Goal: Transaction & Acquisition: Book appointment/travel/reservation

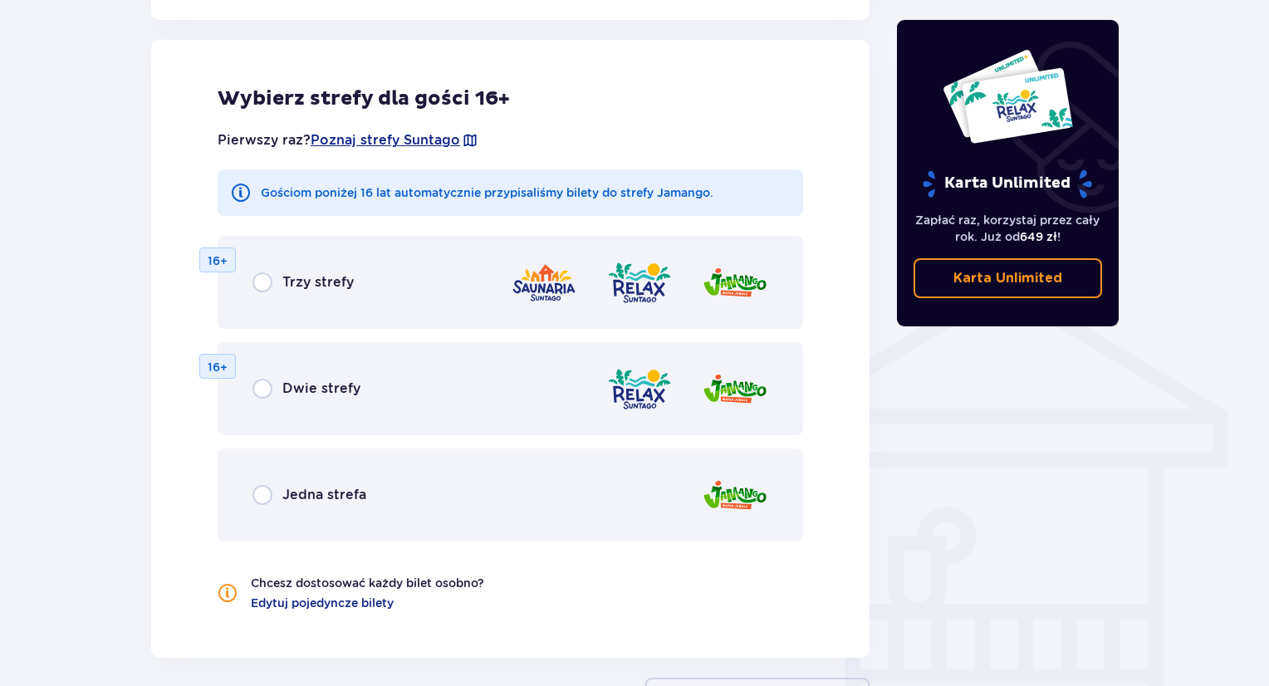
click at [266, 279] on input "radio" at bounding box center [262, 282] width 20 height 20
radio input "true"
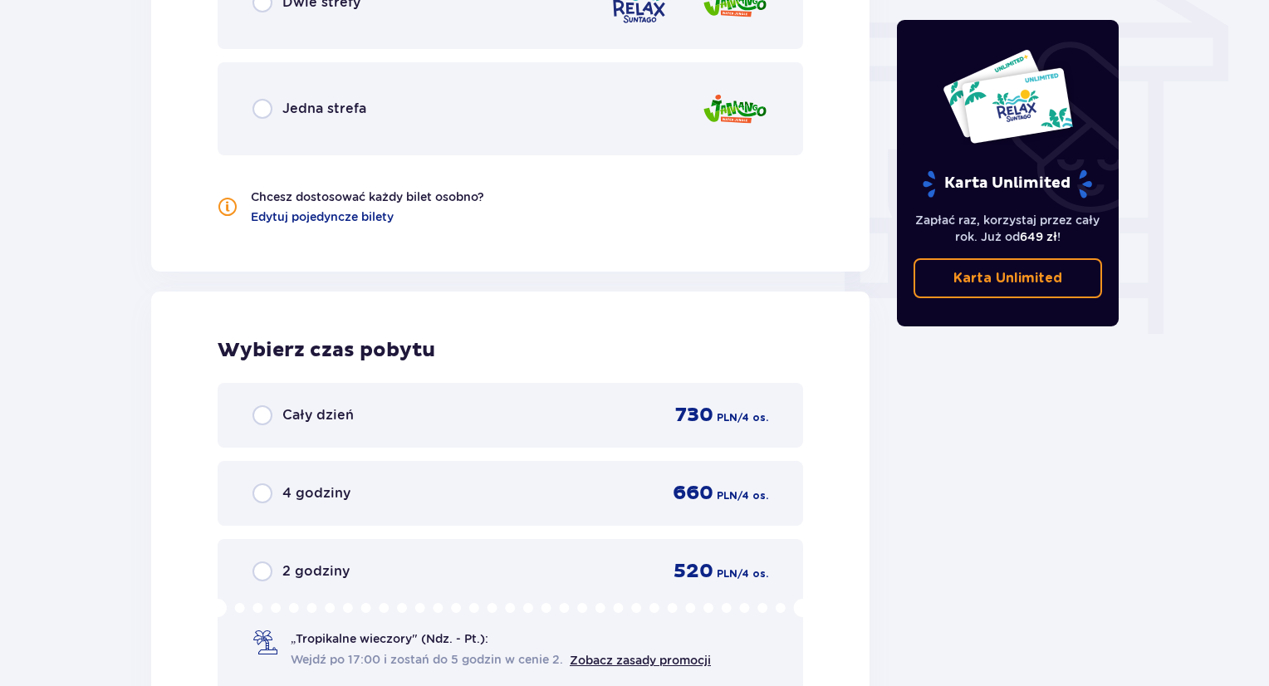
scroll to position [1294, 0]
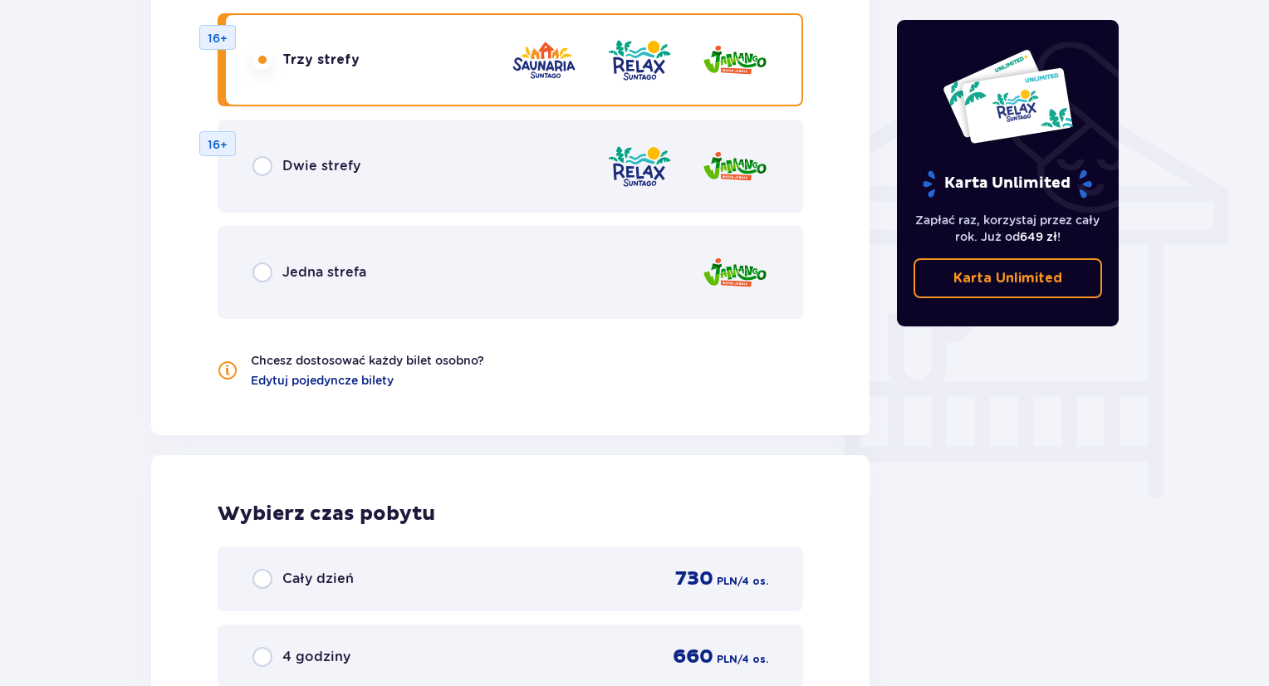
click at [262, 573] on input "radio" at bounding box center [262, 579] width 20 height 20
radio input "true"
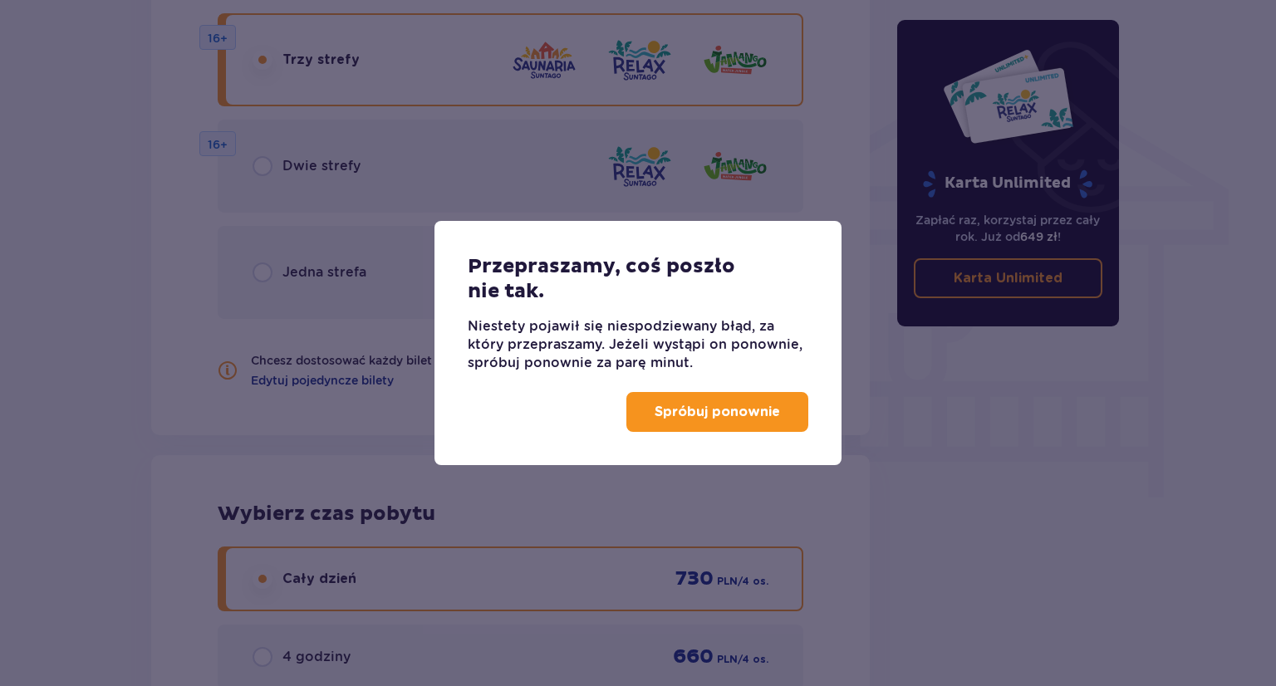
click at [713, 413] on p "Spróbuj ponownie" at bounding box center [716, 412] width 125 height 18
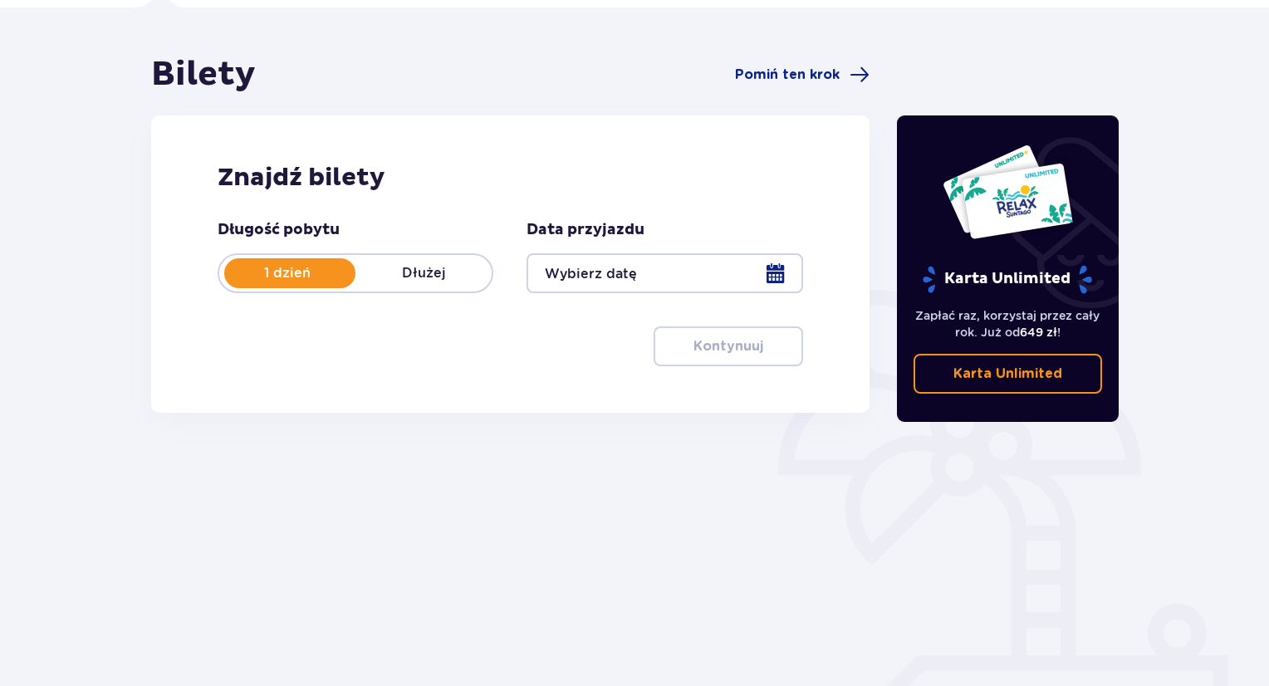
scroll to position [160, 0]
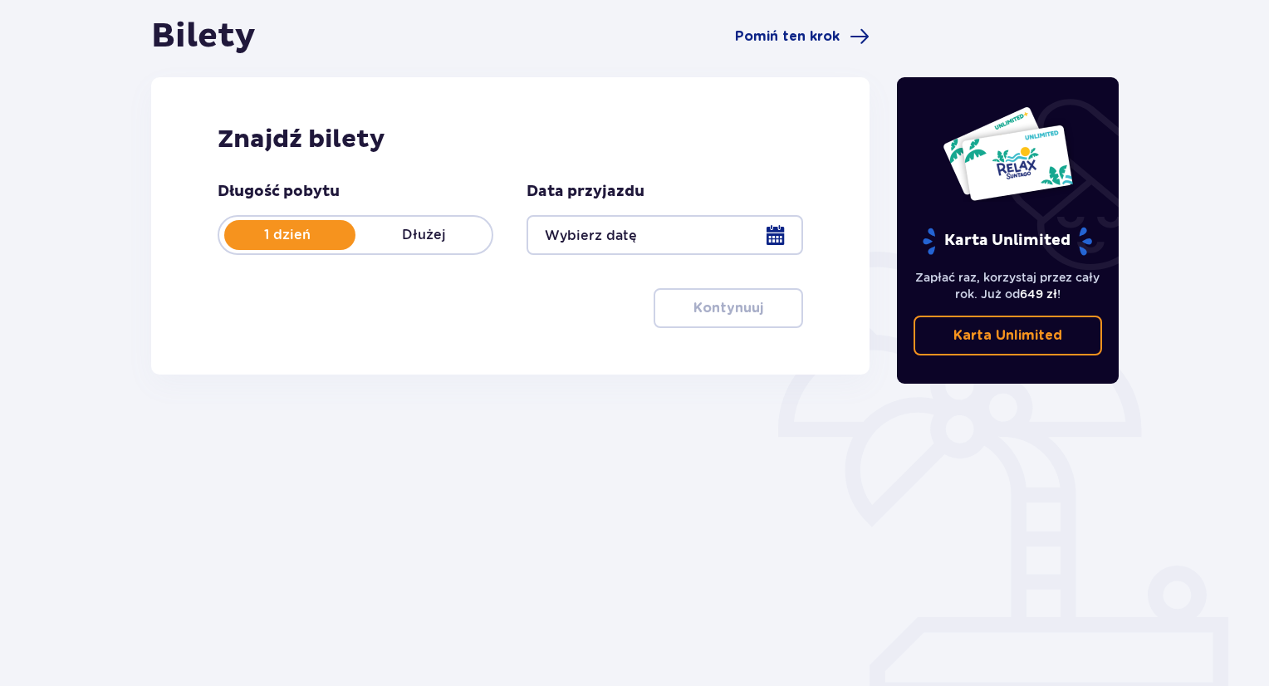
click at [740, 235] on div at bounding box center [665, 235] width 276 height 40
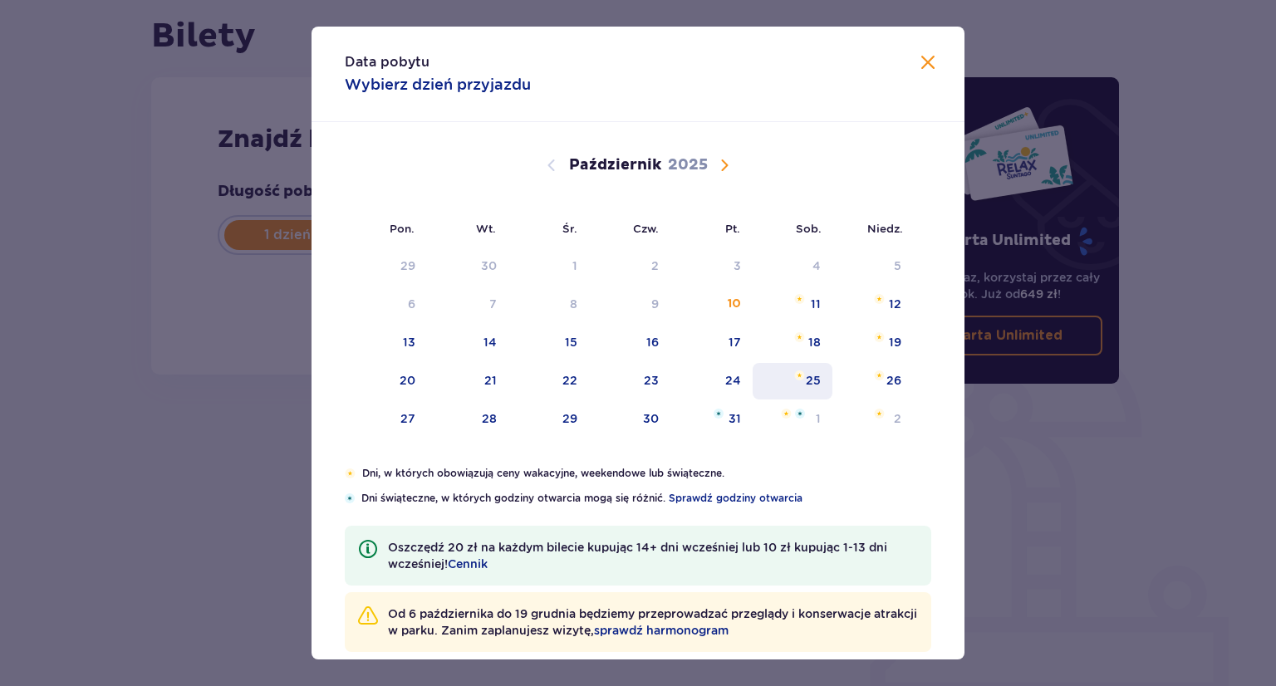
click at [806, 383] on div "25" at bounding box center [813, 380] width 15 height 17
type input "25.10.25"
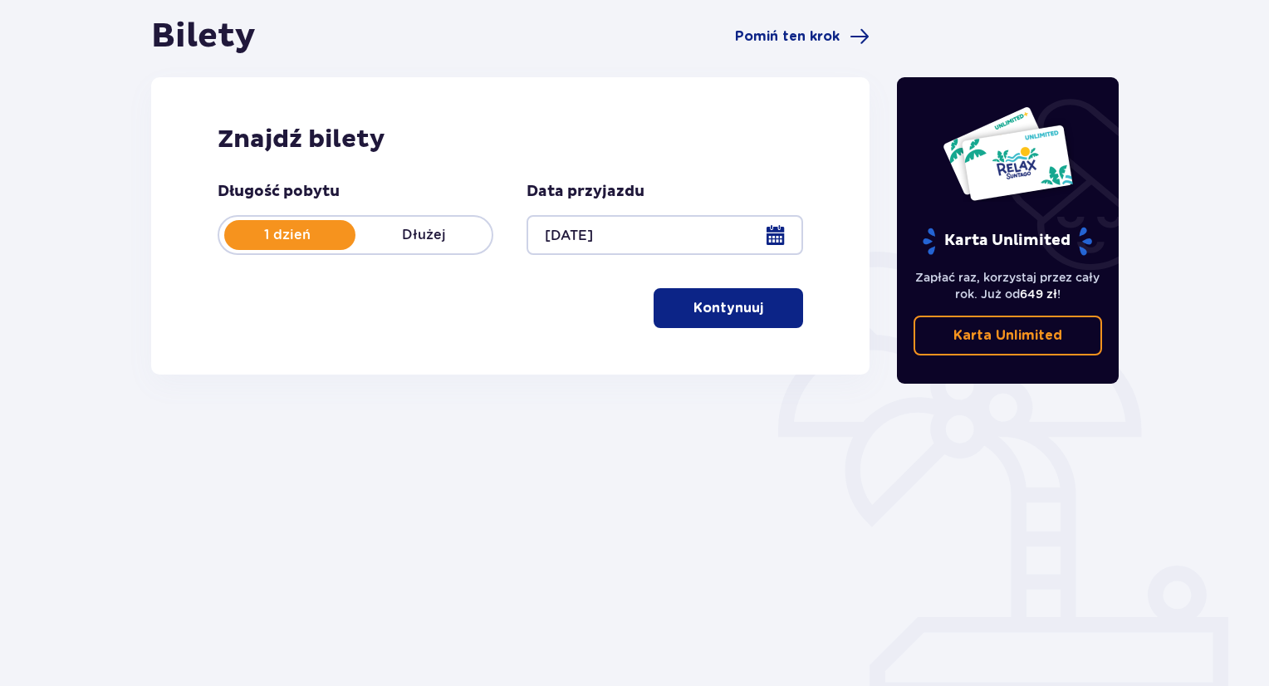
click at [739, 311] on p "Kontynuuj" at bounding box center [728, 308] width 70 height 18
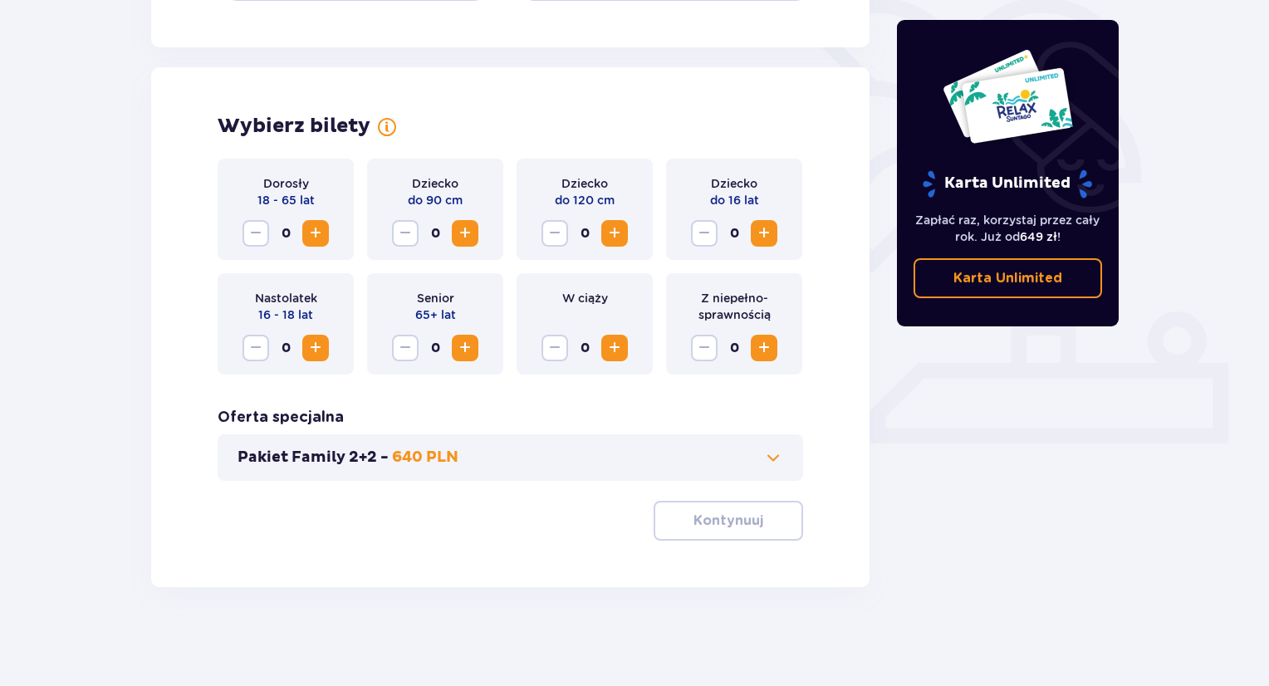
scroll to position [415, 0]
click at [322, 233] on span "Zwiększ" at bounding box center [316, 233] width 20 height 20
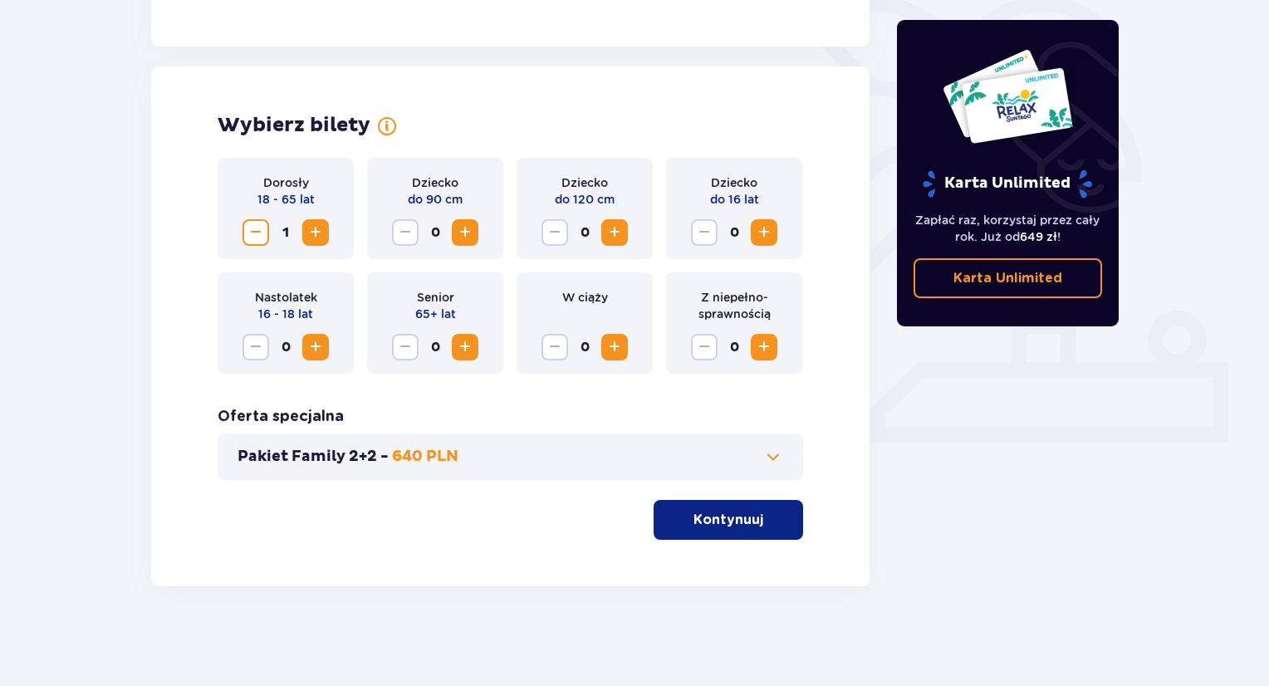
click at [322, 233] on span "Zwiększ" at bounding box center [316, 233] width 20 height 20
click at [260, 227] on span "Zmniejsz" at bounding box center [256, 233] width 20 height 20
click at [465, 350] on span "Zwiększ" at bounding box center [465, 347] width 20 height 20
click at [768, 228] on span "Zwiększ" at bounding box center [764, 233] width 20 height 20
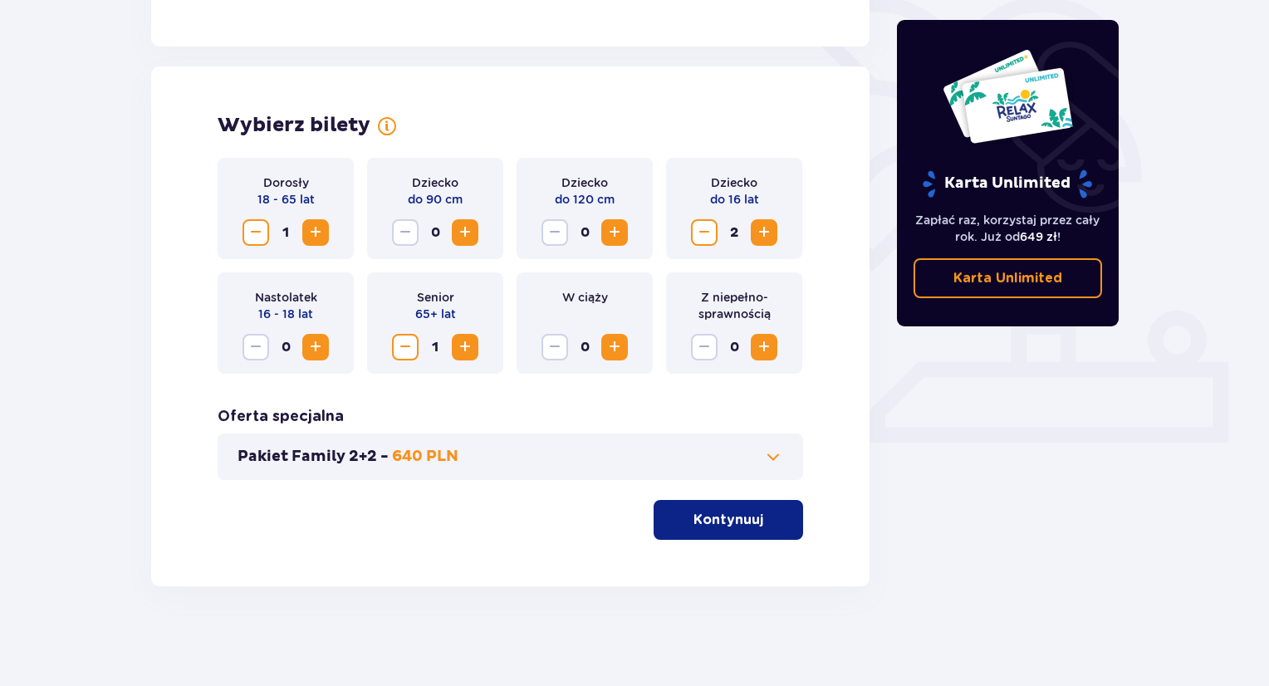
click at [775, 461] on span at bounding box center [773, 457] width 20 height 20
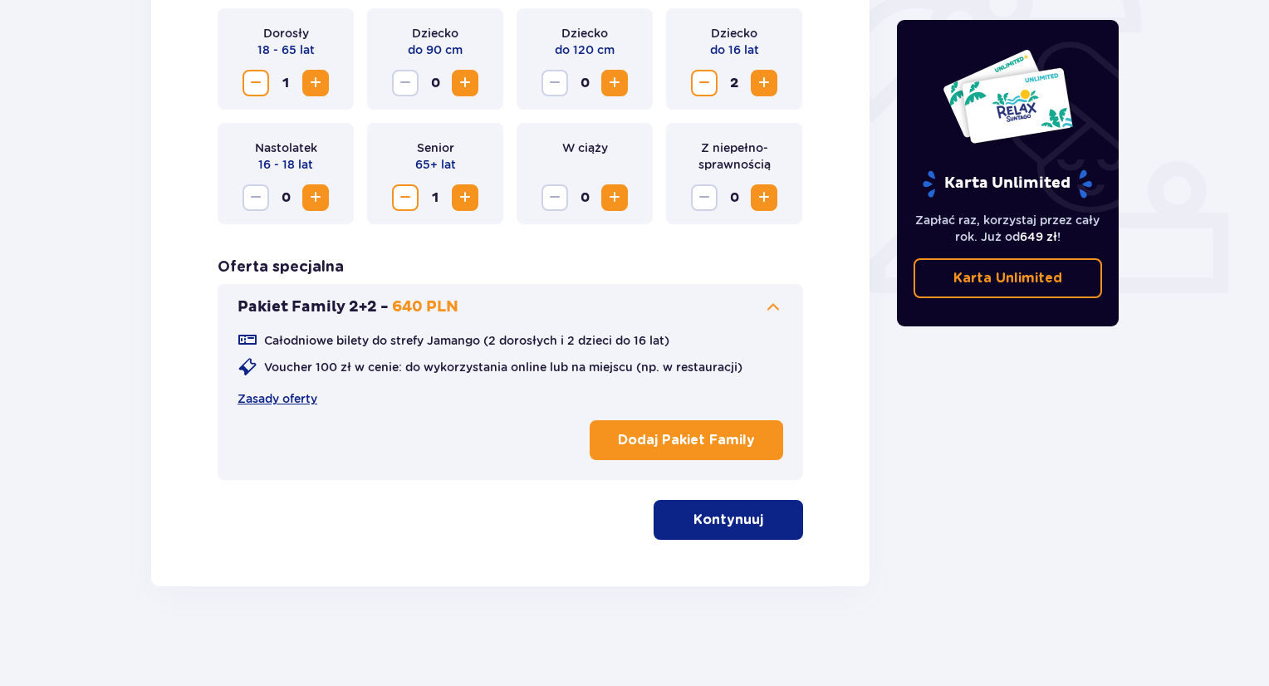
click at [742, 522] on p "Kontynuuj" at bounding box center [728, 520] width 70 height 18
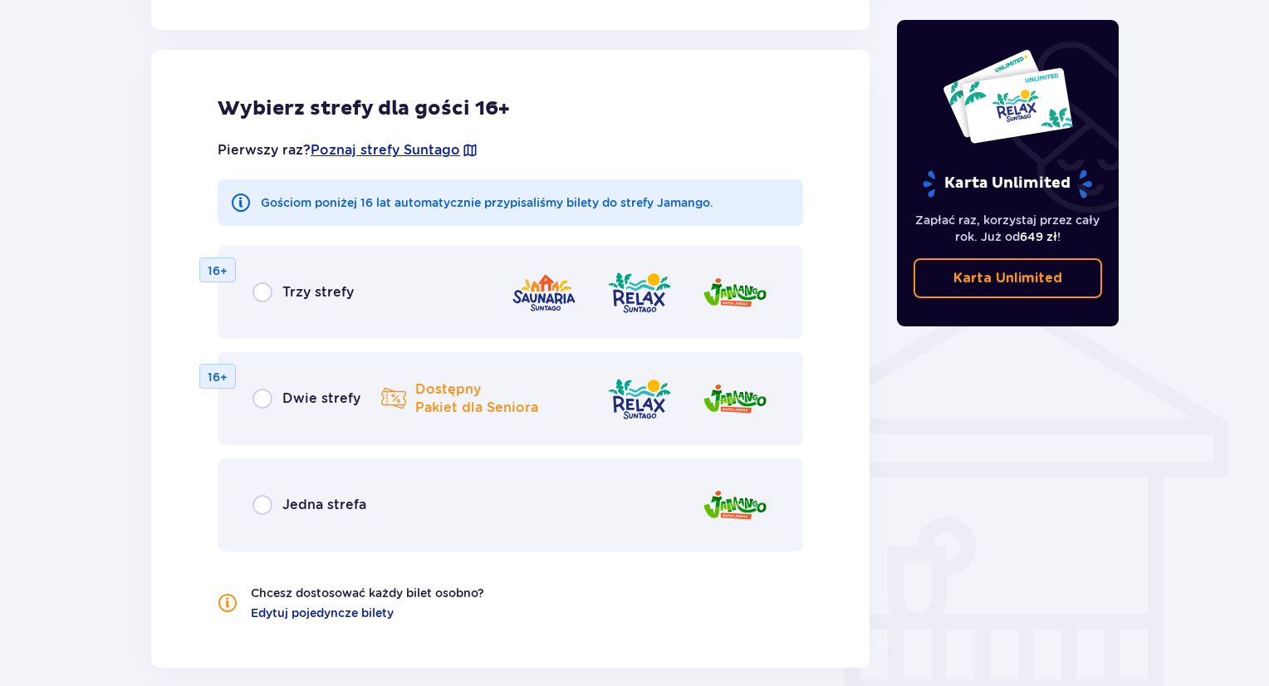
scroll to position [1071, 0]
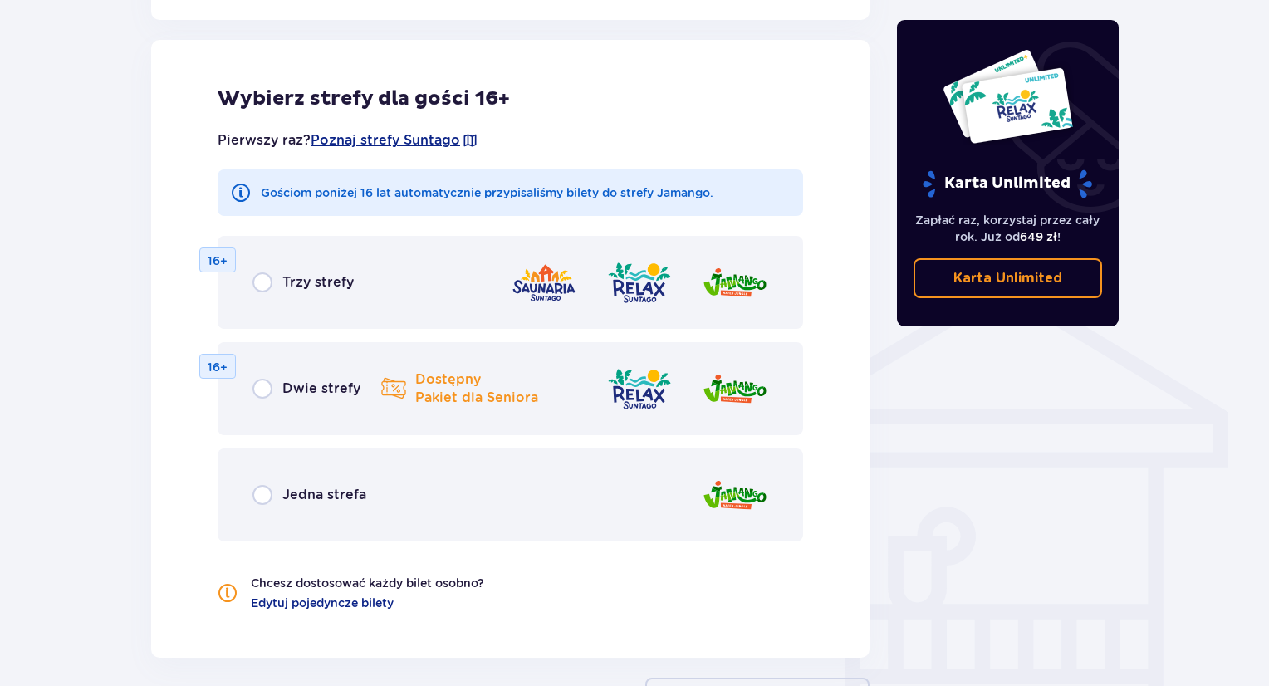
click at [257, 285] on input "radio" at bounding box center [262, 282] width 20 height 20
radio input "true"
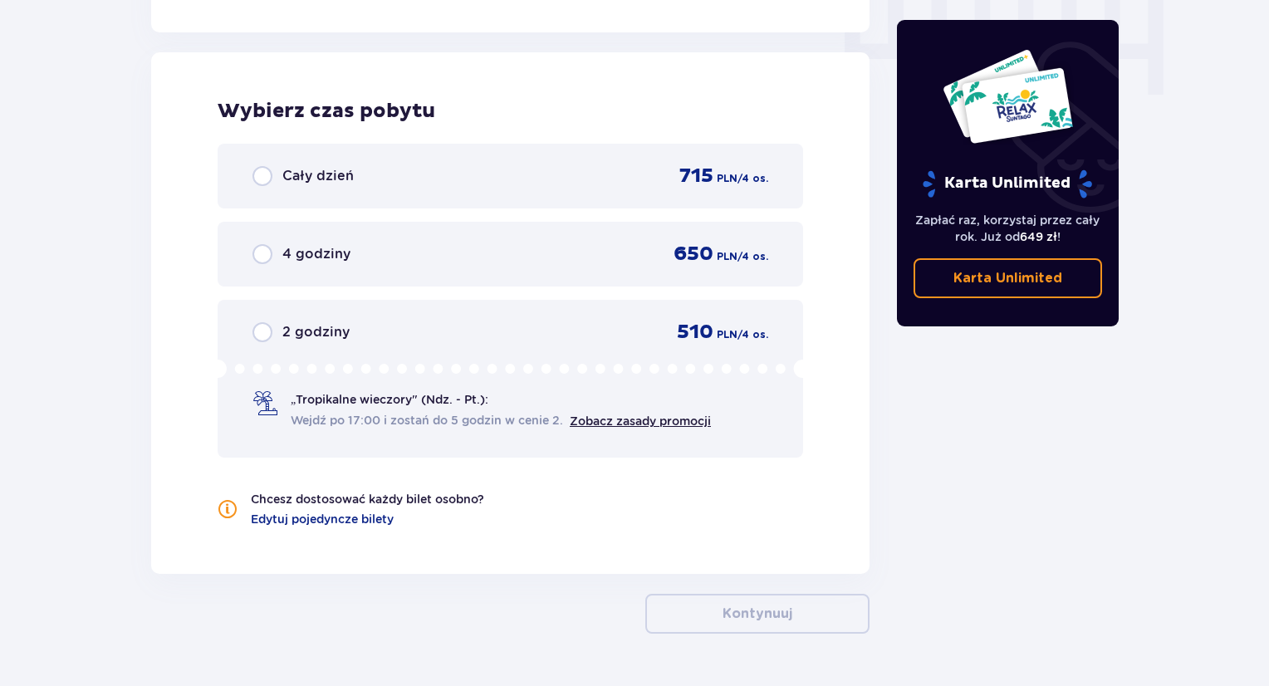
scroll to position [1709, 0]
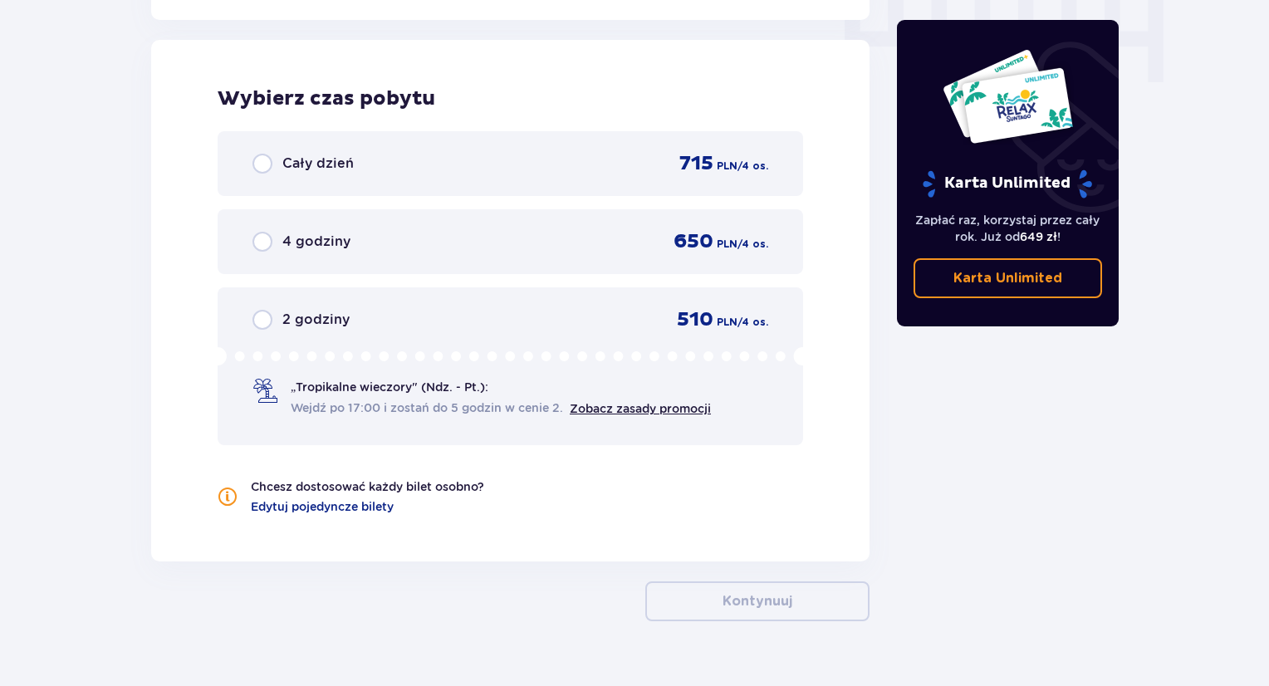
click at [258, 164] on input "radio" at bounding box center [262, 164] width 20 height 20
radio input "true"
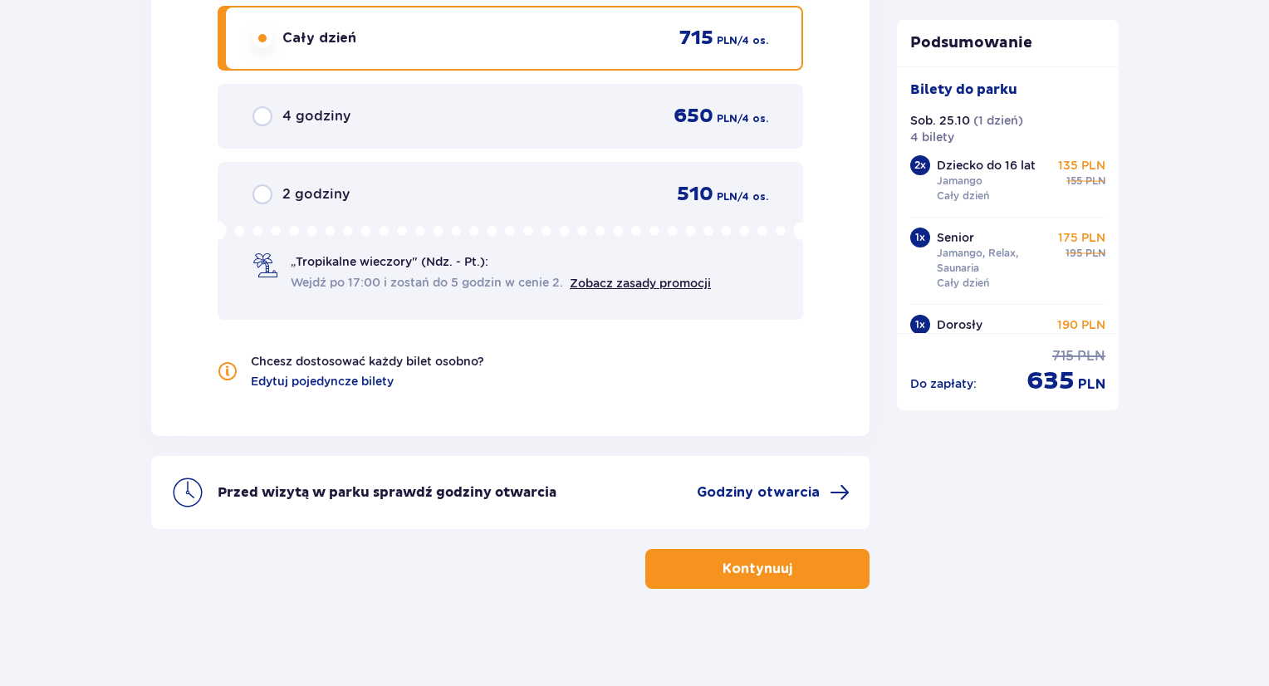
scroll to position [1835, 0]
click at [754, 572] on p "Kontynuuj" at bounding box center [757, 568] width 70 height 18
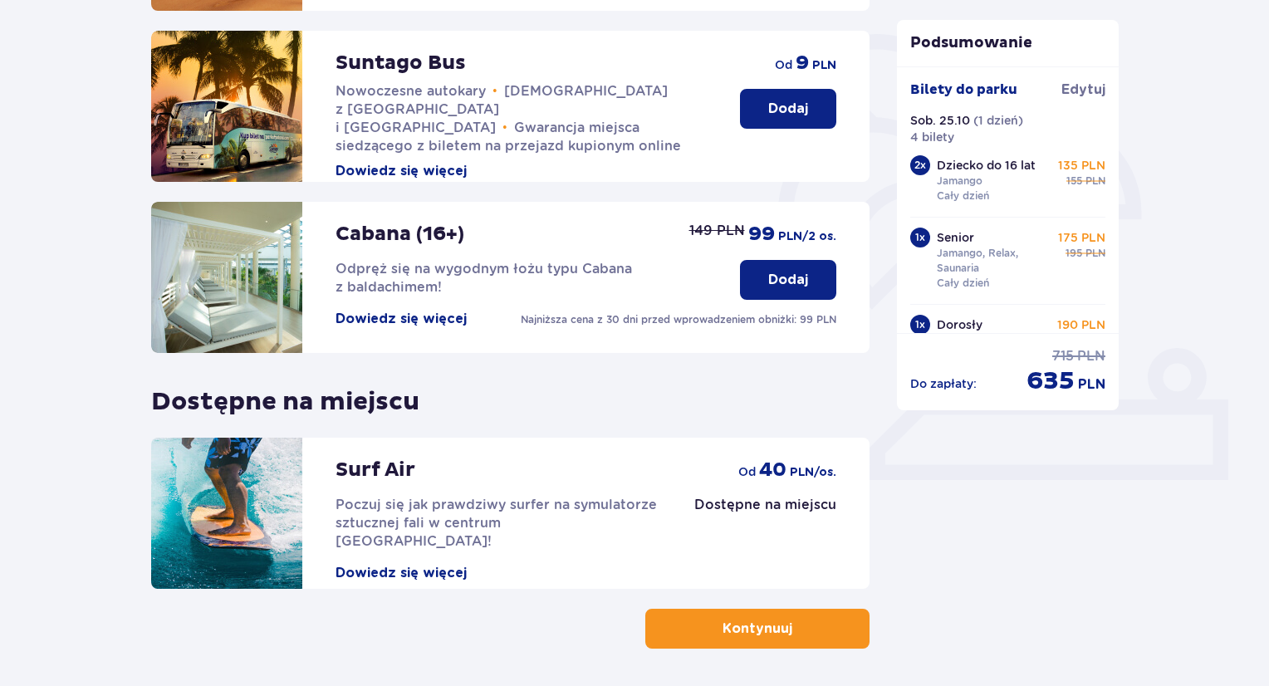
scroll to position [440, 0]
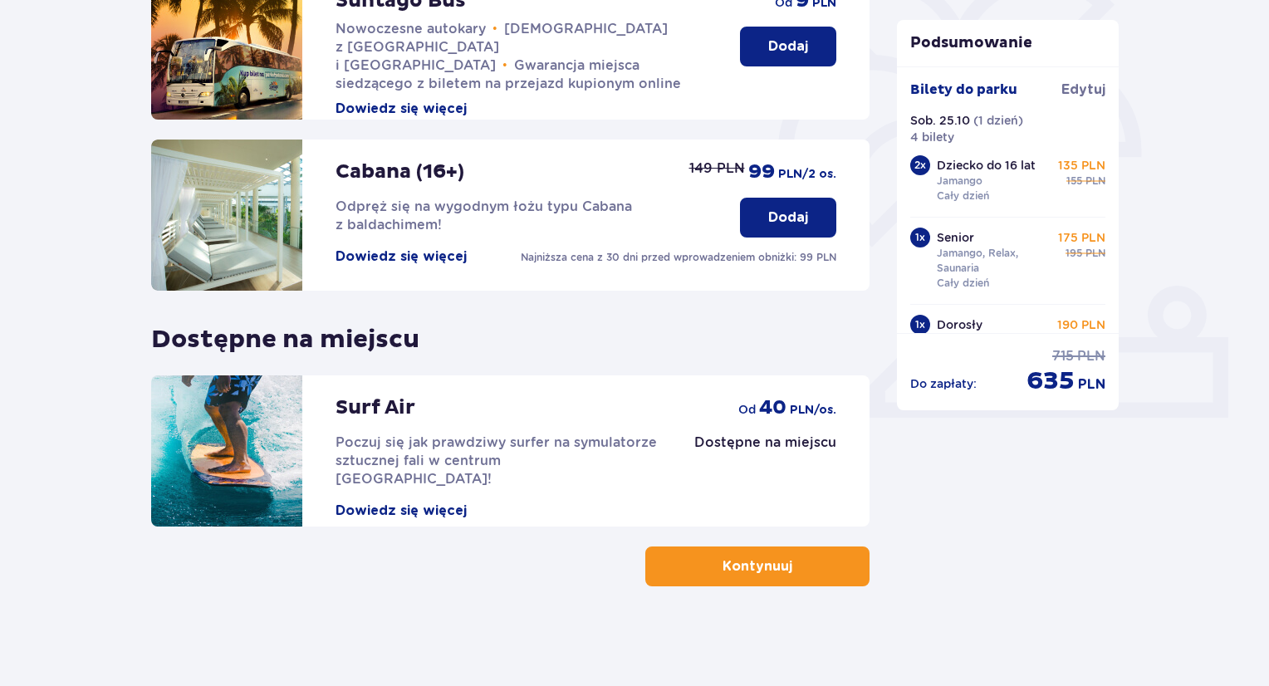
click at [747, 570] on p "Kontynuuj" at bounding box center [757, 566] width 70 height 18
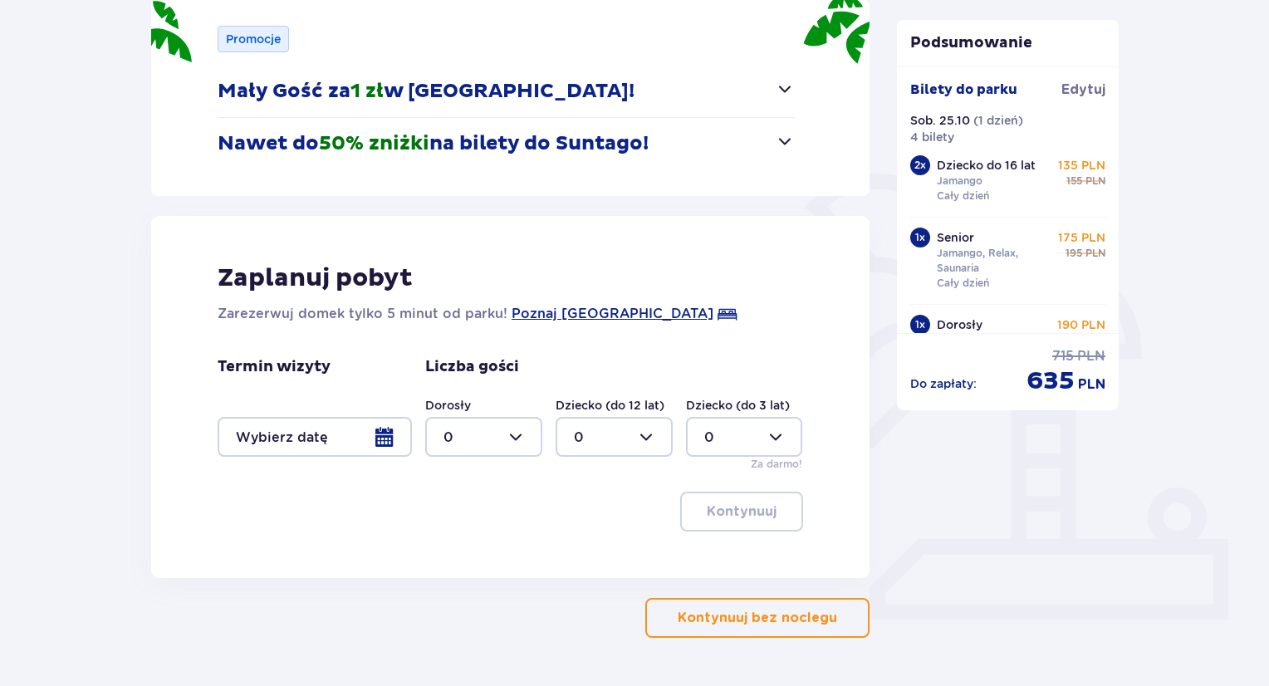
scroll to position [249, 0]
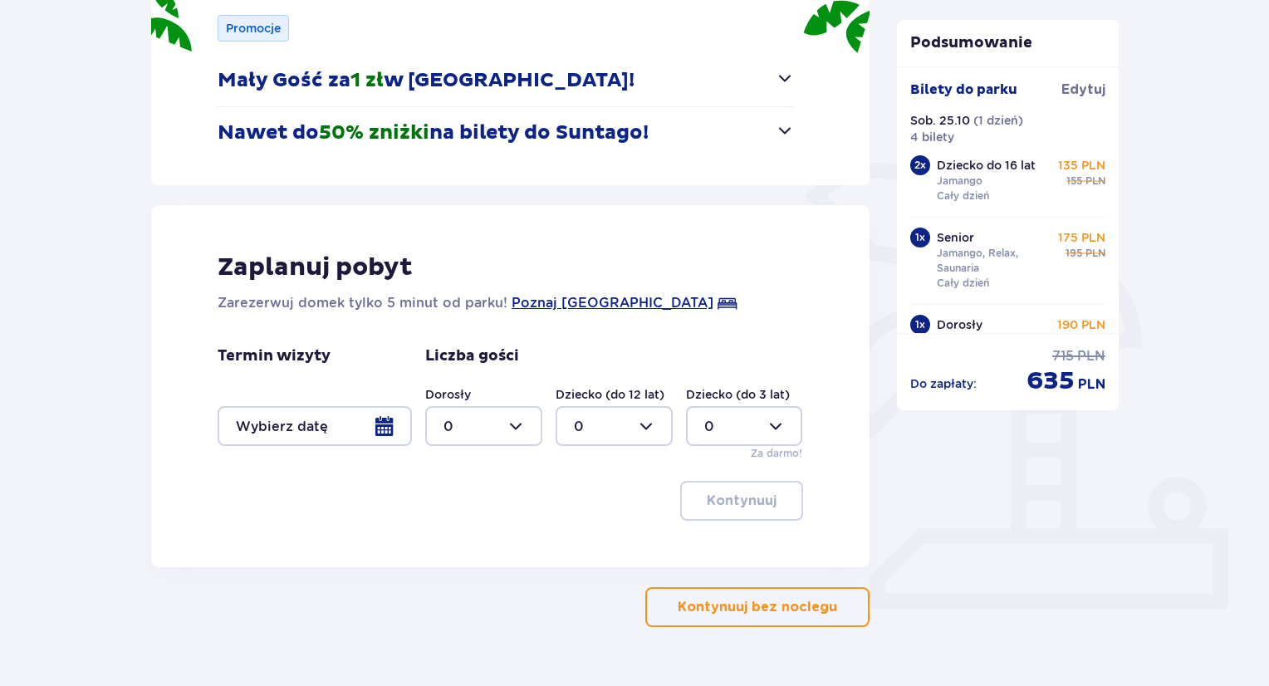
click at [387, 426] on div at bounding box center [315, 426] width 194 height 40
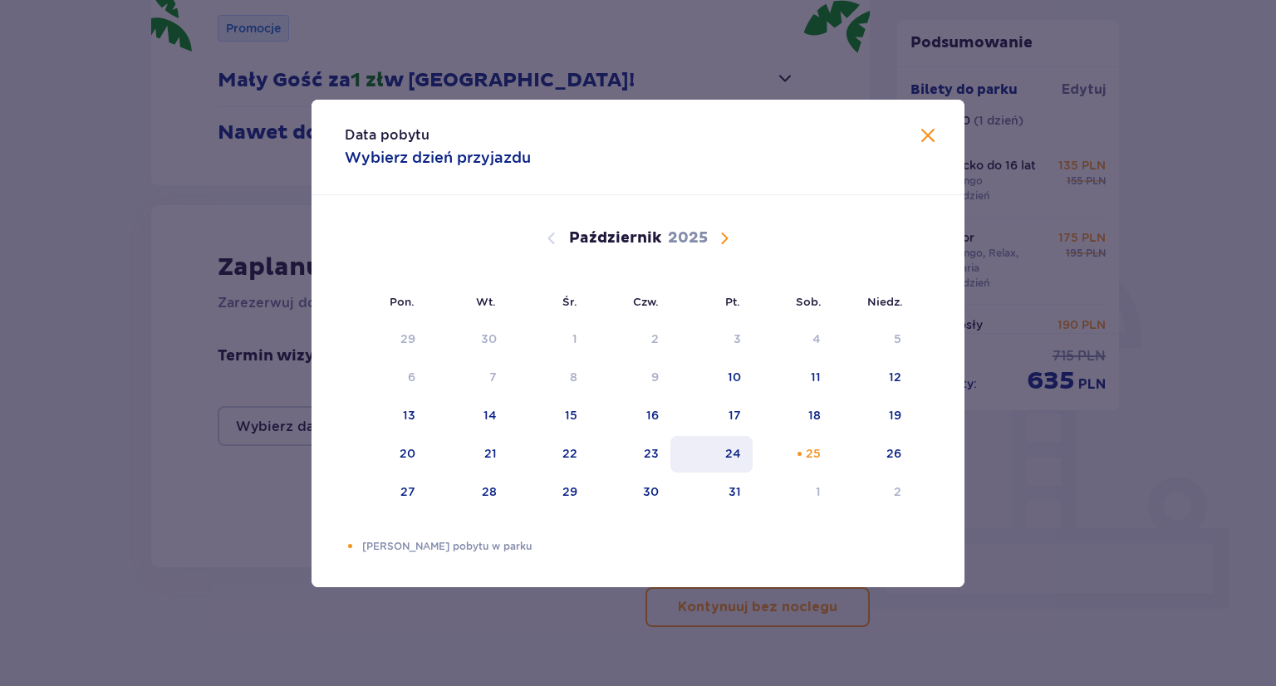
click at [742, 456] on div "24" at bounding box center [711, 454] width 82 height 37
click at [893, 446] on div "26" at bounding box center [893, 453] width 15 height 17
type input "24.10.25 - 26.10.25"
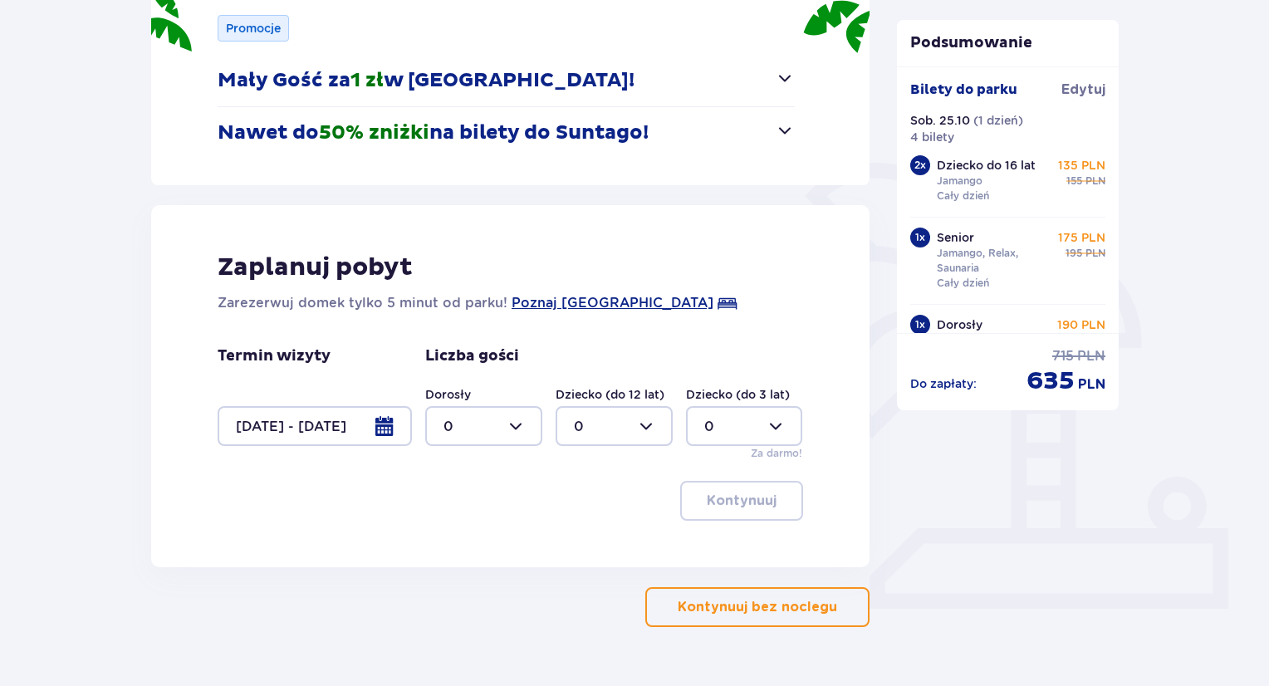
click at [522, 425] on div at bounding box center [483, 426] width 117 height 40
click at [467, 548] on div "2" at bounding box center [483, 546] width 81 height 18
click at [500, 429] on div at bounding box center [483, 426] width 117 height 40
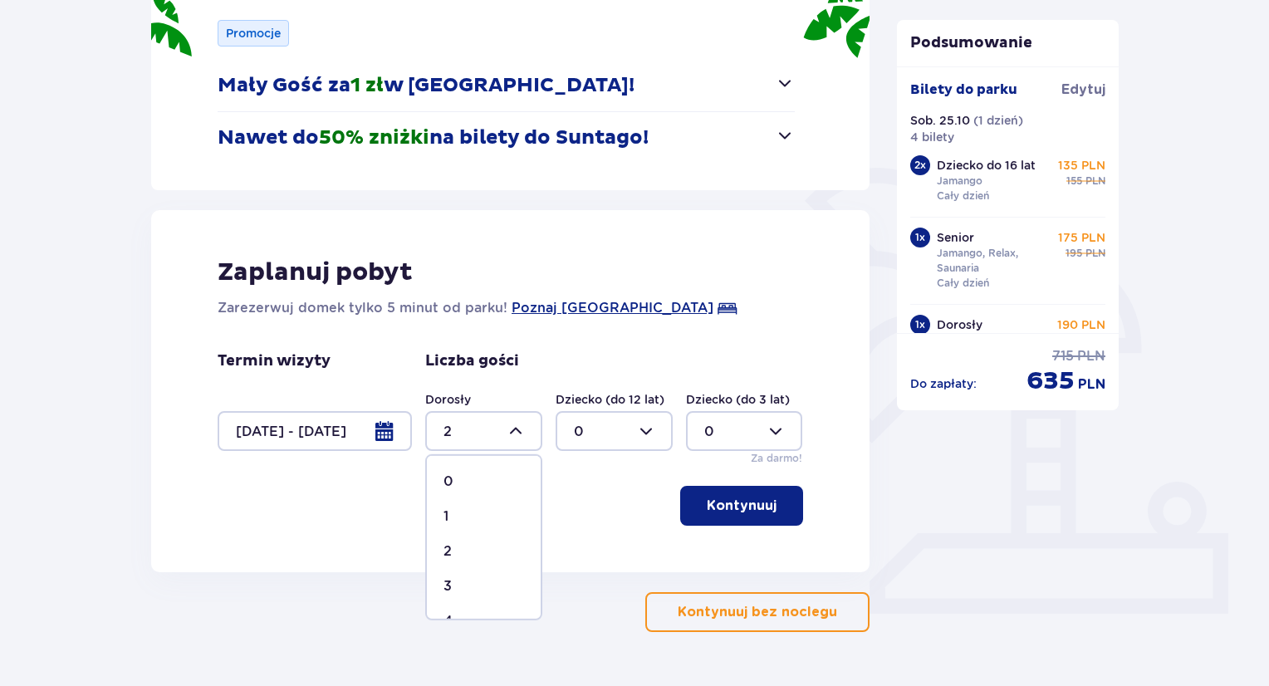
click at [458, 610] on span "4" at bounding box center [484, 621] width 114 height 35
type input "4"
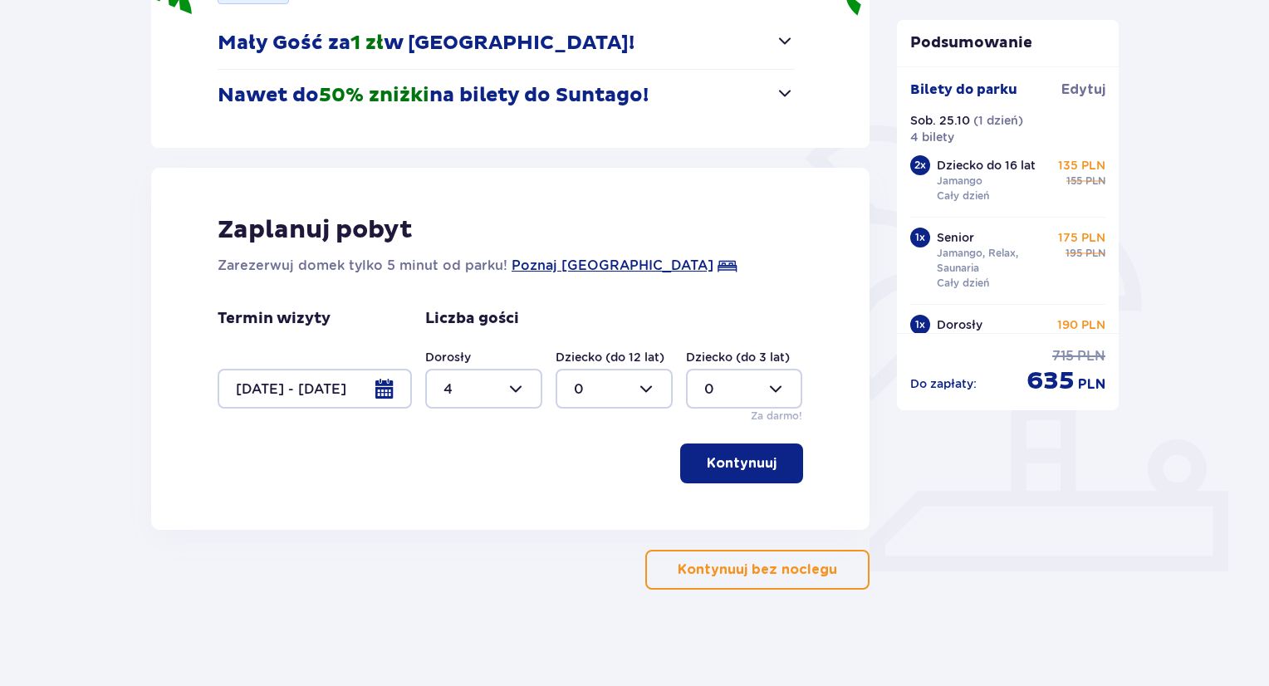
scroll to position [289, 0]
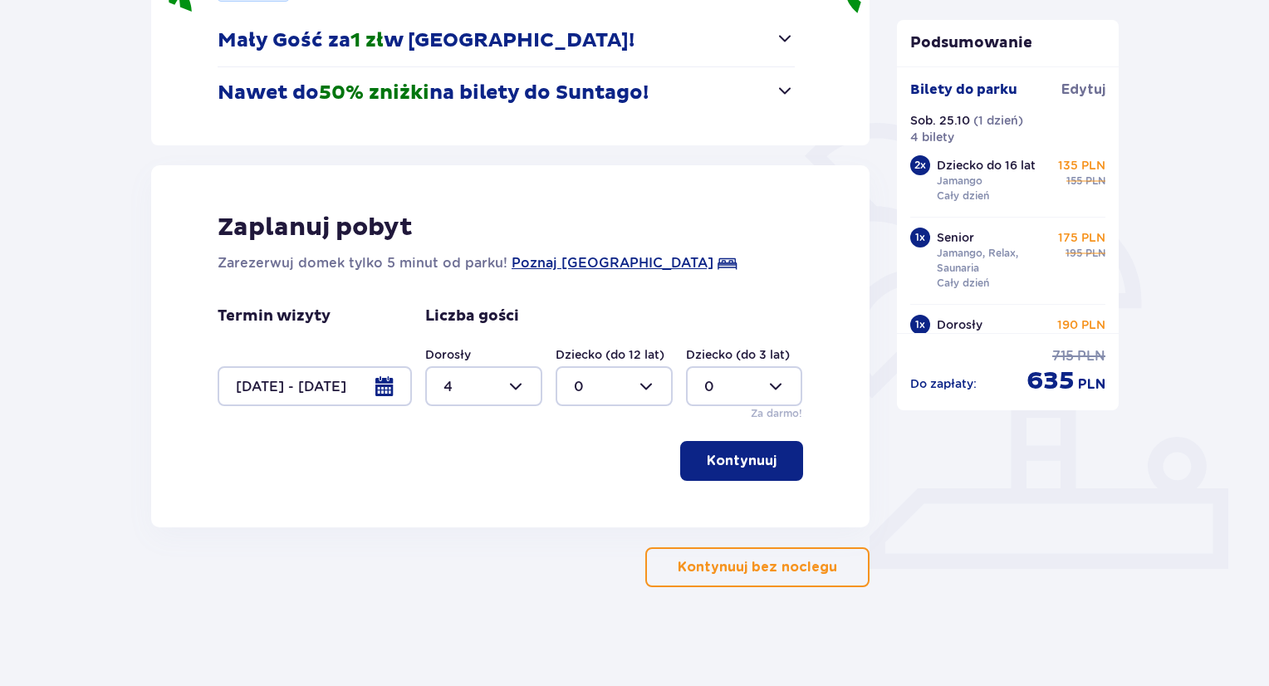
click at [768, 460] on button "Kontynuuj" at bounding box center [741, 461] width 123 height 40
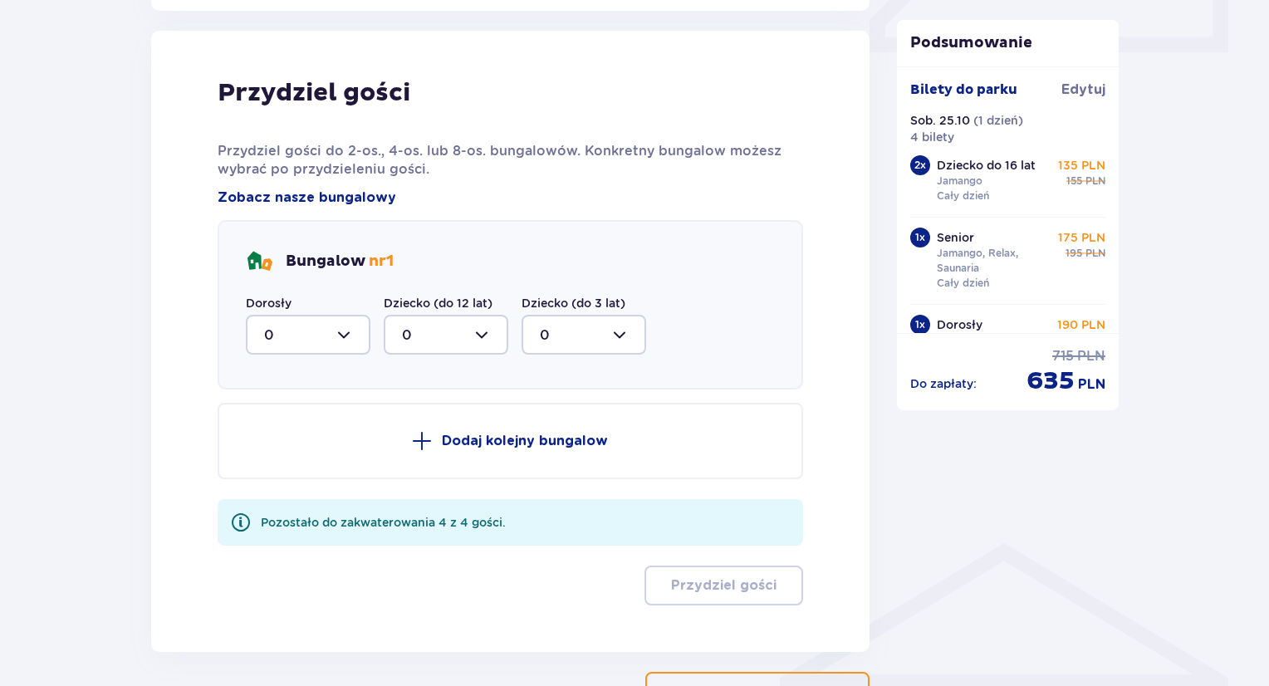
scroll to position [816, 0]
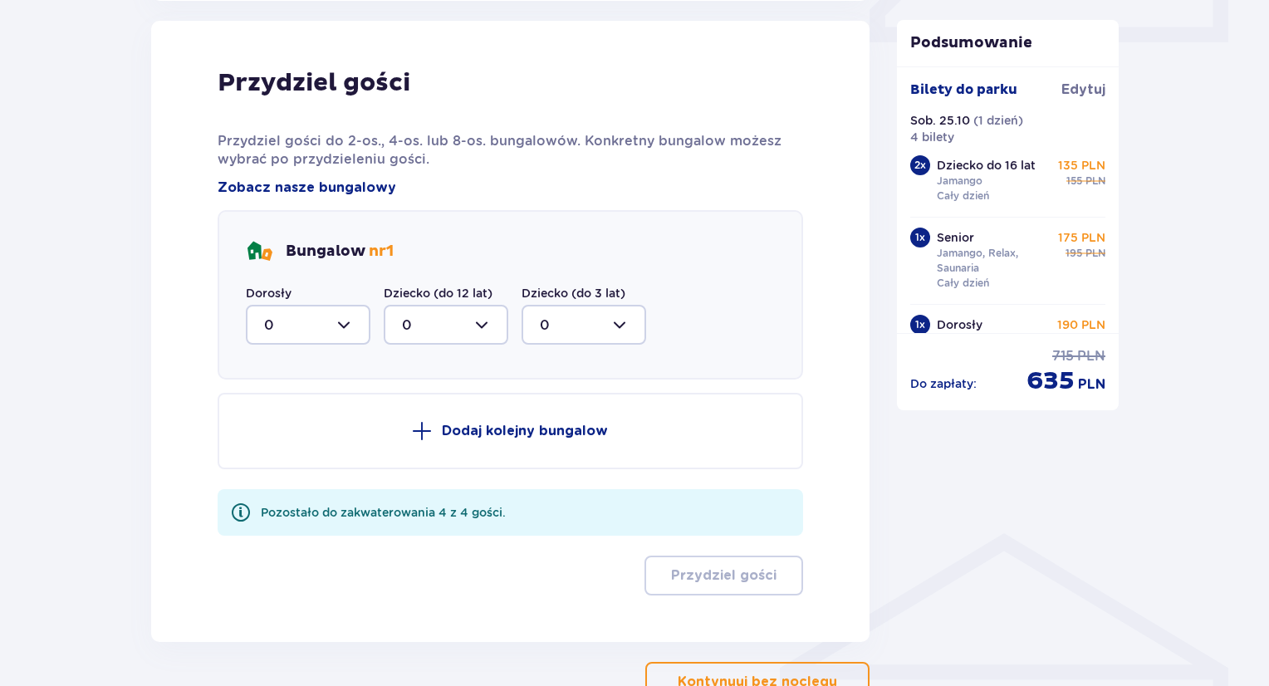
click at [353, 327] on div at bounding box center [308, 325] width 125 height 40
click at [299, 484] on div "4" at bounding box center [308, 487] width 88 height 18
type input "4"
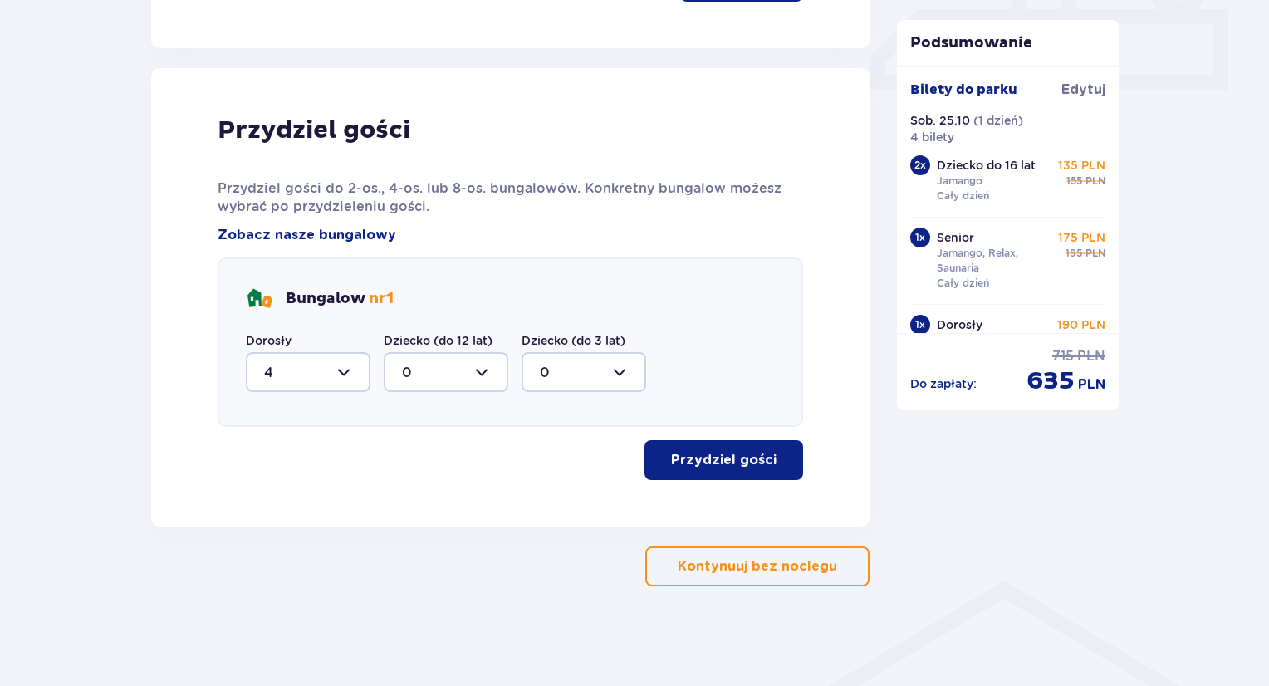
scroll to position [767, 0]
click at [734, 463] on p "Przydziel gości" at bounding box center [723, 461] width 105 height 18
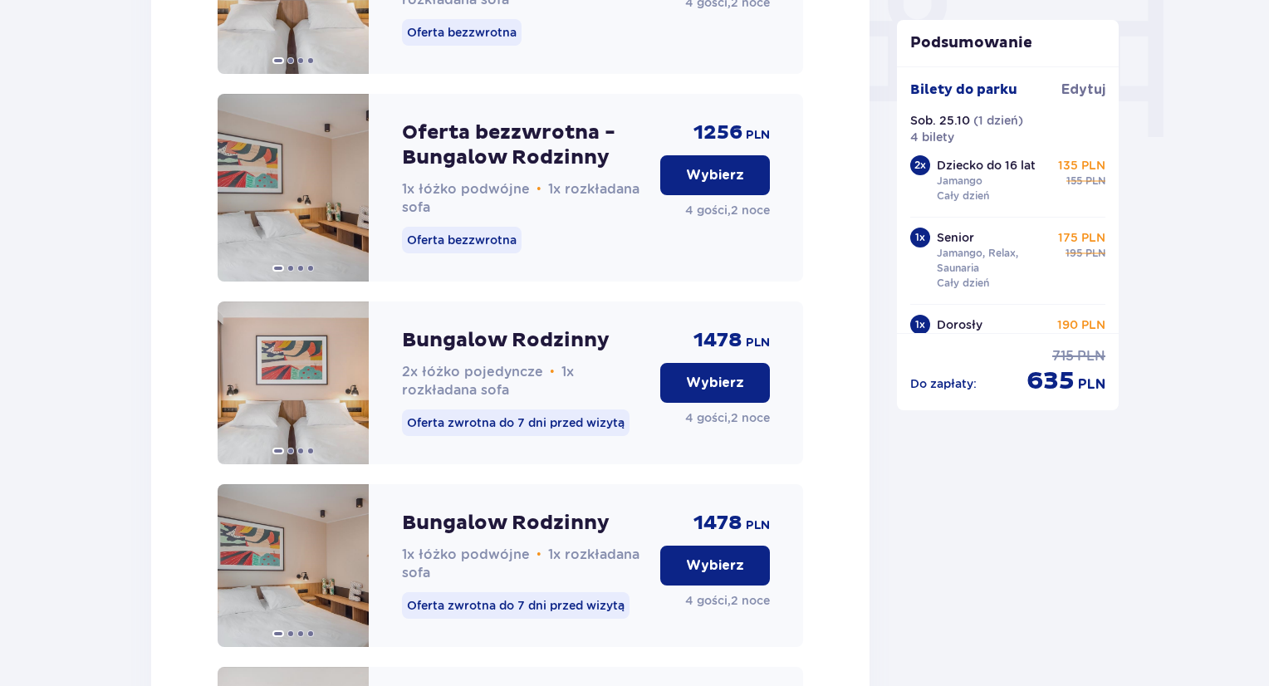
scroll to position [1687, 0]
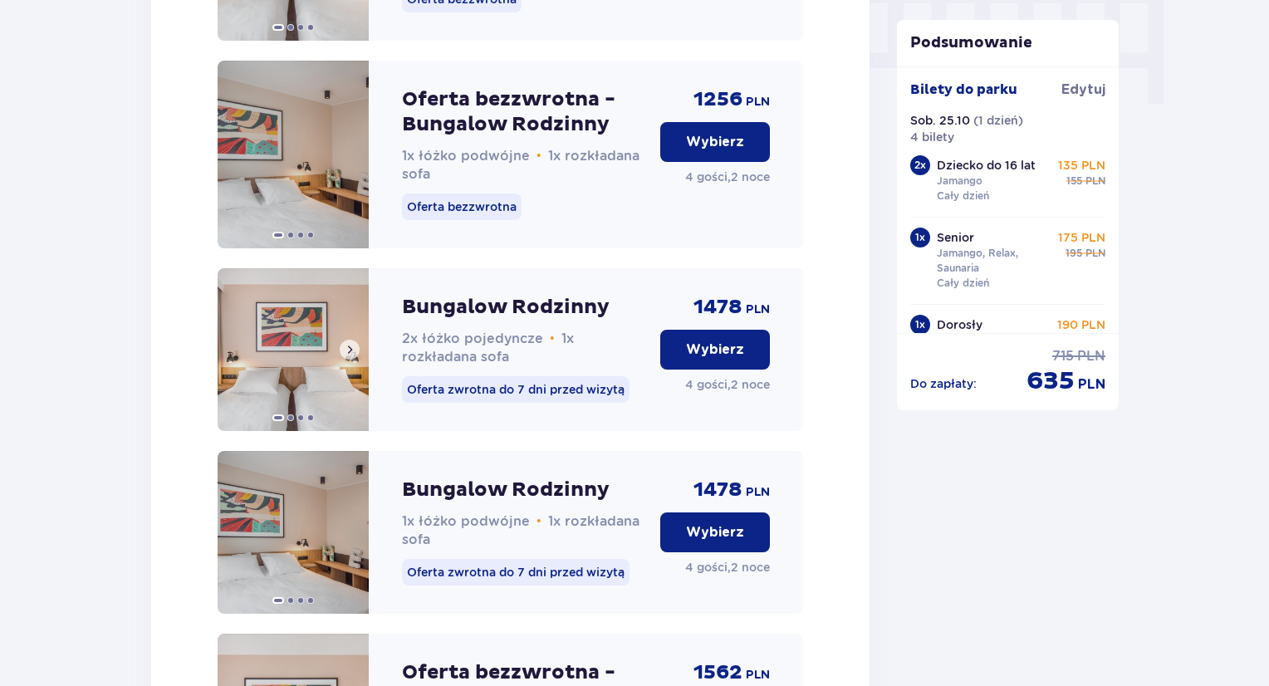
click at [345, 360] on button at bounding box center [350, 350] width 20 height 20
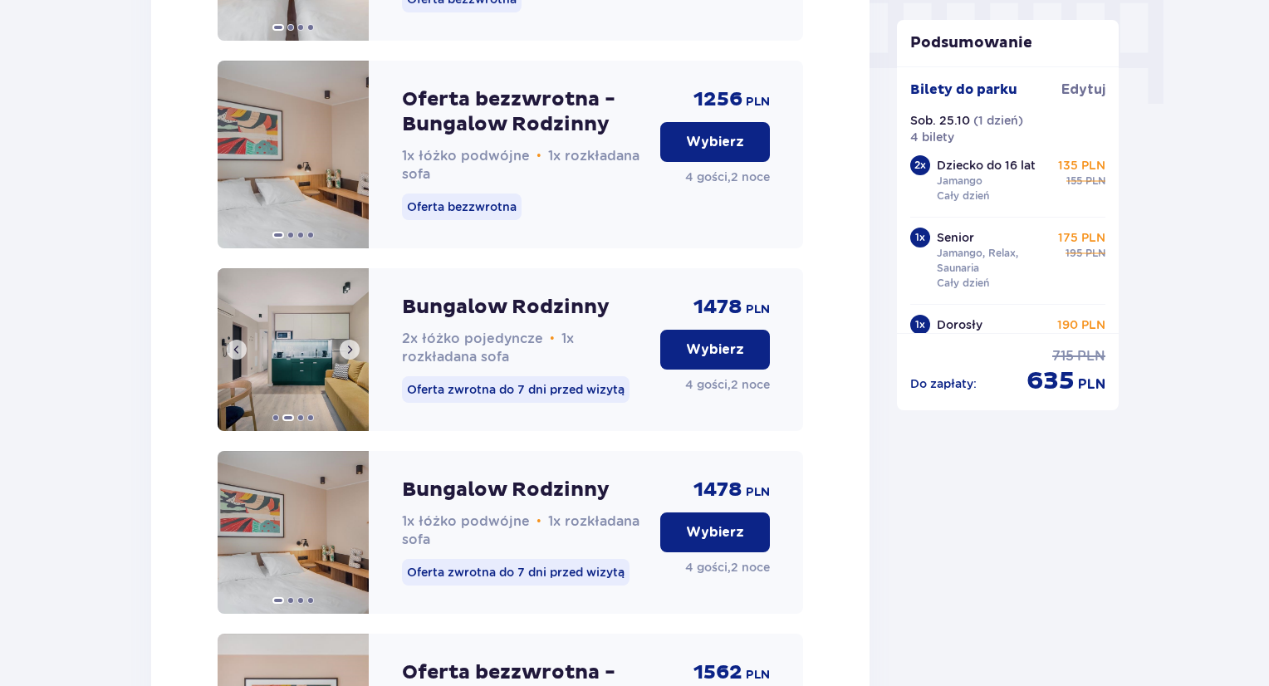
click at [345, 360] on button at bounding box center [350, 350] width 20 height 20
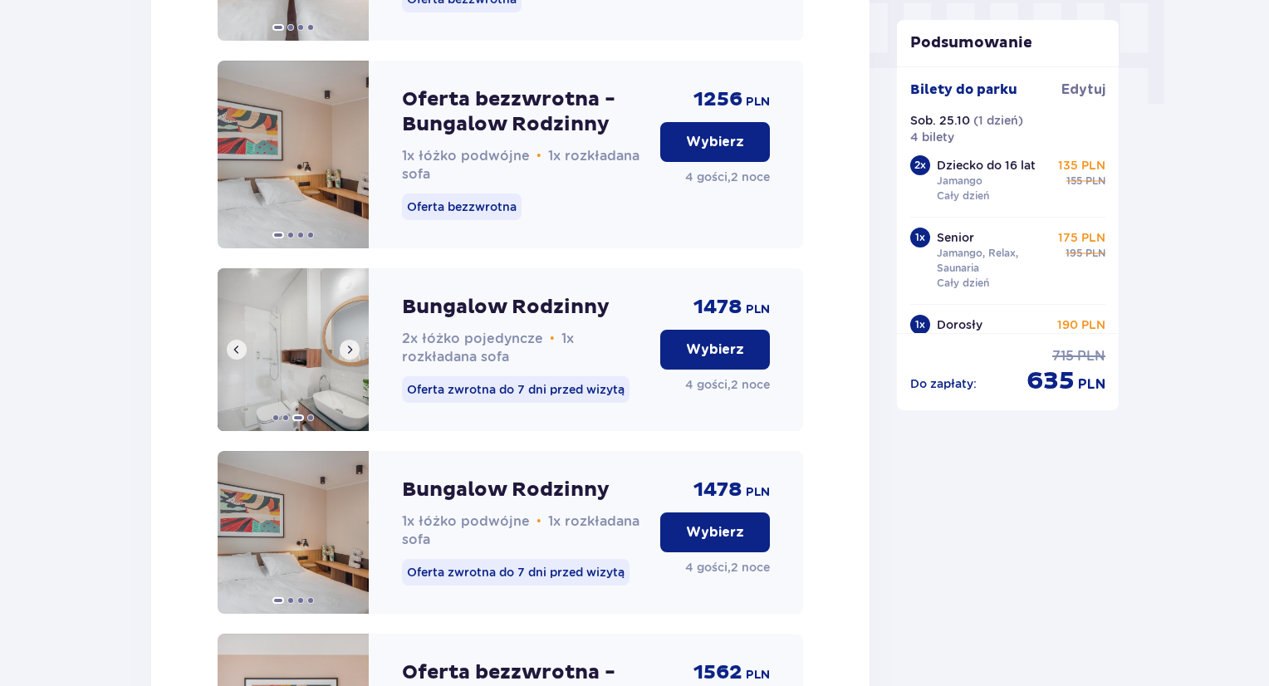
click at [345, 360] on button at bounding box center [350, 350] width 20 height 20
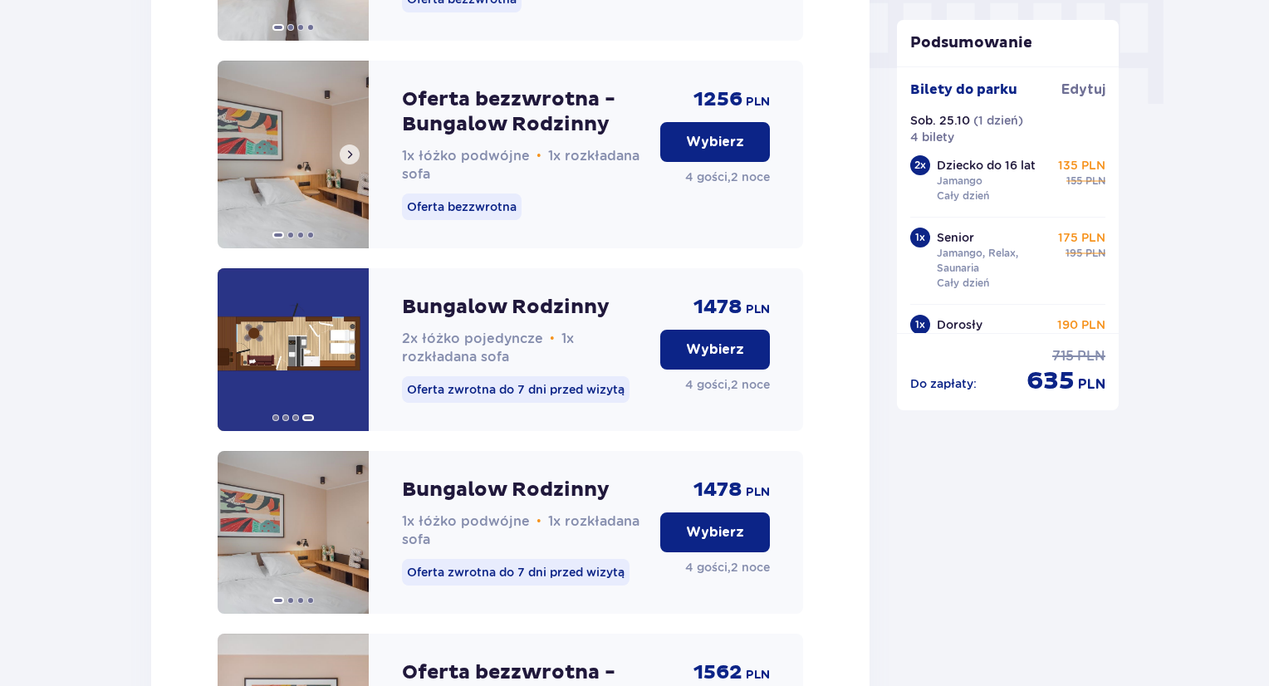
scroll to position [1604, 0]
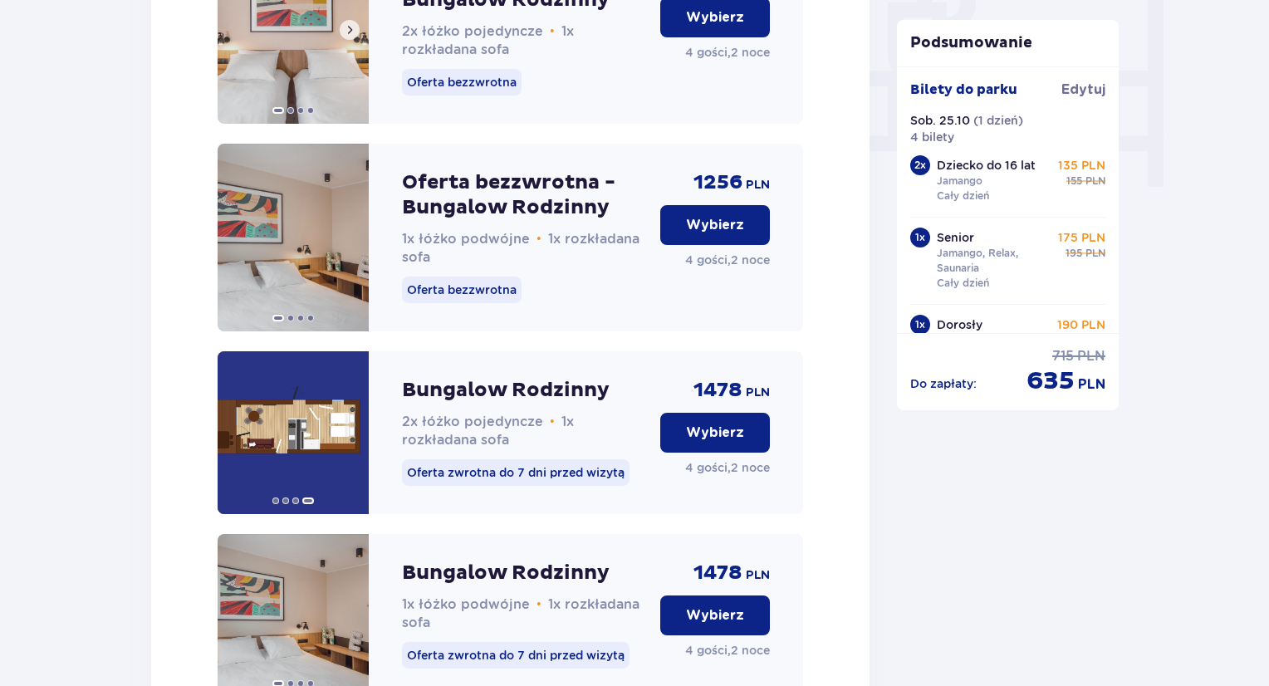
click at [355, 37] on span at bounding box center [349, 29] width 13 height 13
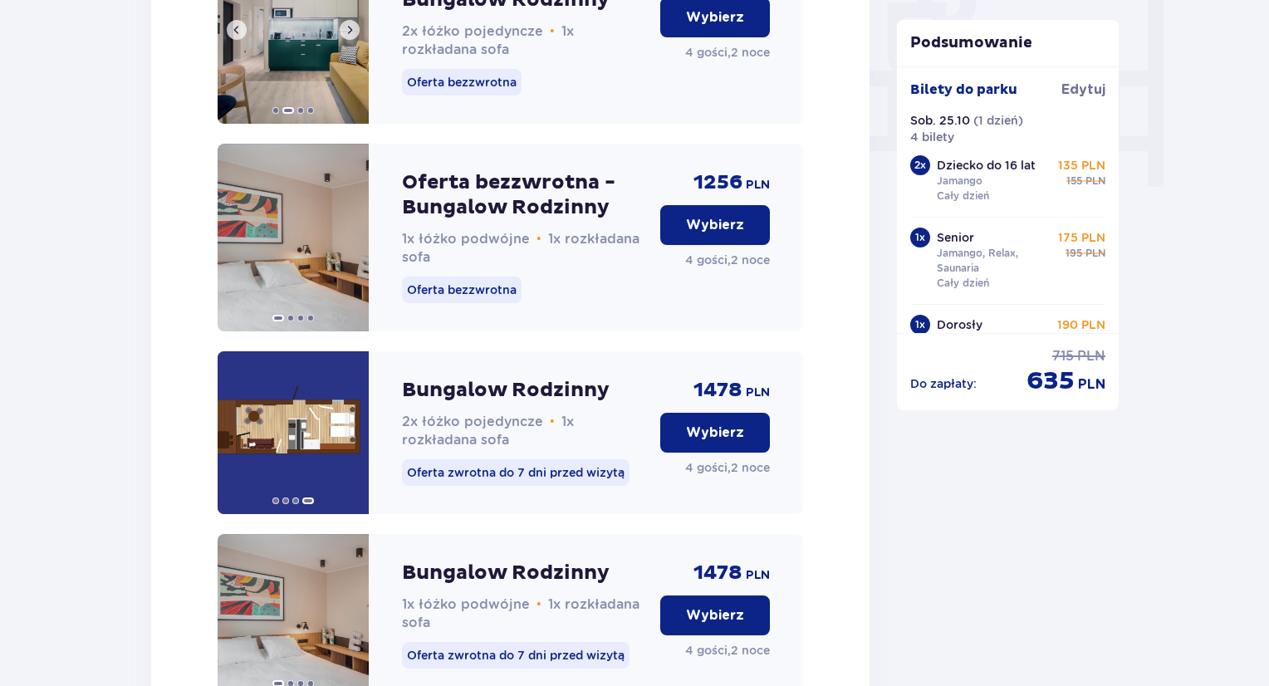
click at [355, 37] on span at bounding box center [349, 29] width 13 height 13
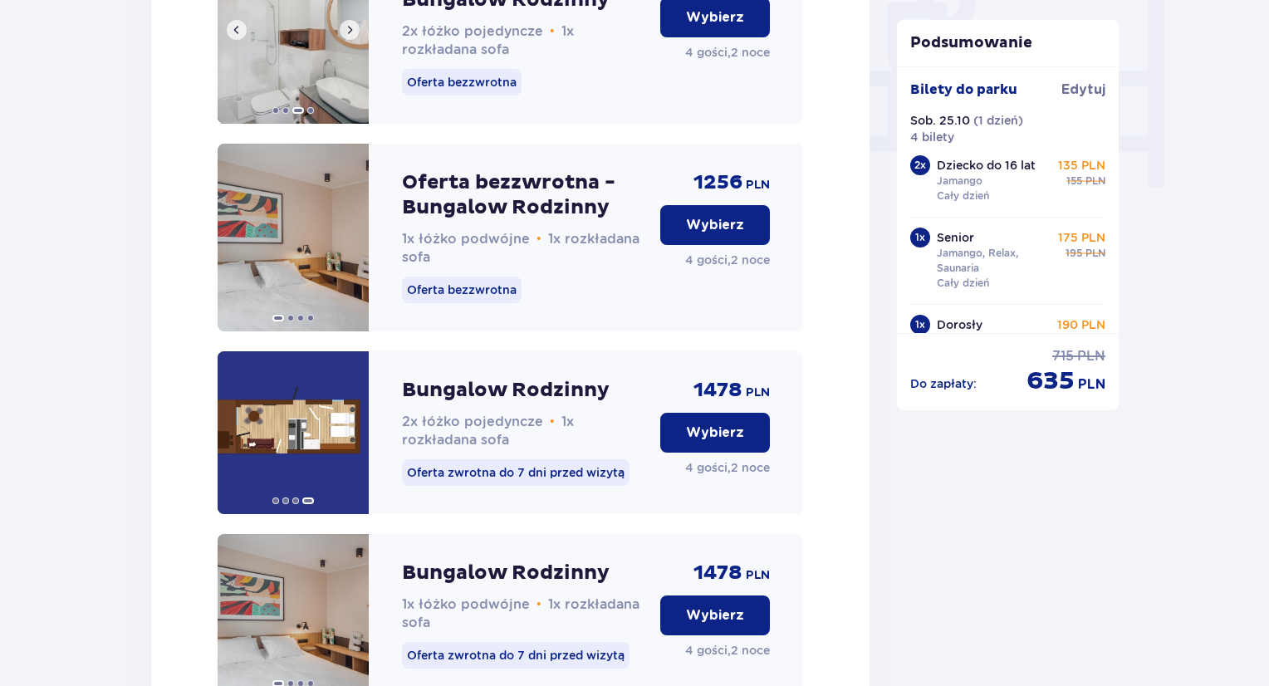
click at [355, 37] on span at bounding box center [349, 29] width 13 height 13
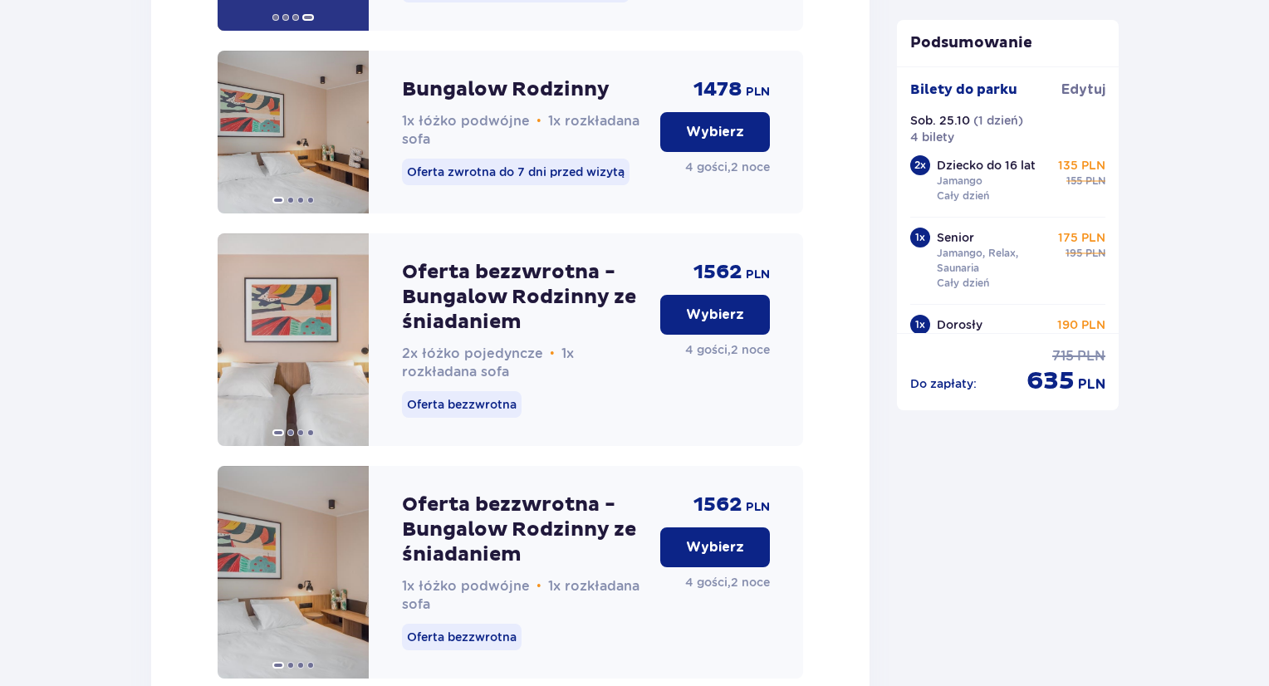
scroll to position [2071, 0]
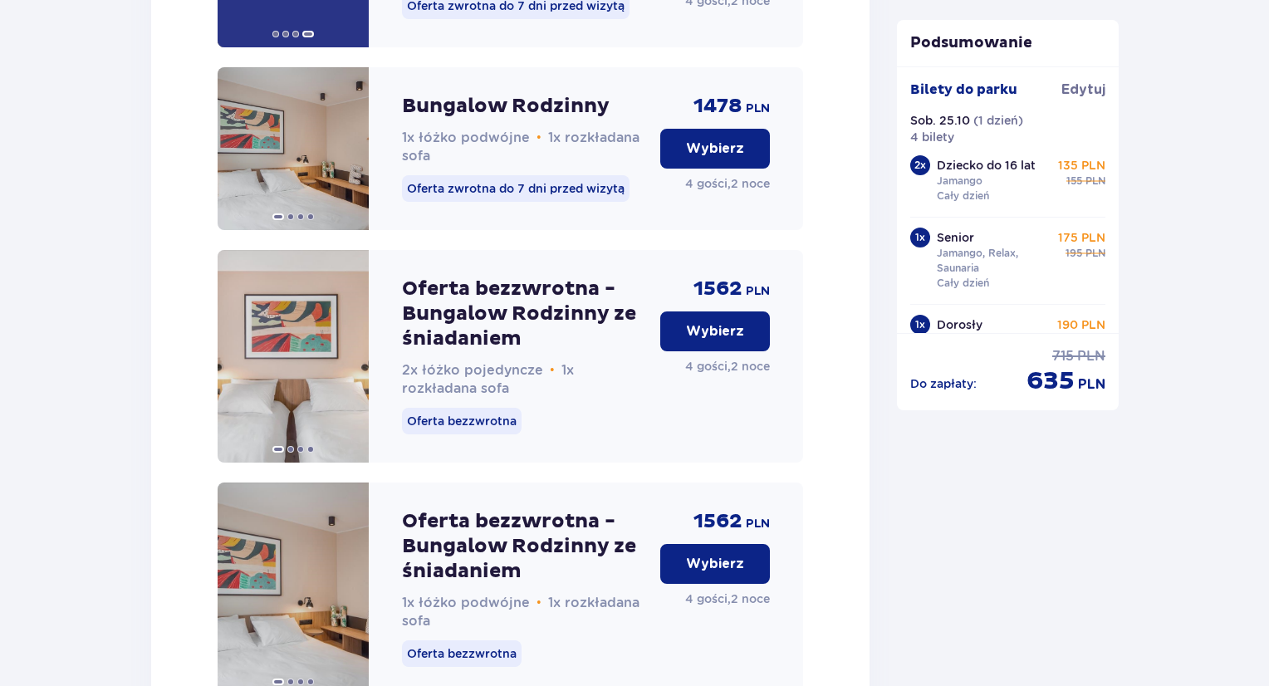
drag, startPoint x: 1267, startPoint y: 512, endPoint x: 1271, endPoint y: 475, distance: 37.6
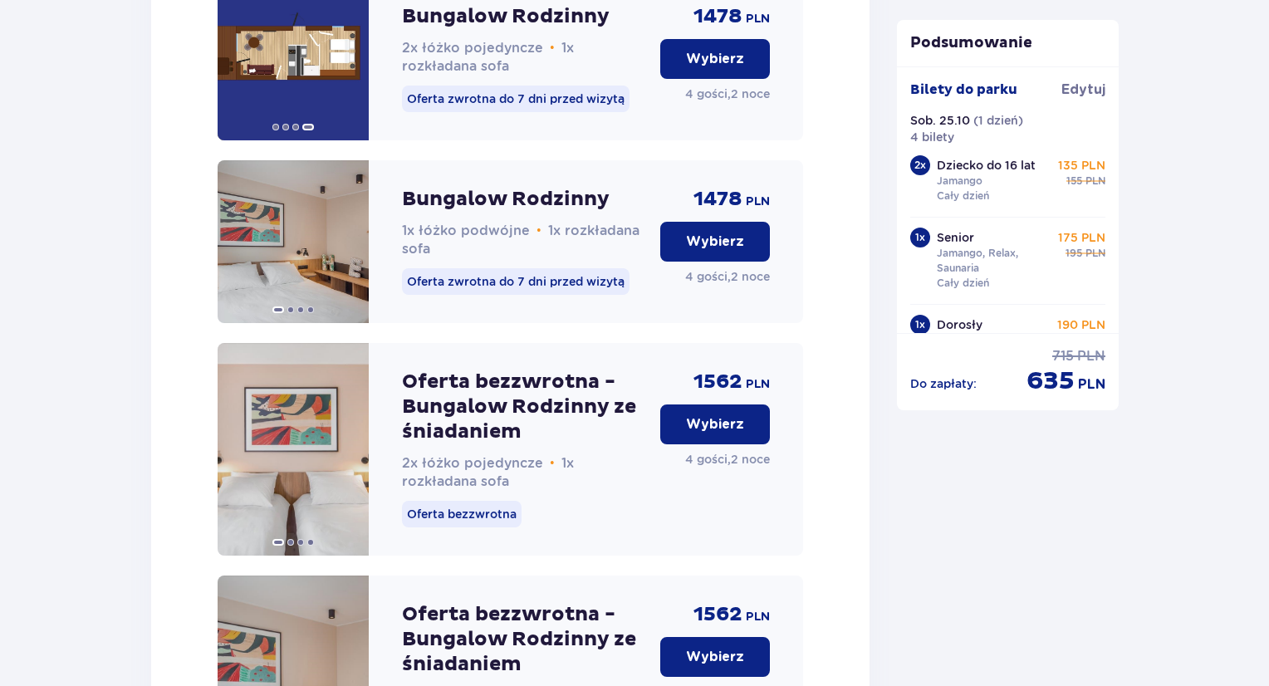
scroll to position [1988, 0]
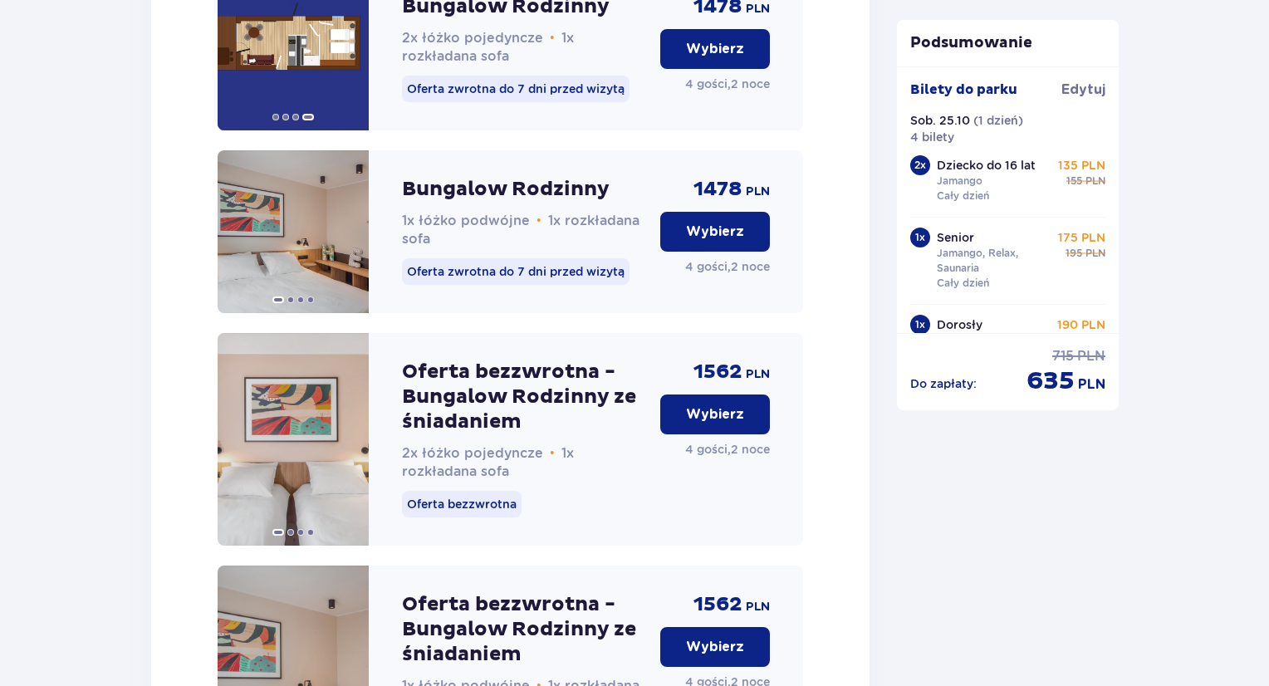
click at [747, 429] on button "Wybierz" at bounding box center [715, 414] width 110 height 40
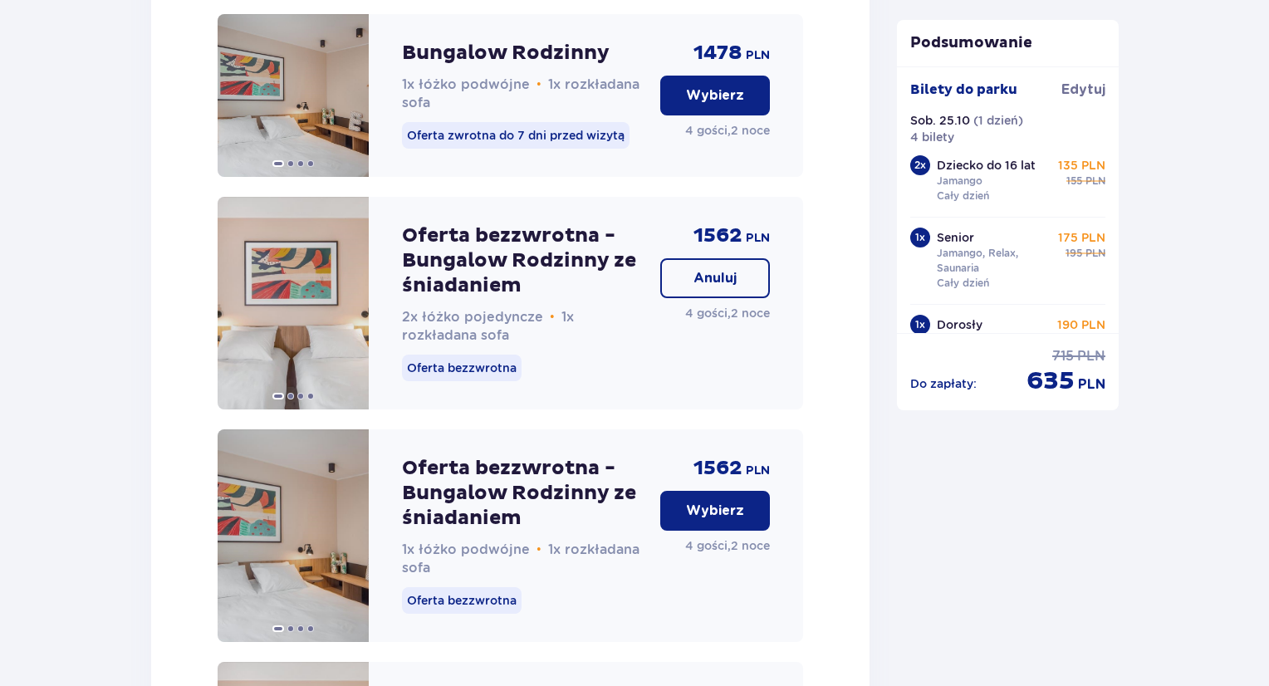
scroll to position [2174, 0]
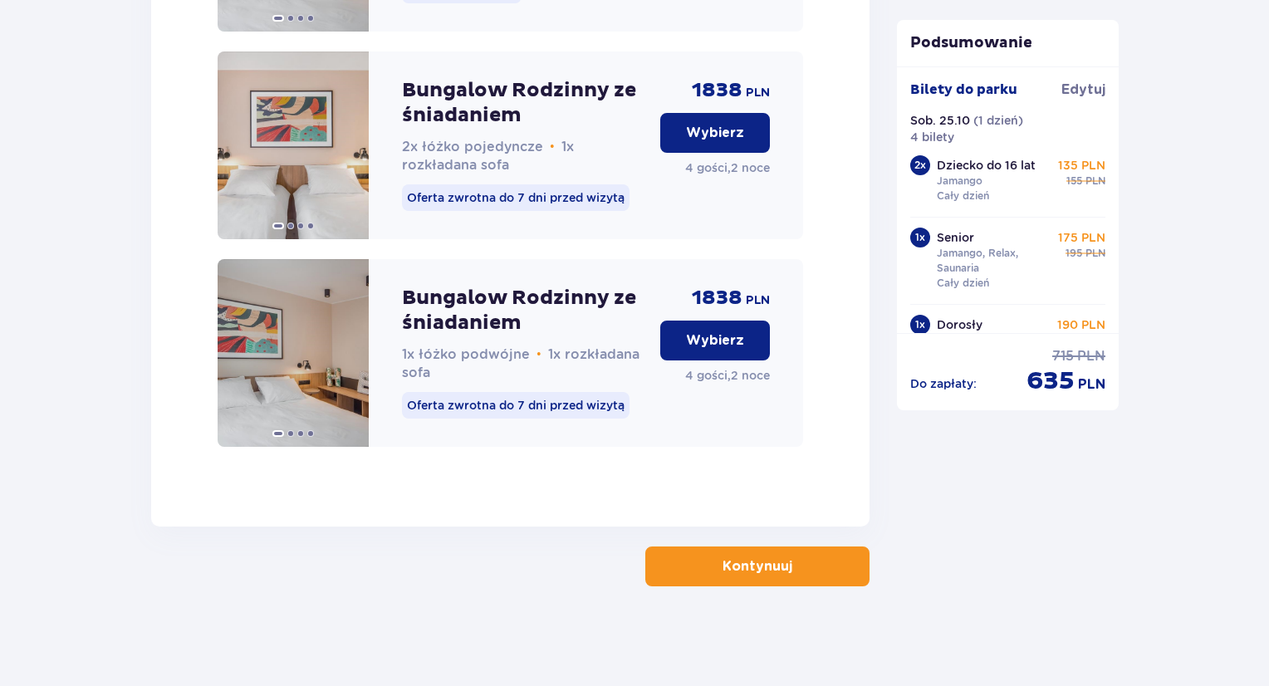
click at [786, 557] on span "button" at bounding box center [796, 566] width 20 height 20
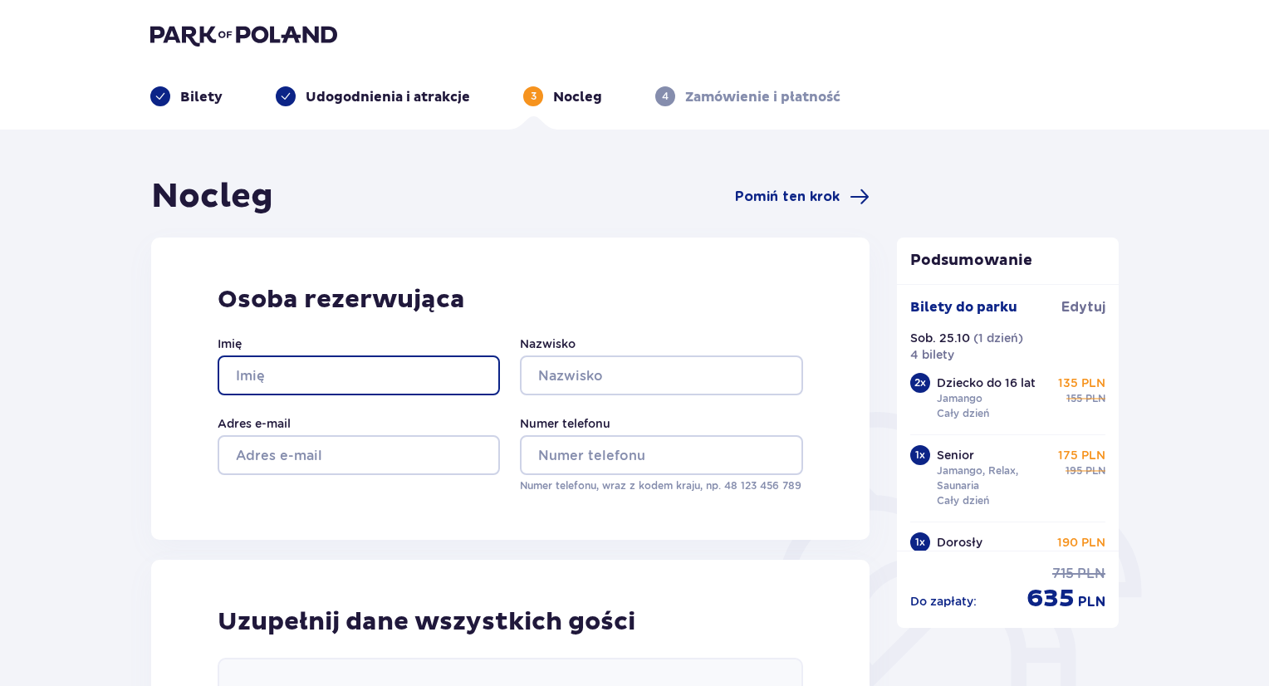
click at [368, 383] on input "Imię" at bounding box center [359, 375] width 282 height 40
type input "Łukasz"
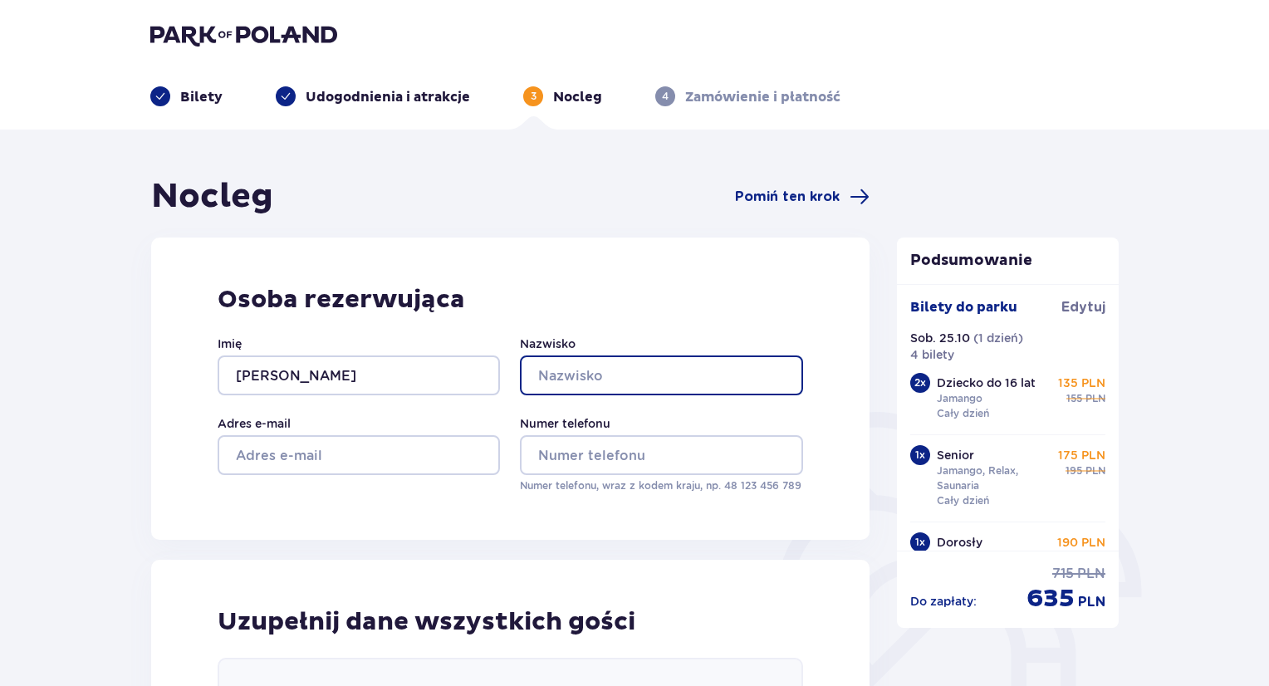
type input "Pobłocki"
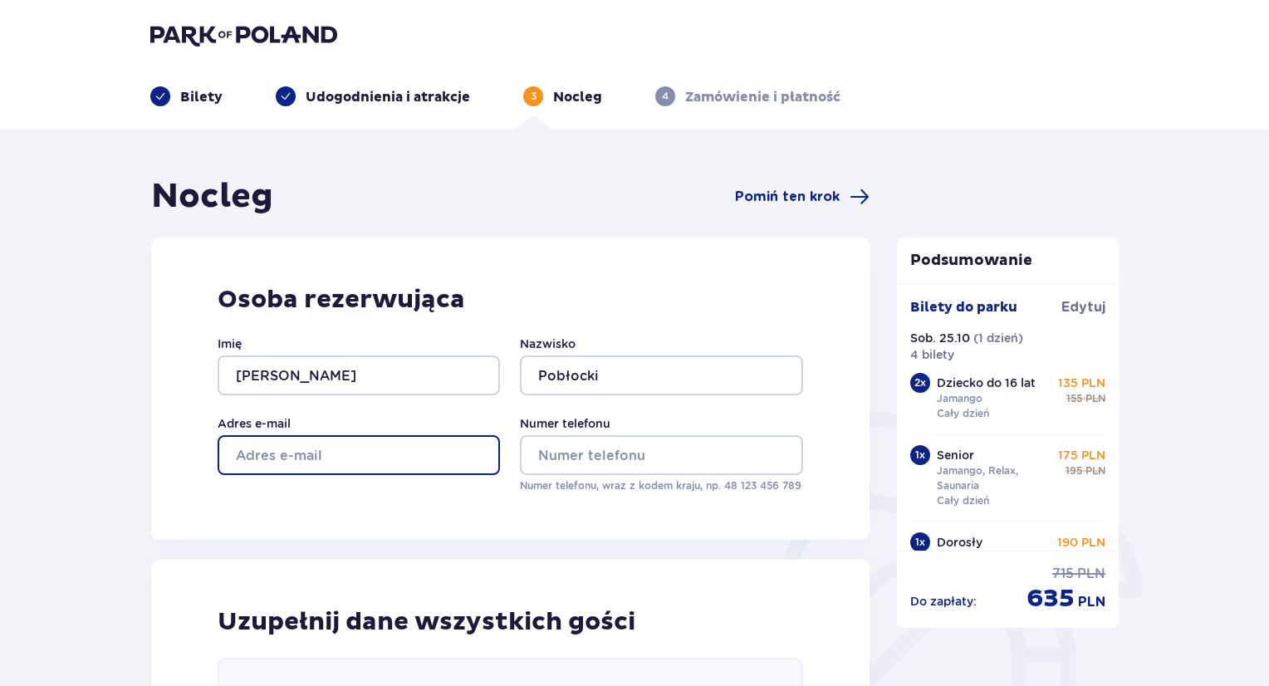
type input "lukasz@pobloccy.com.pl"
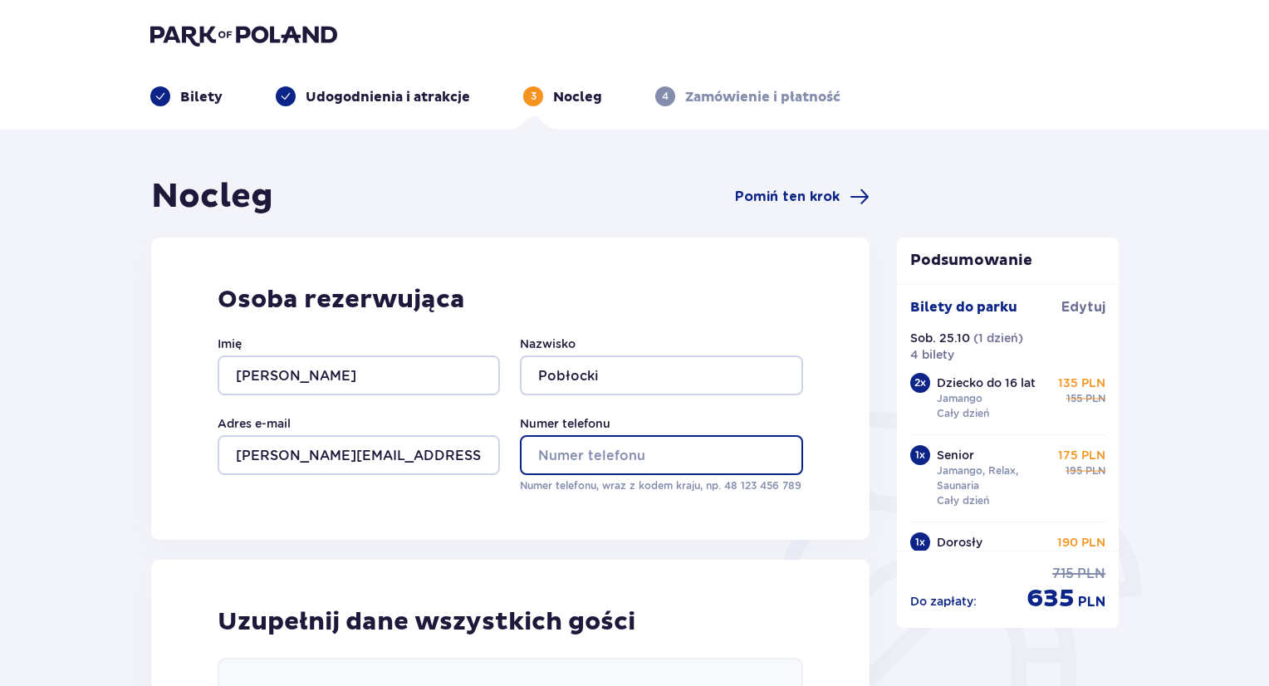
type input "606910006"
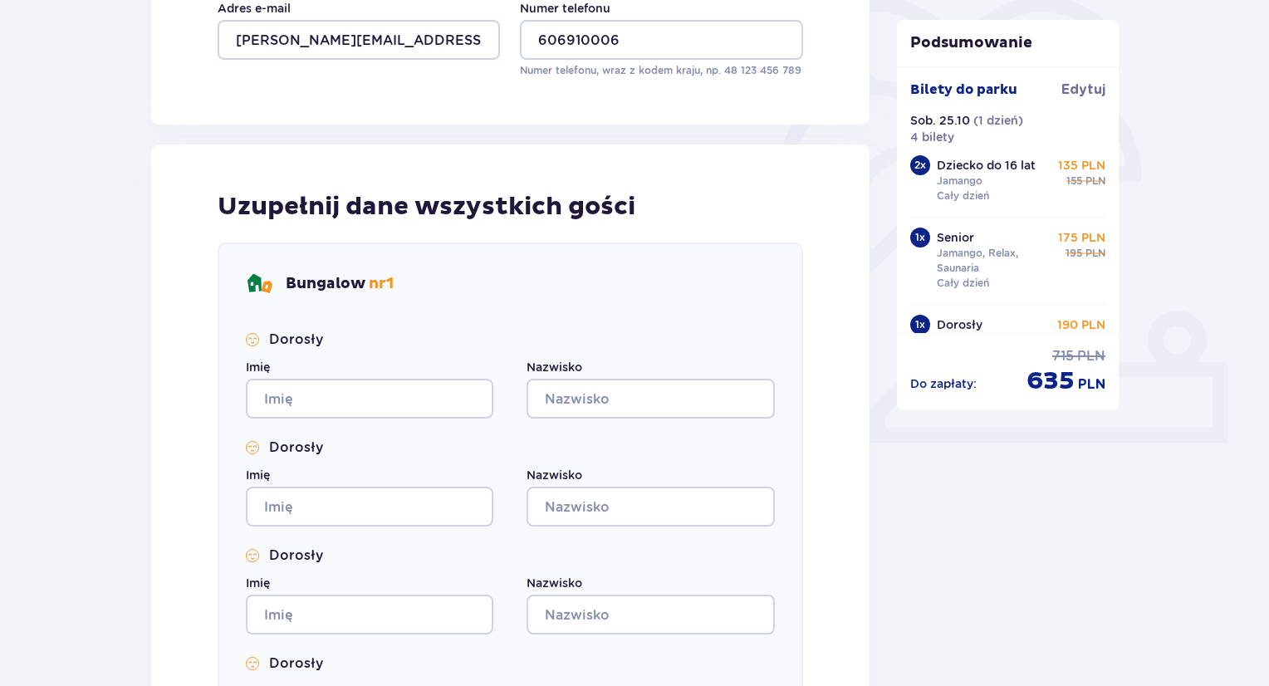
click at [334, 375] on div "Imię" at bounding box center [369, 389] width 247 height 60
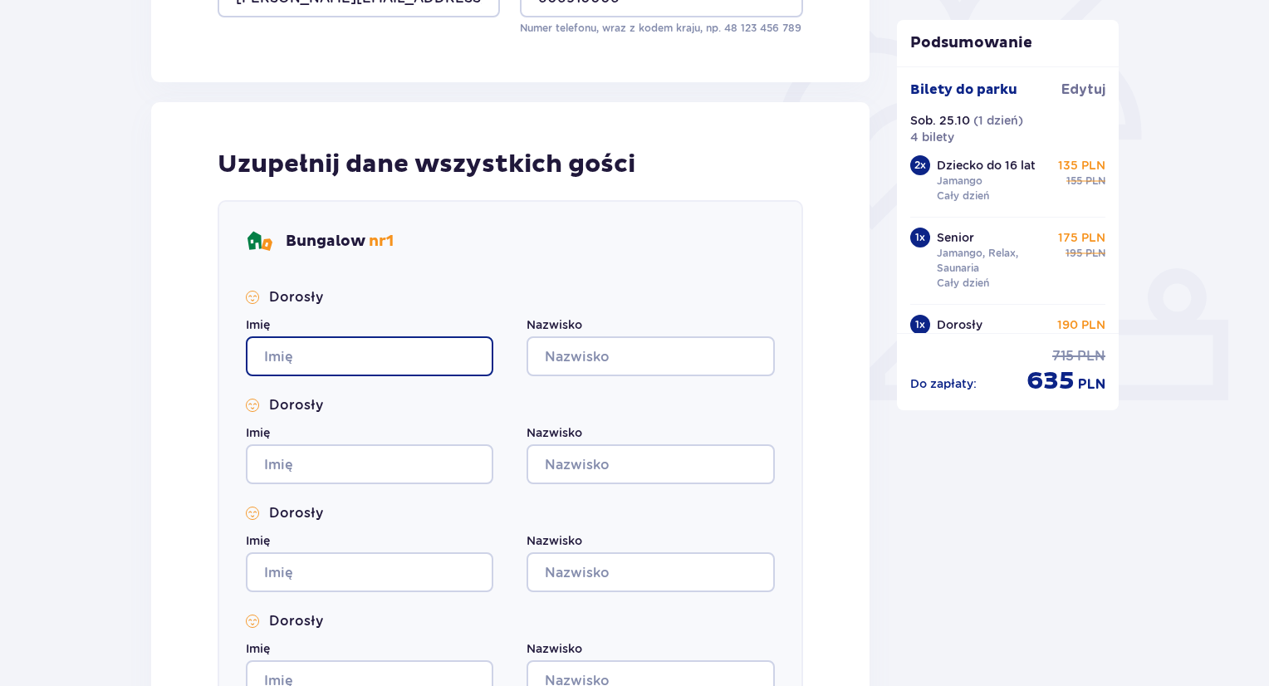
click at [340, 389] on div "Dorosły Imię Nazwisko Dorosły Imię Nazwisko Dorosły Imię Nazwisko Dorosły Imię …" at bounding box center [510, 494] width 529 height 412
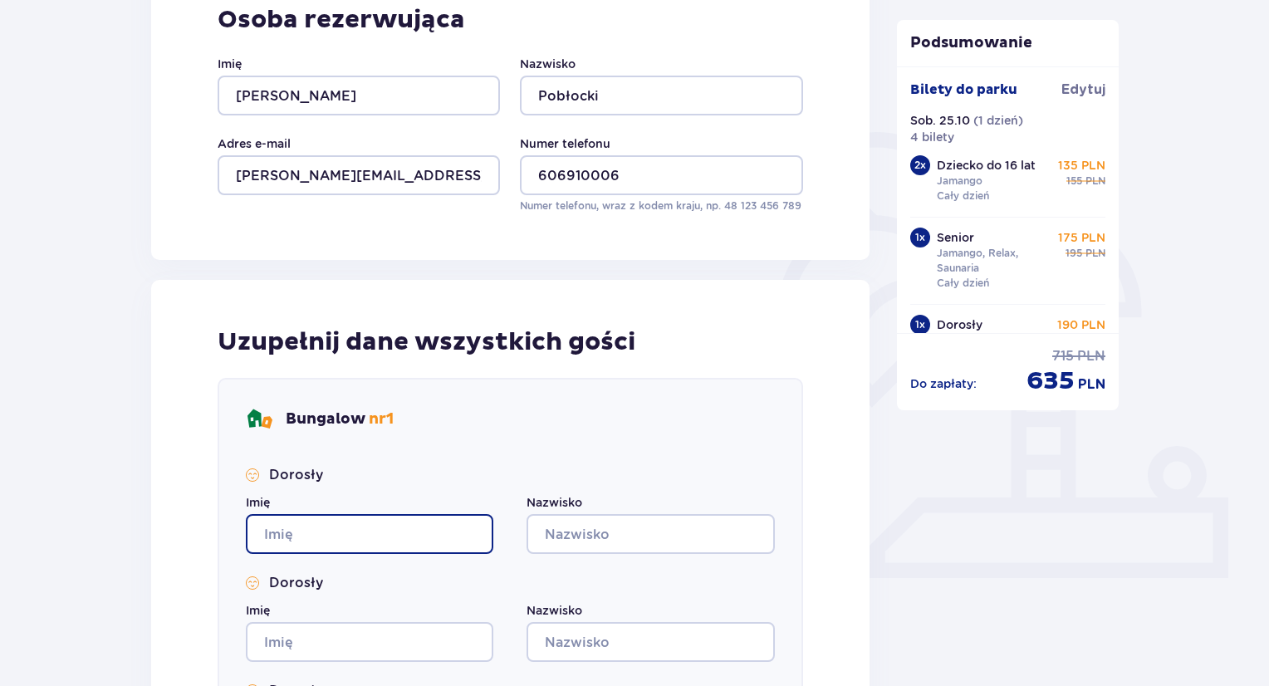
scroll to position [320, 0]
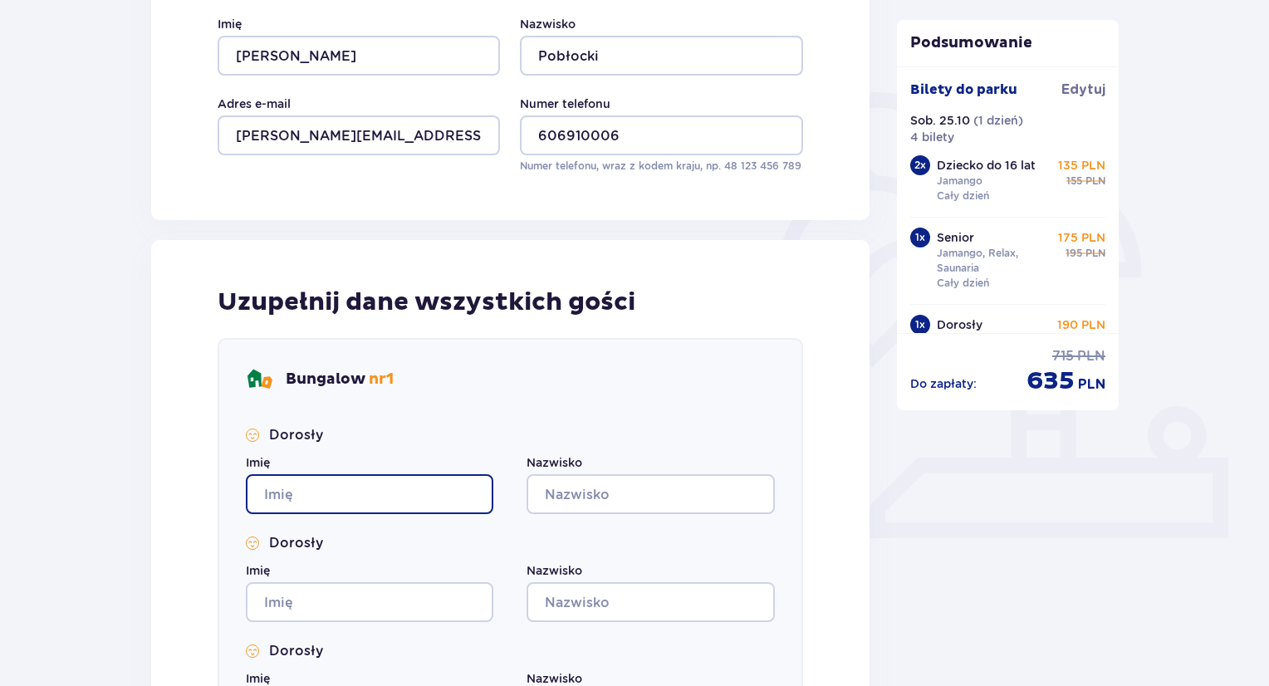
click at [363, 489] on input "Imię" at bounding box center [369, 494] width 247 height 40
type input "Łukasz"
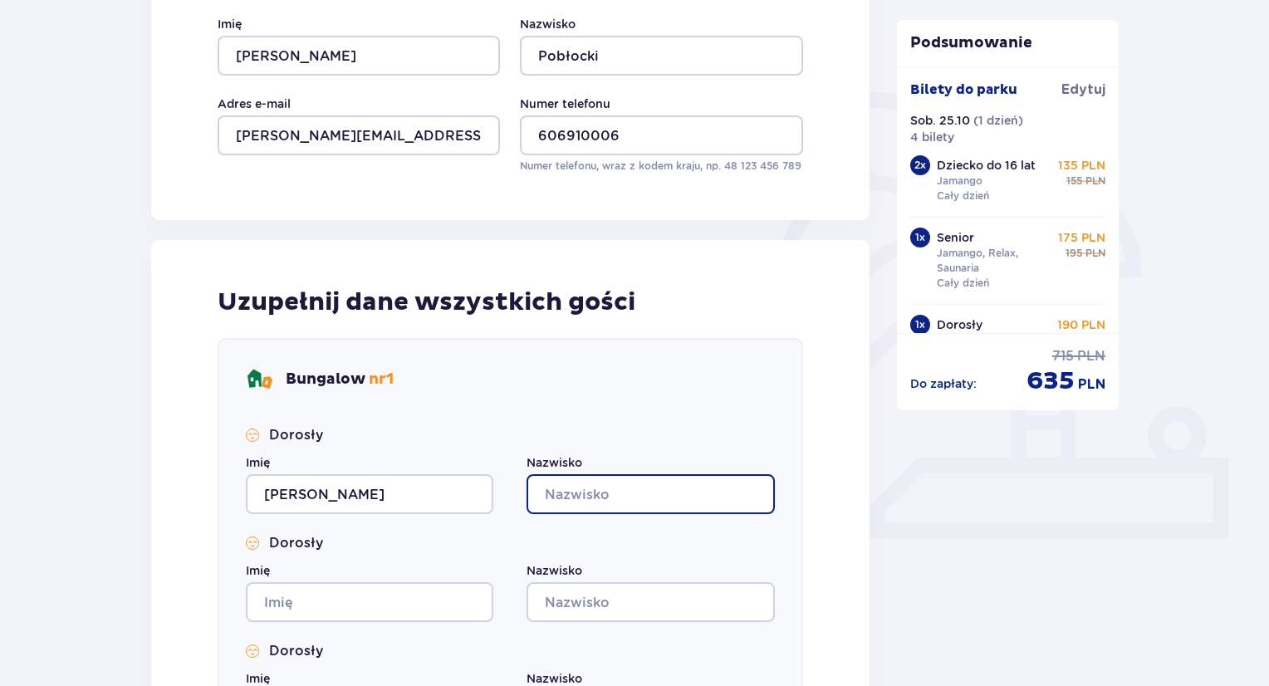
type input "Pobłocki"
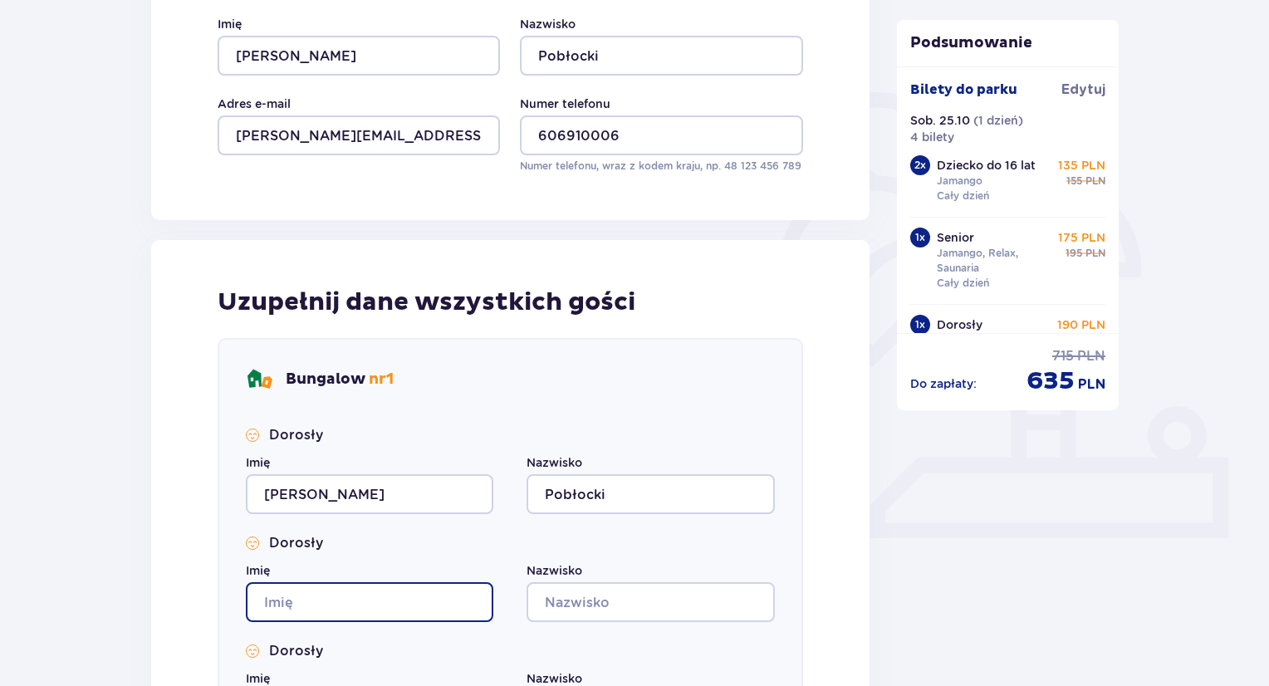
type input "Łukasz"
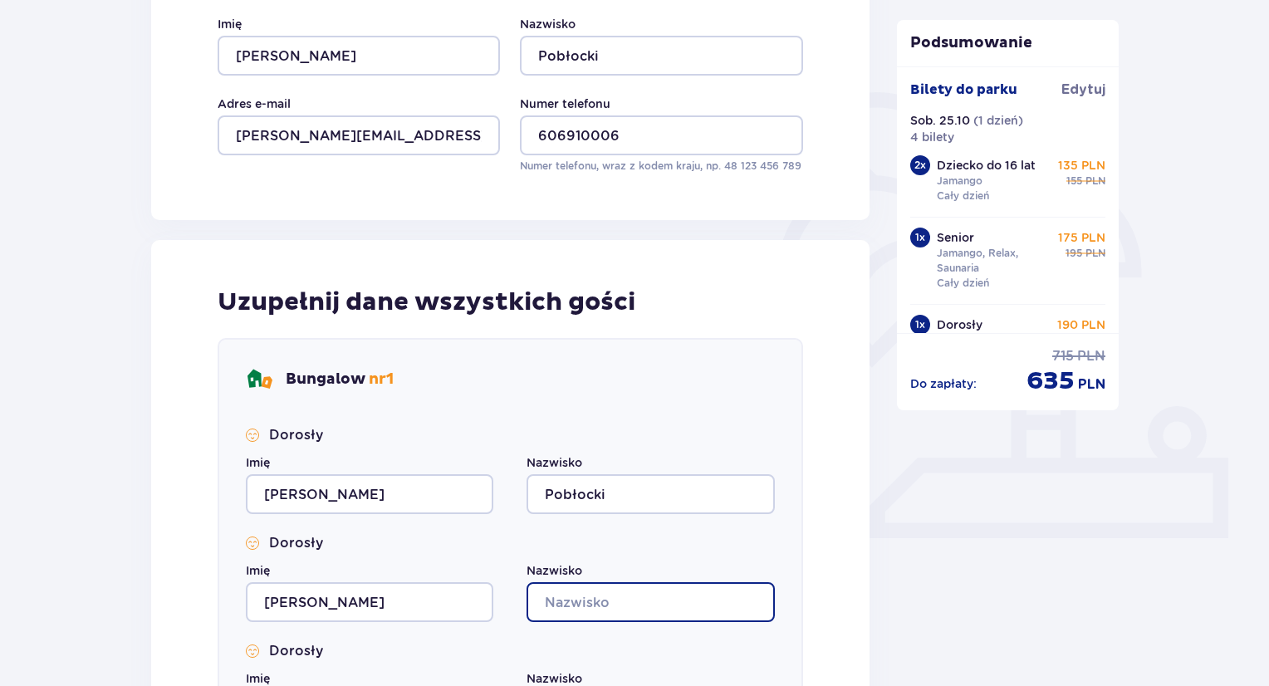
type input "Pobłocki"
type input "Łukasz"
type input "Pobłocki"
type input "Łukasz"
type input "Pobłocki"
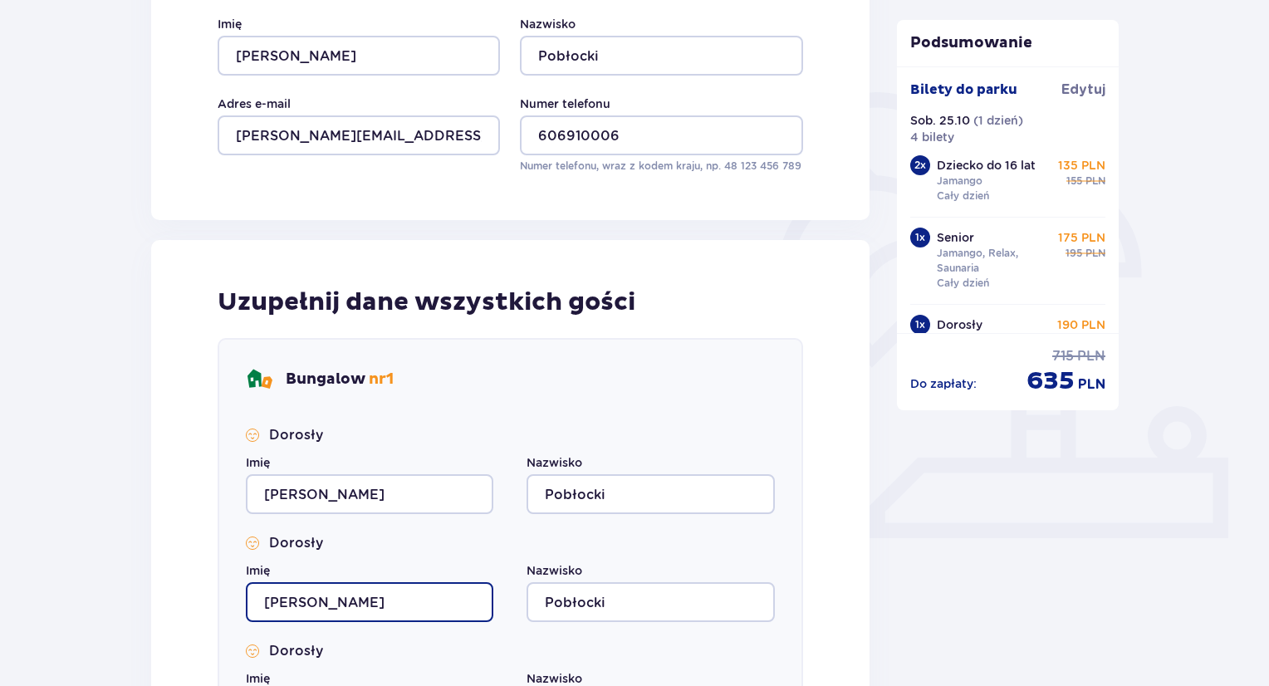
click at [356, 605] on input "Łukasz" at bounding box center [369, 602] width 247 height 40
type input "Ł"
type input "Franciszek"
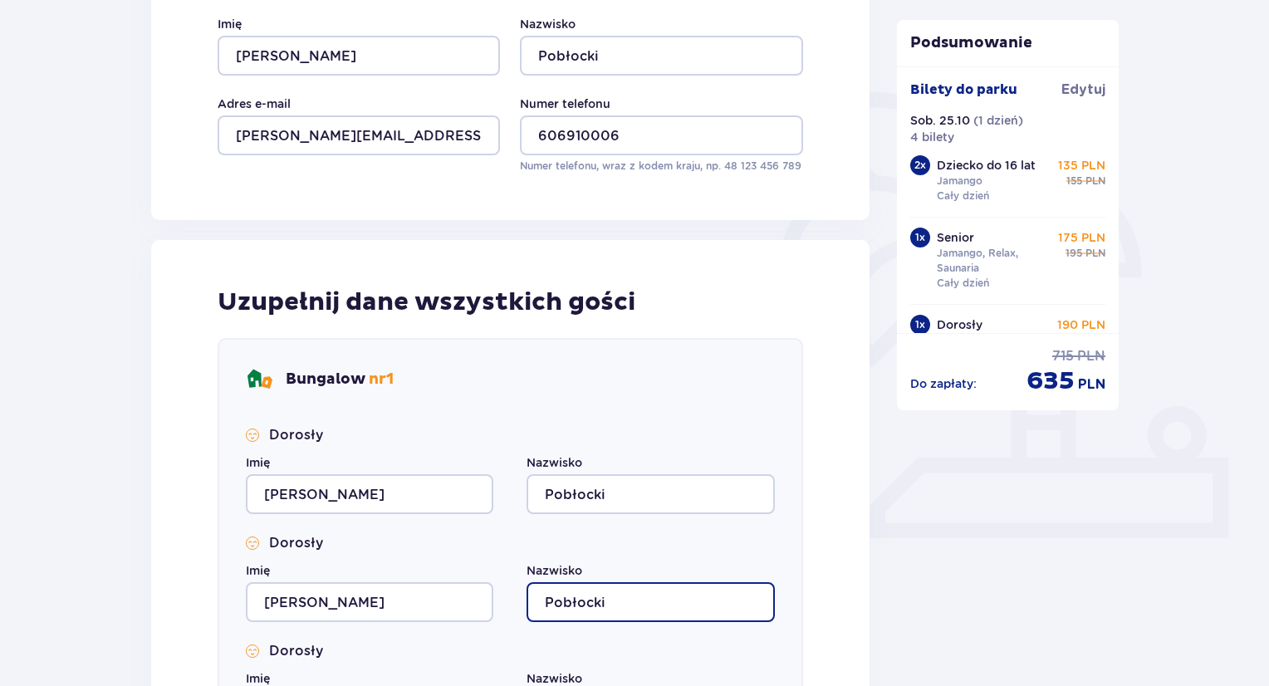
scroll to position [569, 0]
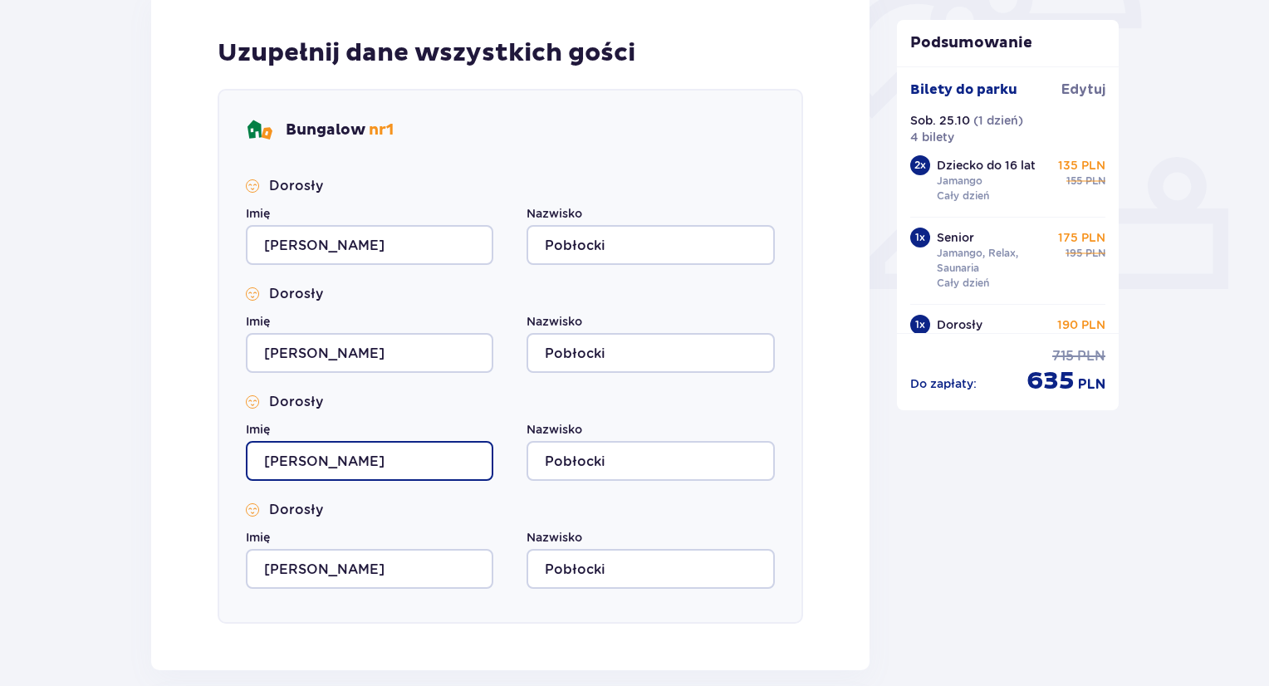
click at [356, 462] on input "Łukasz" at bounding box center [369, 461] width 247 height 40
drag, startPoint x: 368, startPoint y: 456, endPoint x: 234, endPoint y: 467, distance: 134.1
click at [234, 467] on div "Bungalow nr 1 Dorosły Imię Łukasz Nazwisko Pobłocki Dorosły Imię Franciszek Naz…" at bounding box center [510, 356] width 585 height 535
type input "Julia"
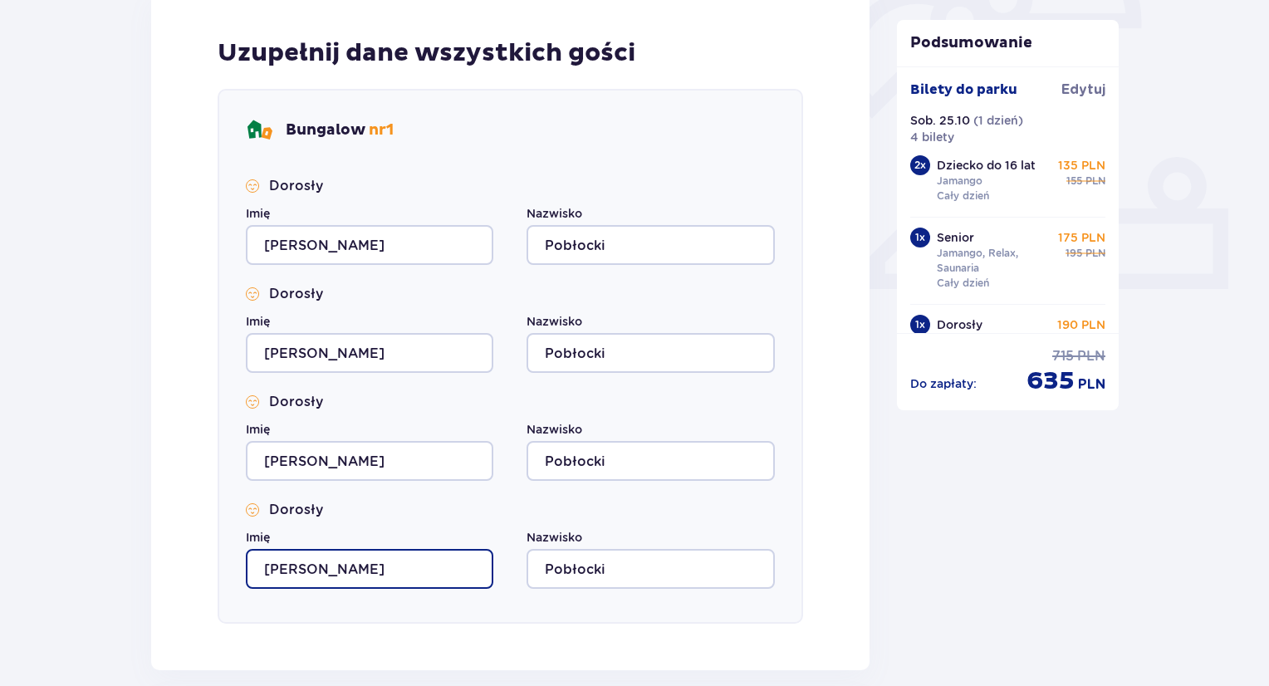
drag, startPoint x: 353, startPoint y: 574, endPoint x: 200, endPoint y: 565, distance: 153.1
click at [200, 565] on div "Uzupełnij dane wszystkich gości Bungalow nr 1 Dorosły Imię Łukasz Nazwisko Pobł…" at bounding box center [510, 330] width 718 height 679
type input "Maja"
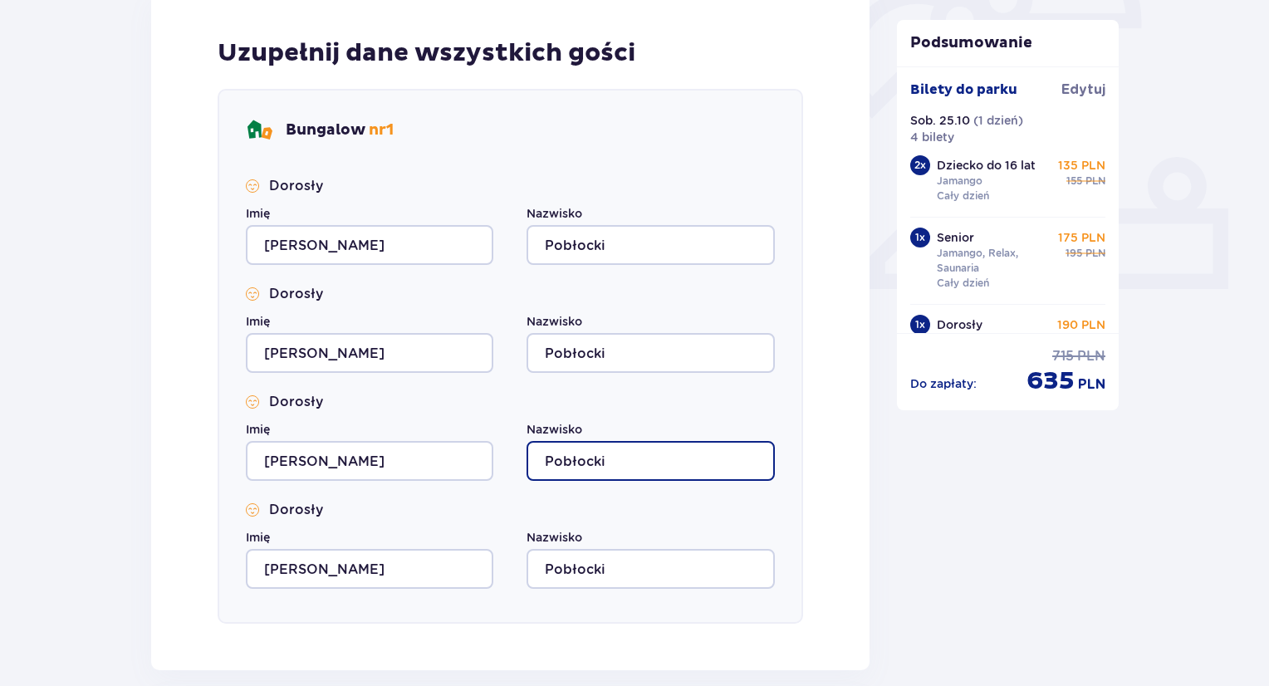
click at [639, 447] on input "Pobłocki" at bounding box center [650, 461] width 247 height 40
type input "Pobłocka"
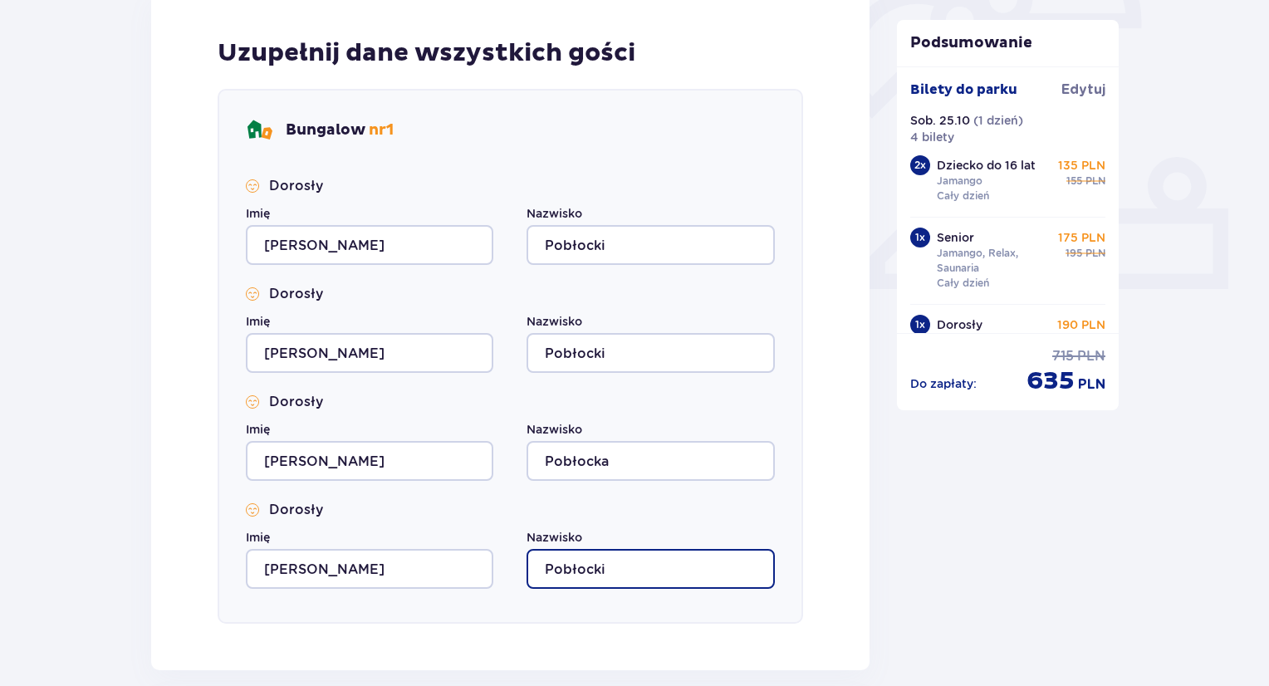
click at [639, 578] on input "Pobłocki" at bounding box center [650, 569] width 247 height 40
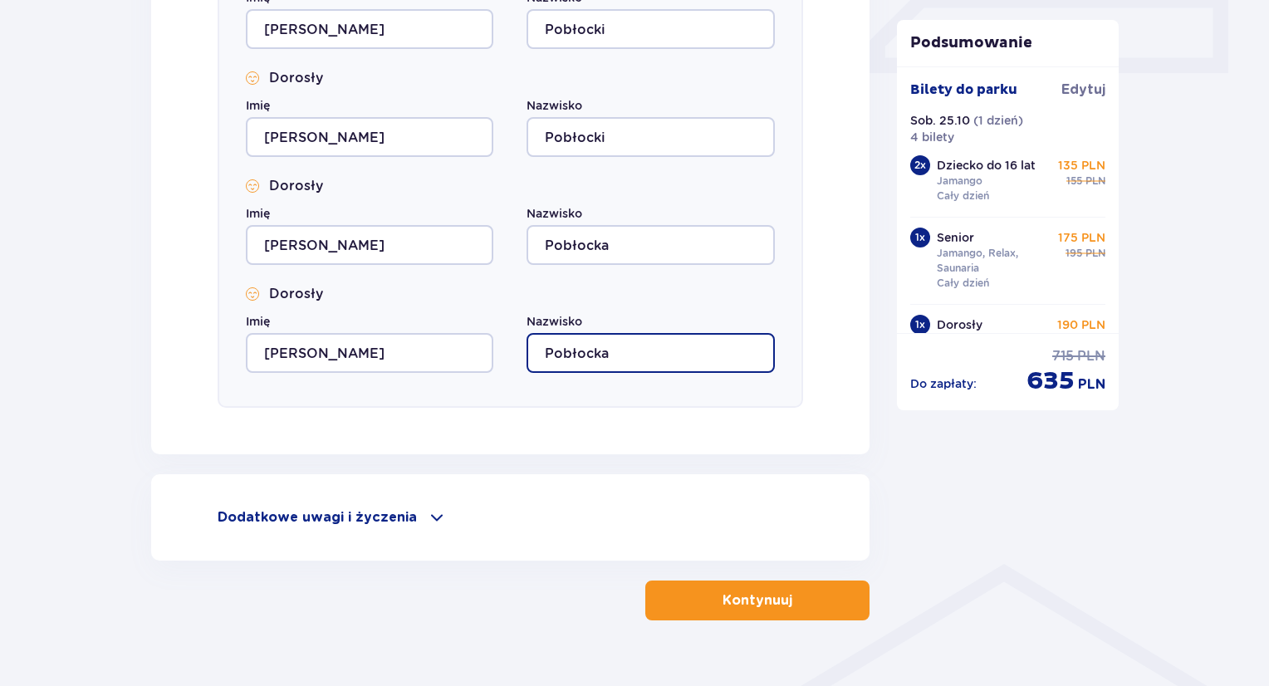
scroll to position [818, 0]
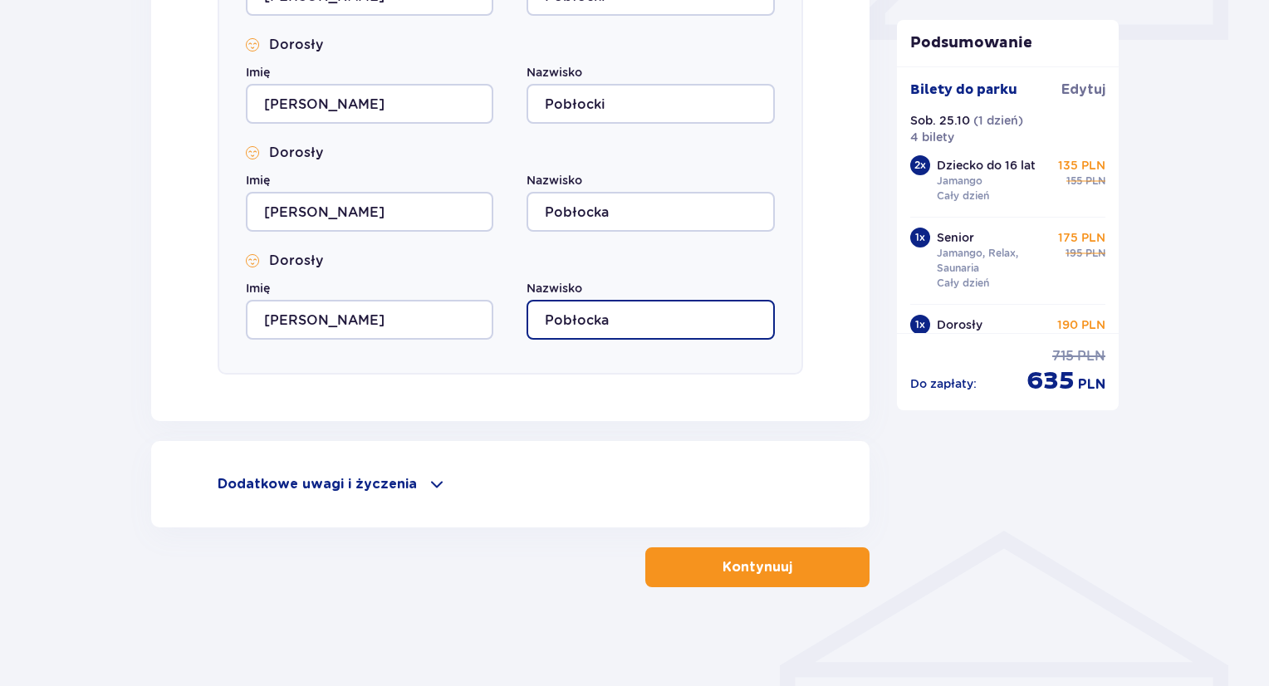
type input "Pobłocka"
drag, startPoint x: 733, startPoint y: 563, endPoint x: 1275, endPoint y: 506, distance: 544.5
click at [761, 566] on p "Kontynuuj" at bounding box center [757, 567] width 70 height 18
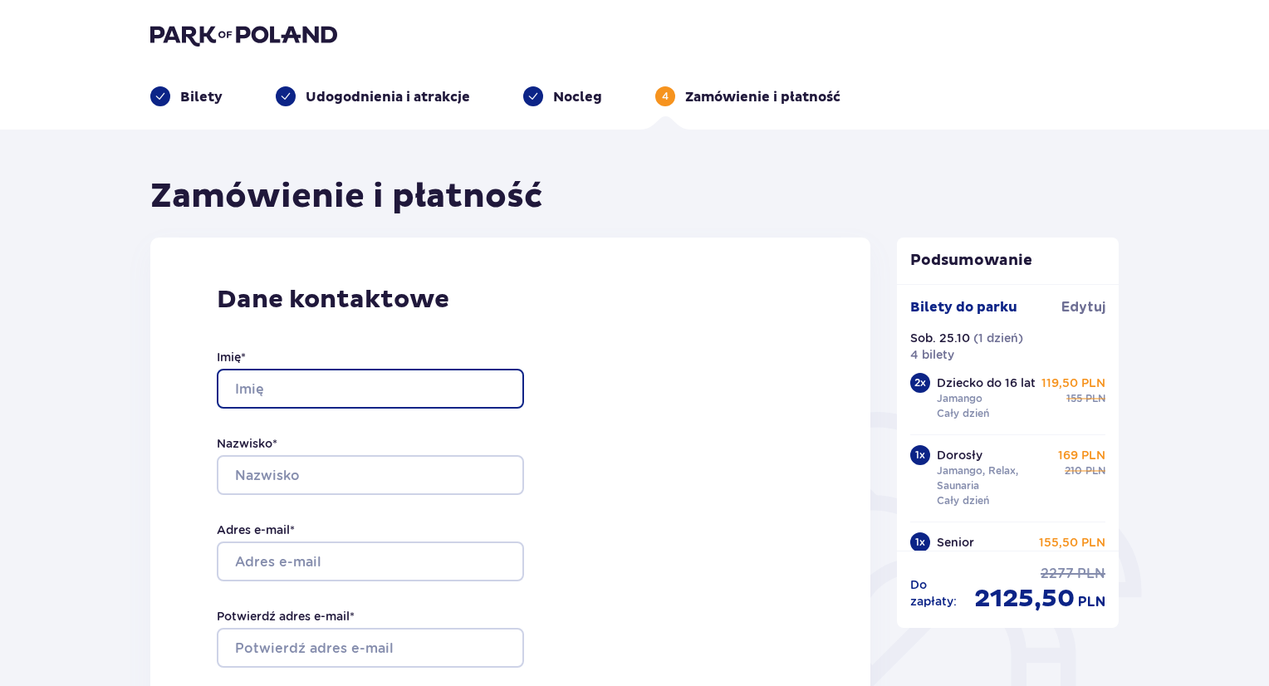
click at [295, 406] on input "Imię *" at bounding box center [370, 389] width 307 height 40
type input "Łukasz"
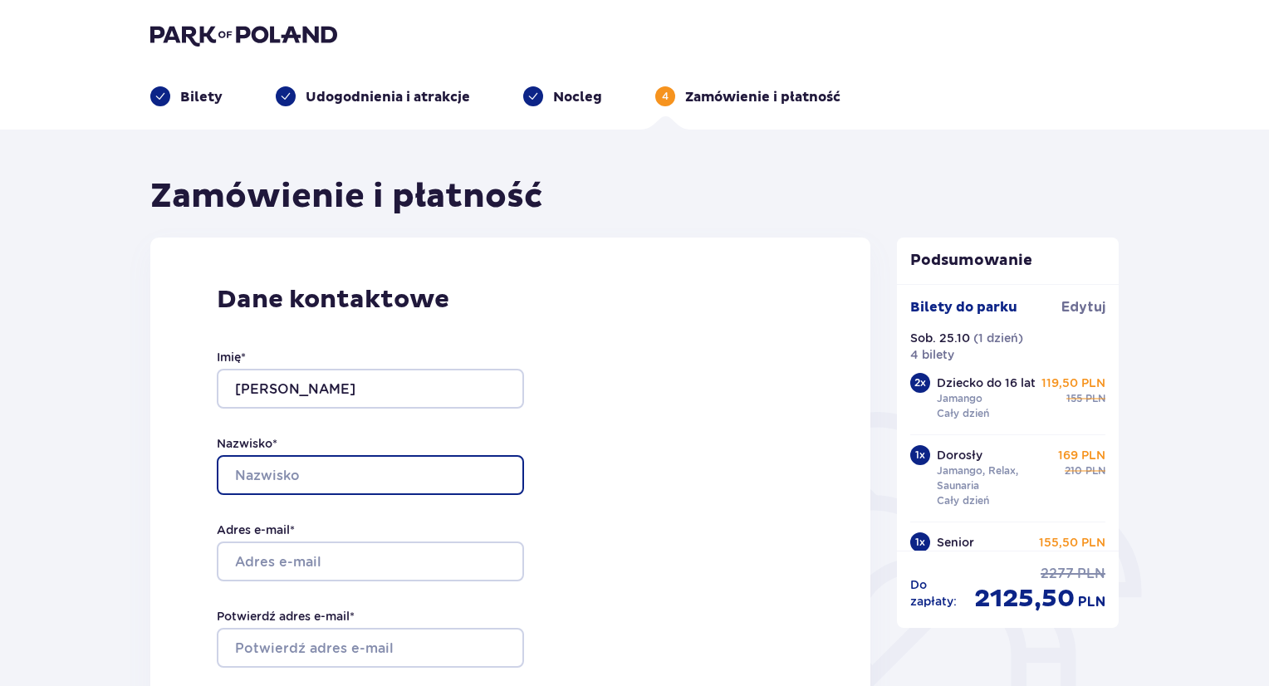
type input "Pobłocki"
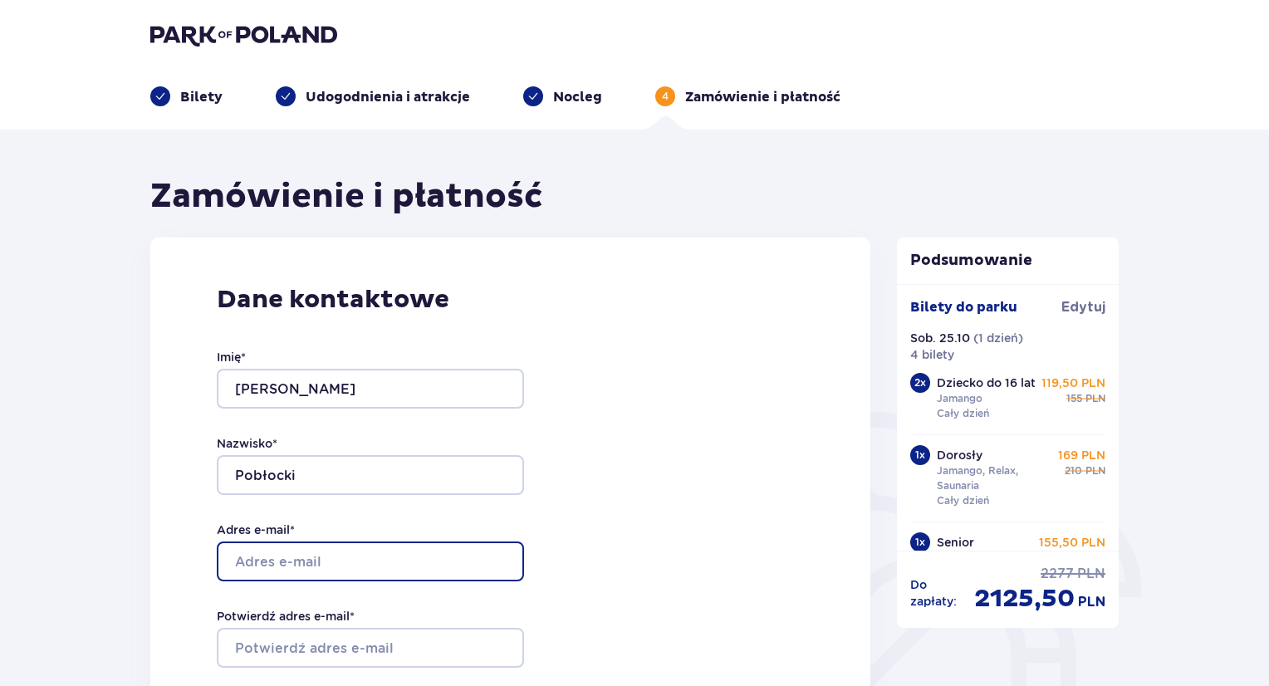
type input "lukasz@pobloccy.com.pl"
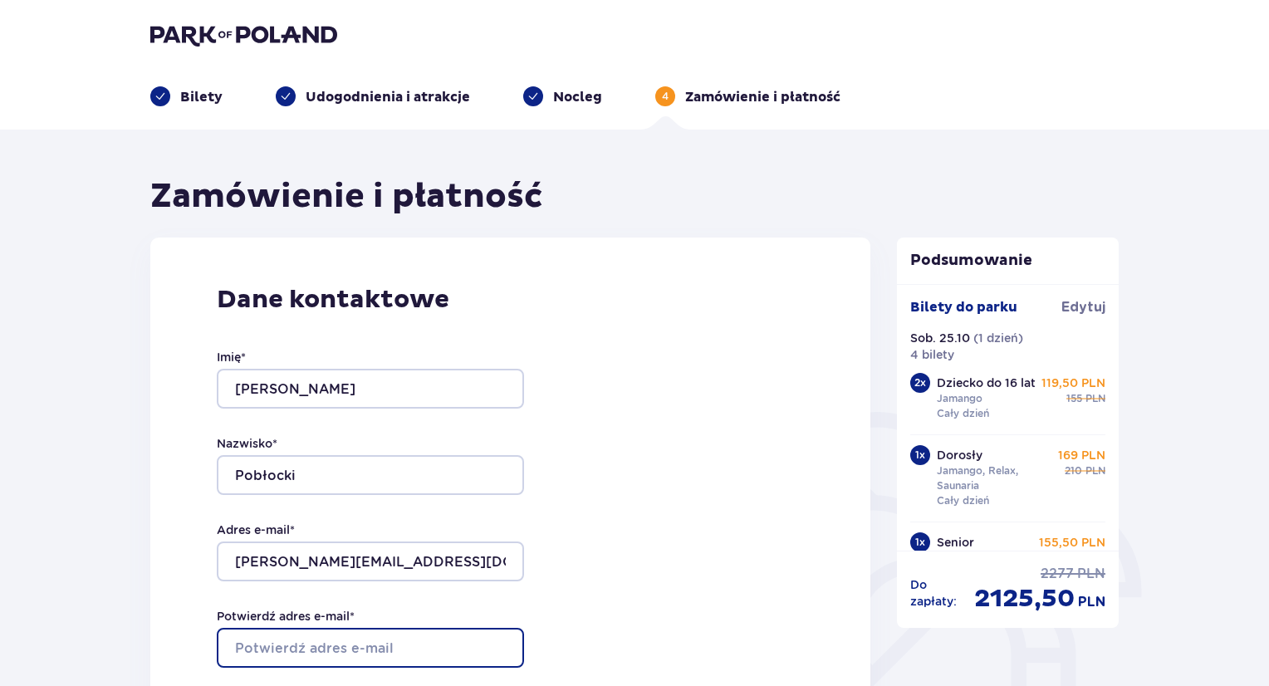
type input "lukasz@pobloccy.com.pl"
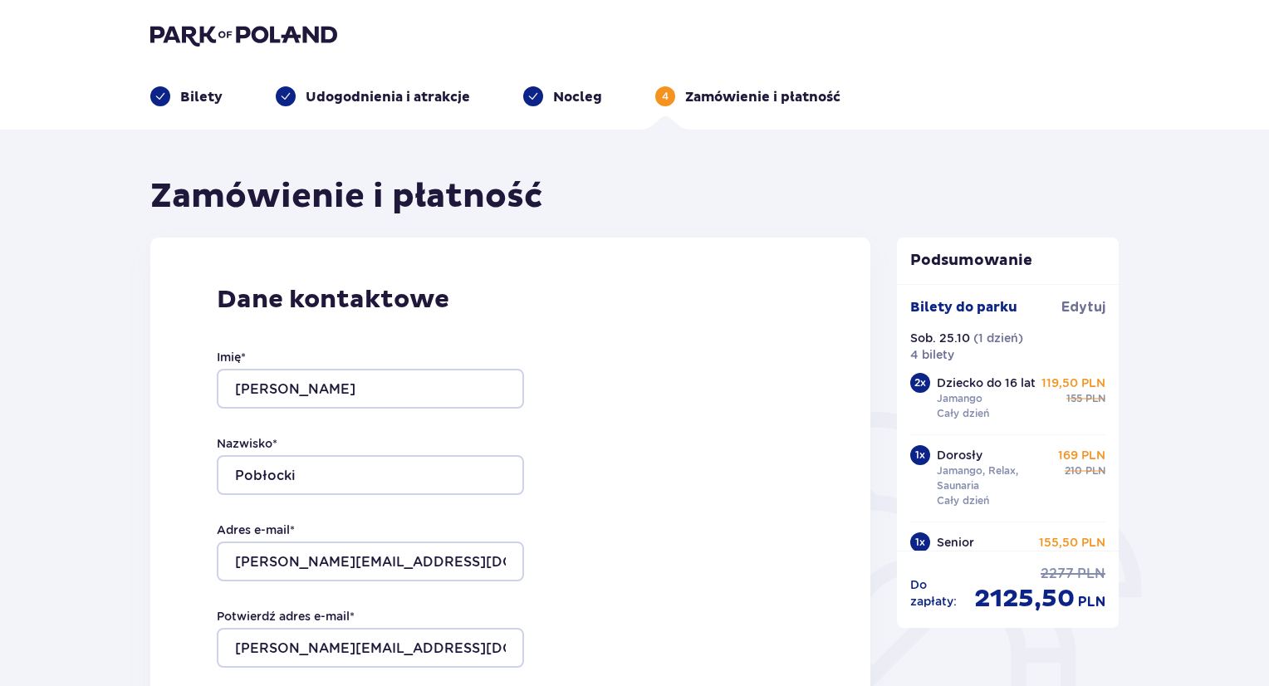
type input "606910006"
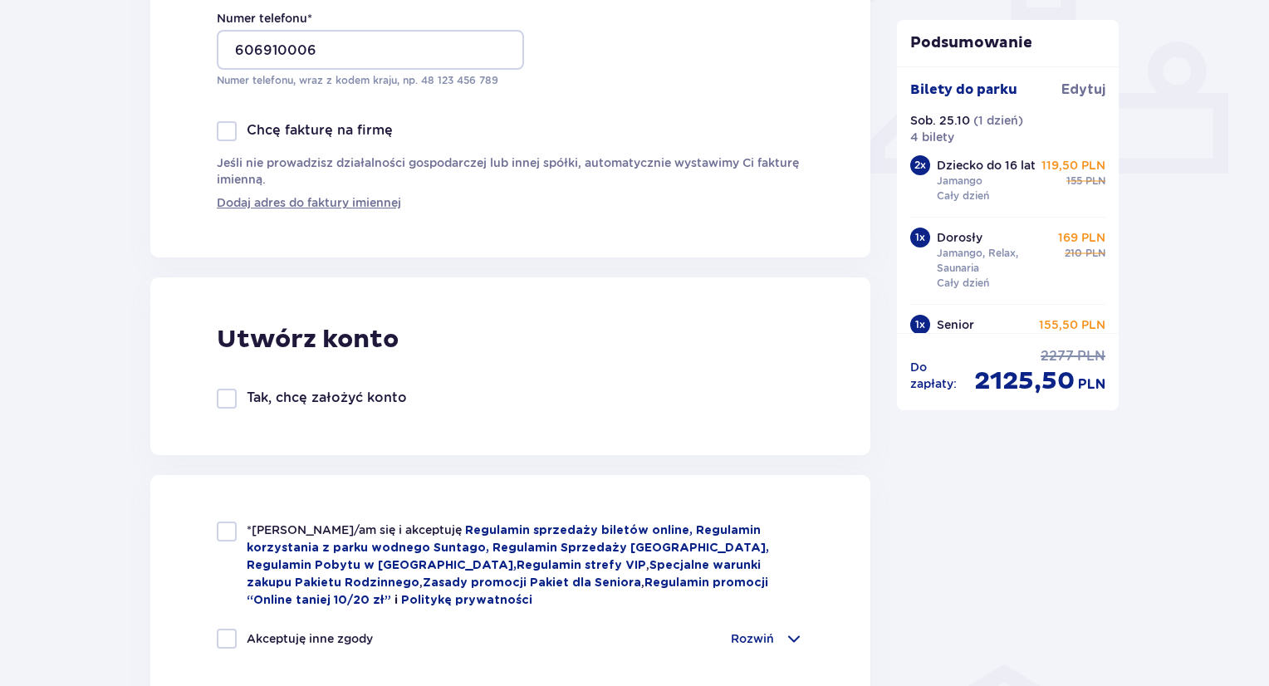
scroll to position [742, 0]
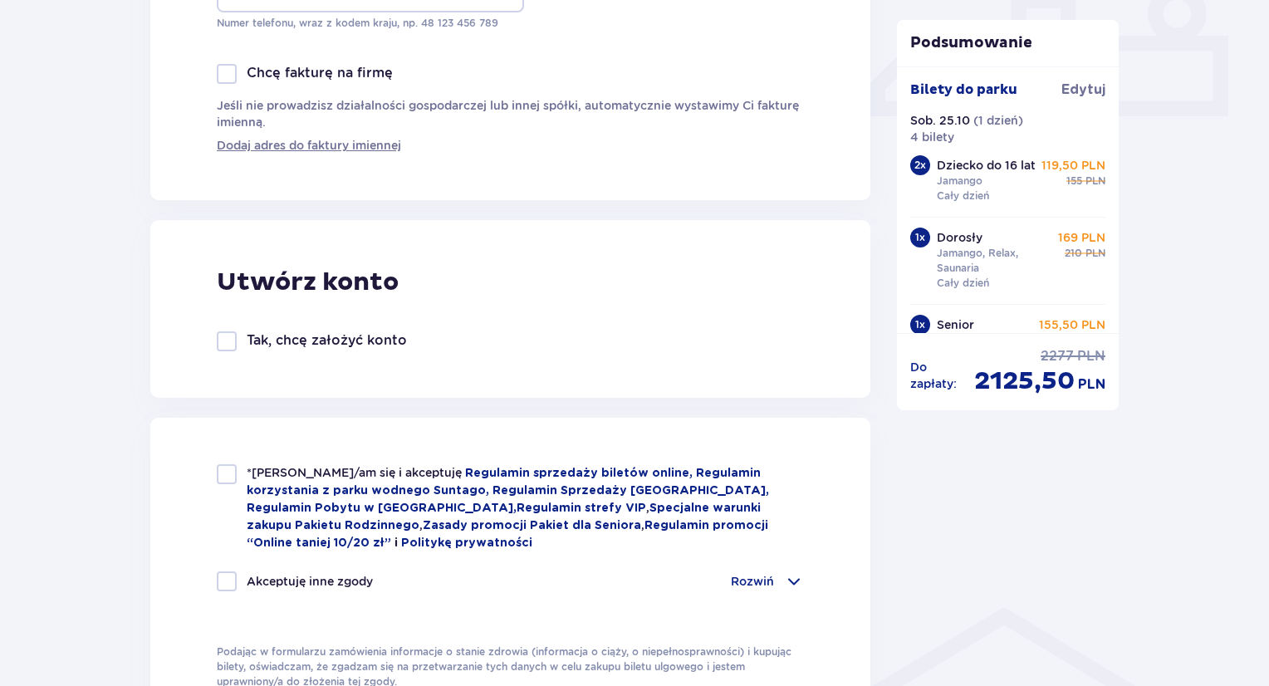
click at [227, 473] on div at bounding box center [227, 474] width 20 height 20
checkbox input "true"
click at [226, 582] on div at bounding box center [227, 581] width 20 height 20
checkbox input "true"
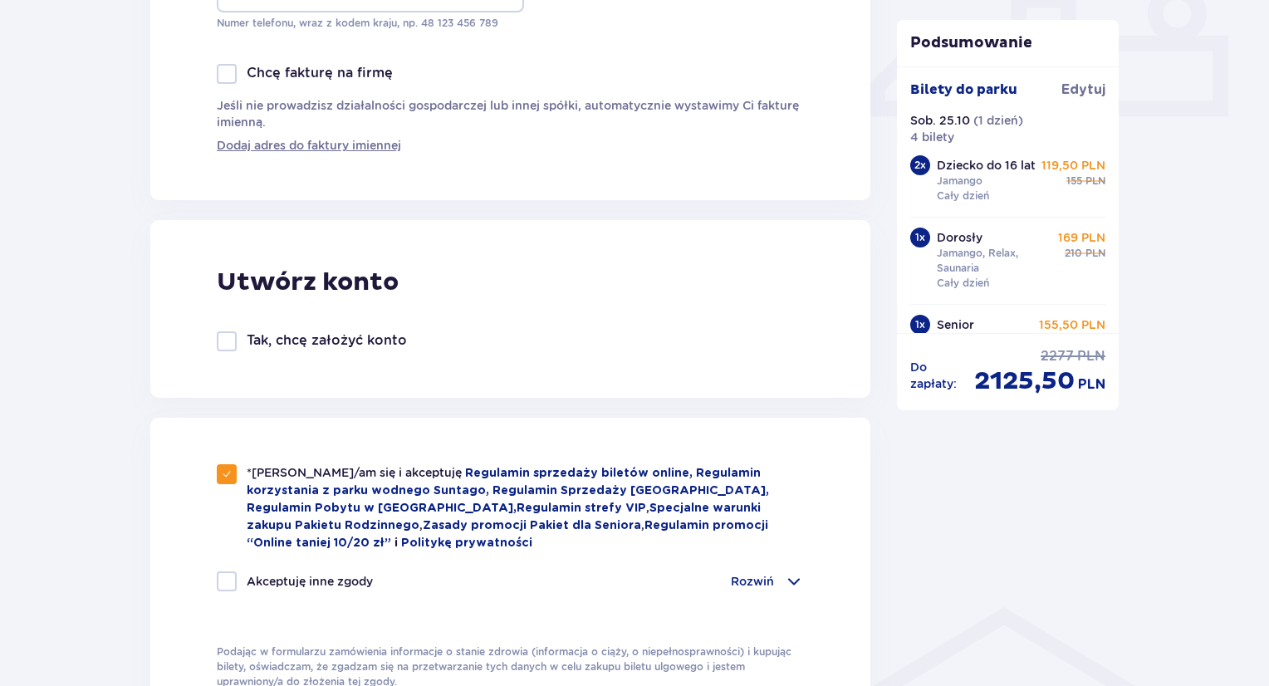
checkbox input "true"
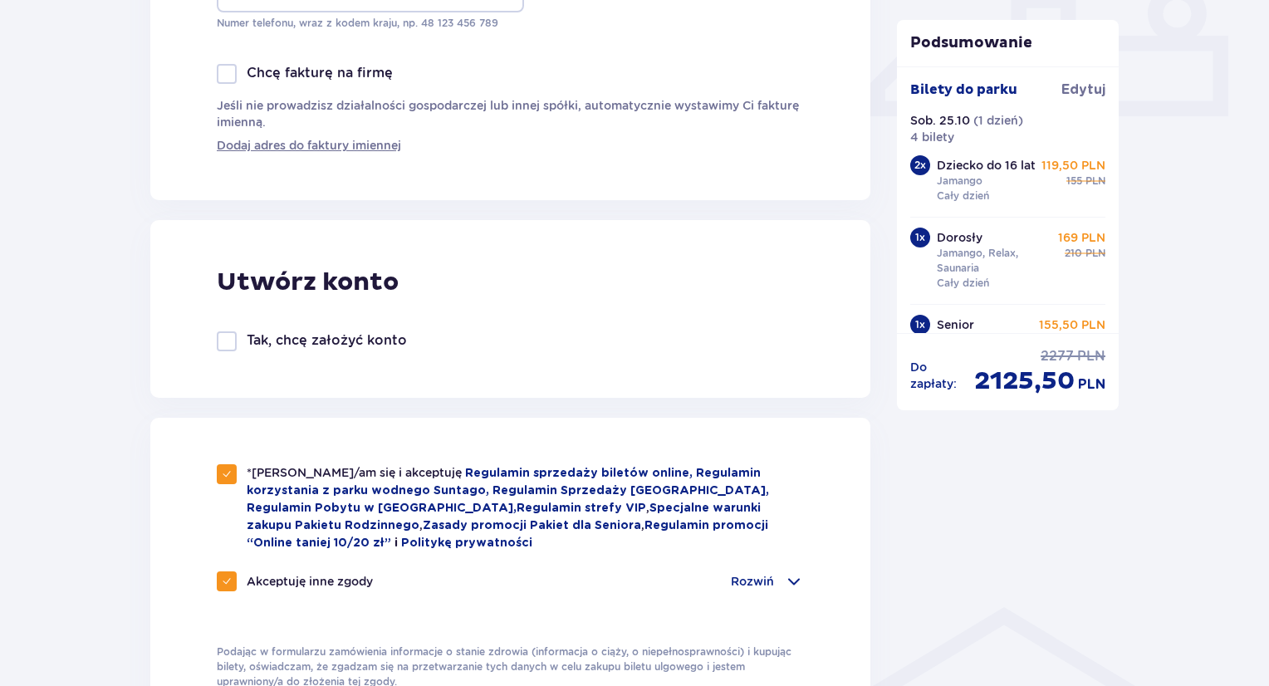
click at [777, 577] on div "Rozwiń" at bounding box center [767, 581] width 73 height 20
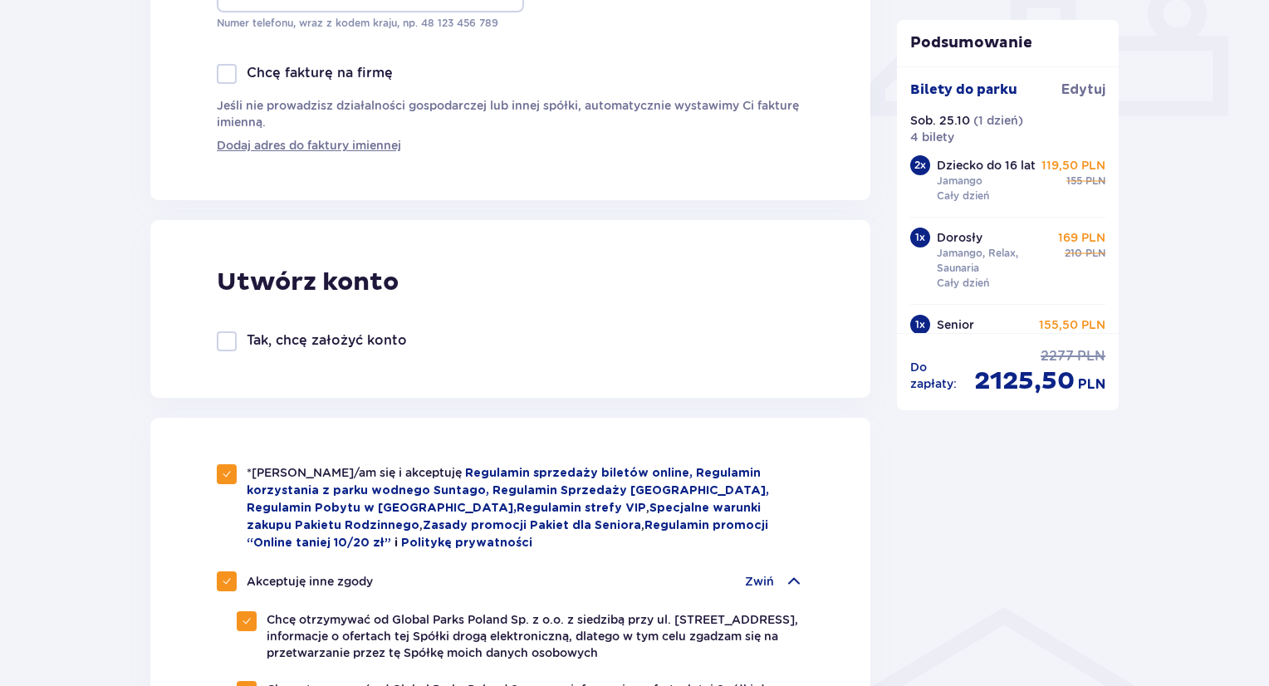
drag, startPoint x: 1270, startPoint y: 313, endPoint x: 1275, endPoint y: 243, distance: 69.9
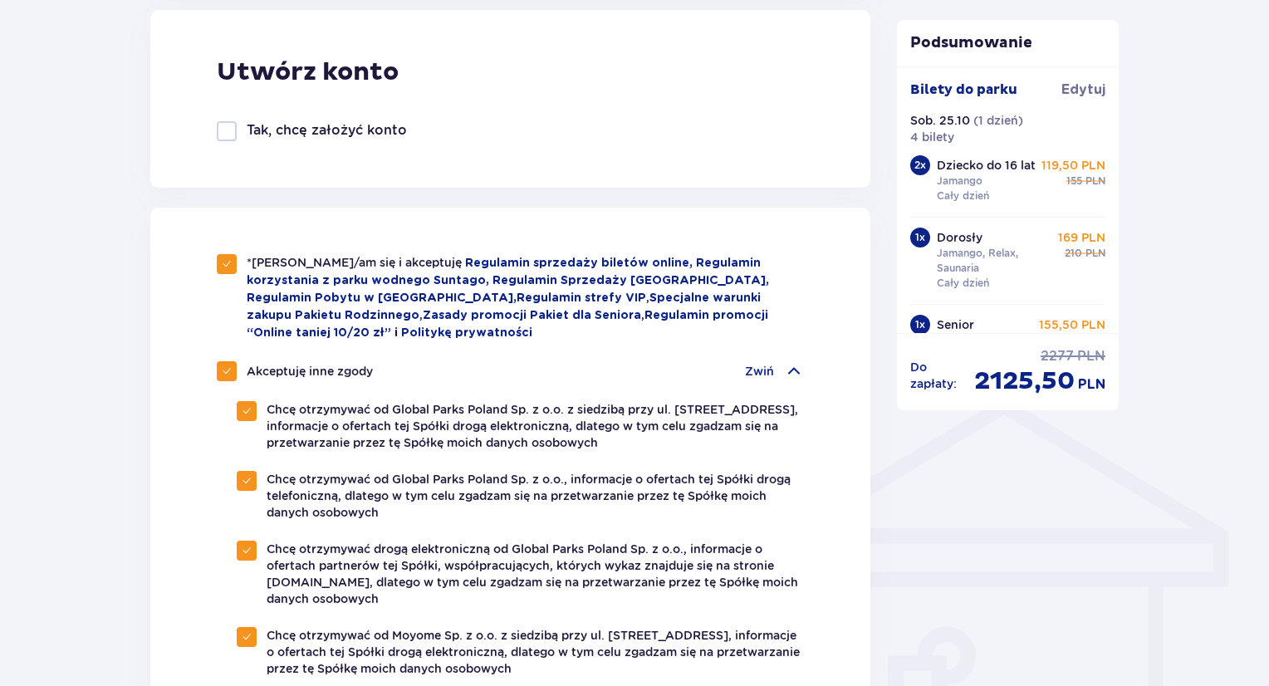
scroll to position [973, 0]
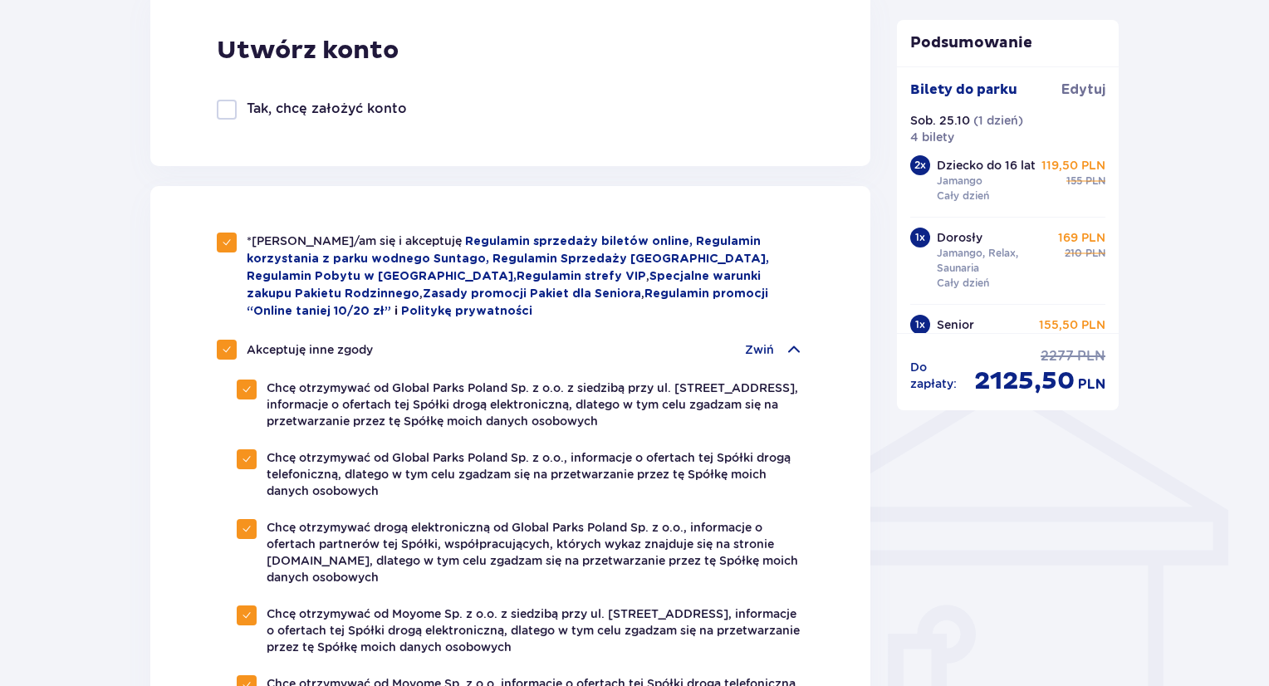
click at [230, 349] on span at bounding box center [227, 350] width 10 height 10
checkbox input "false"
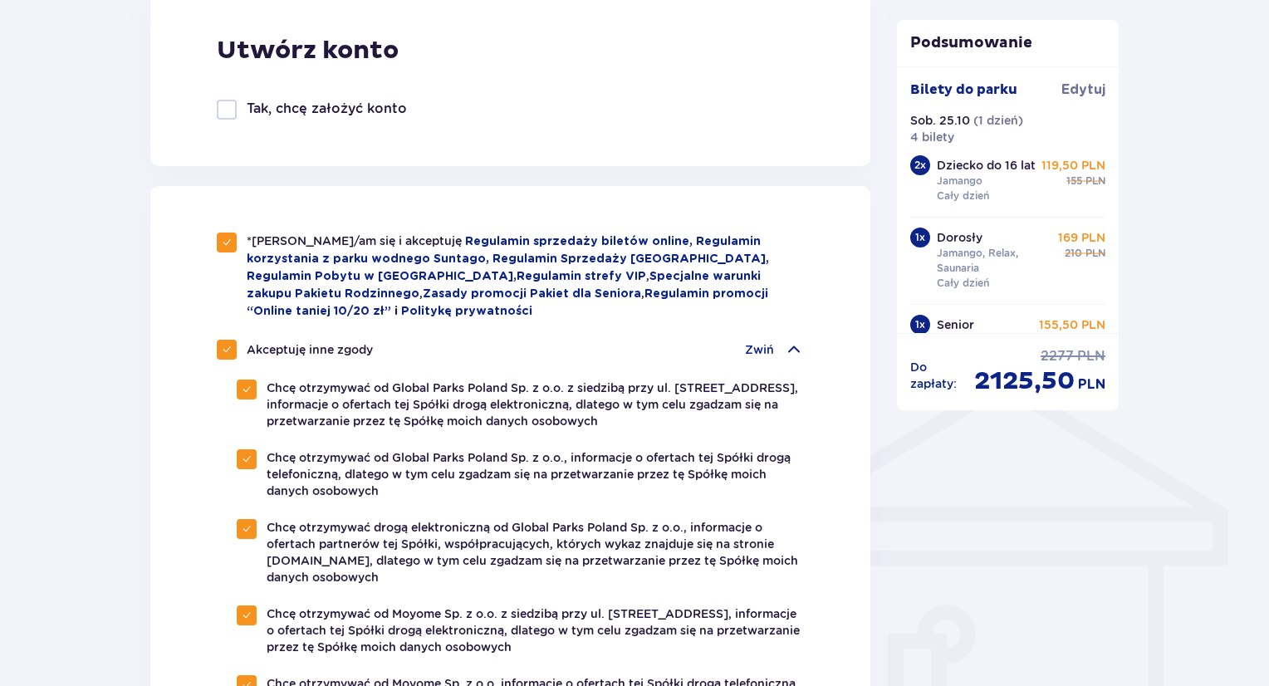
checkbox input "false"
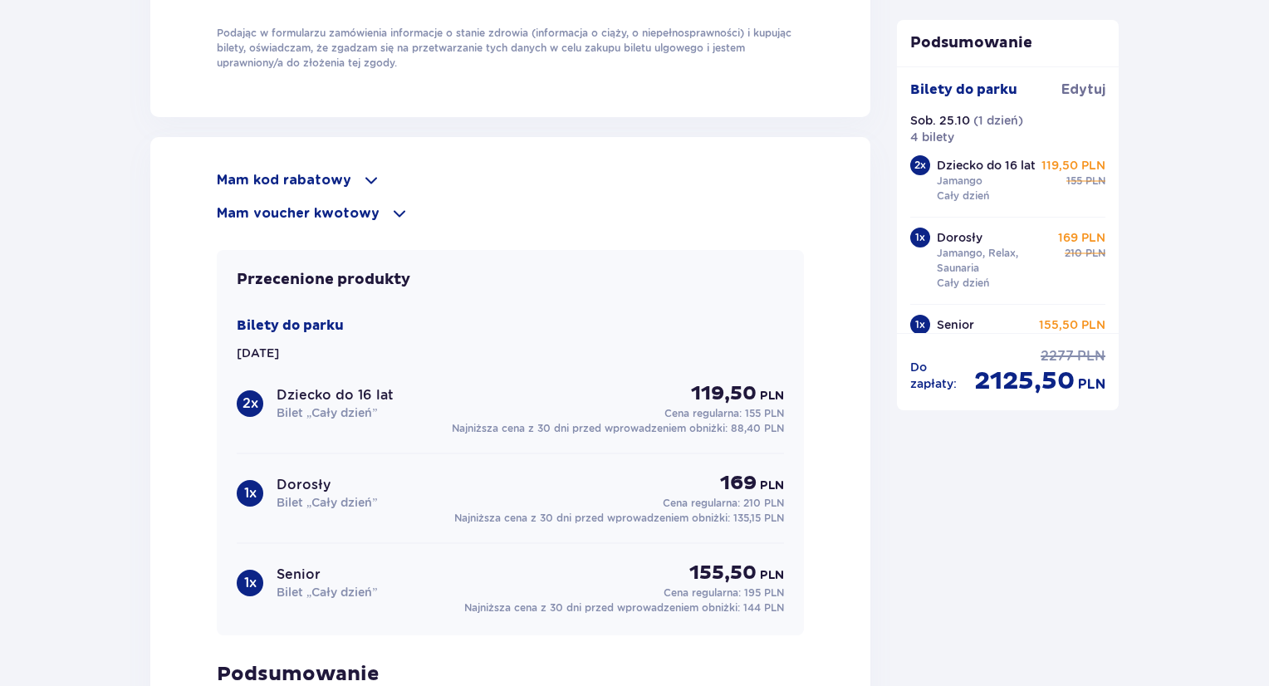
scroll to position [1795, 0]
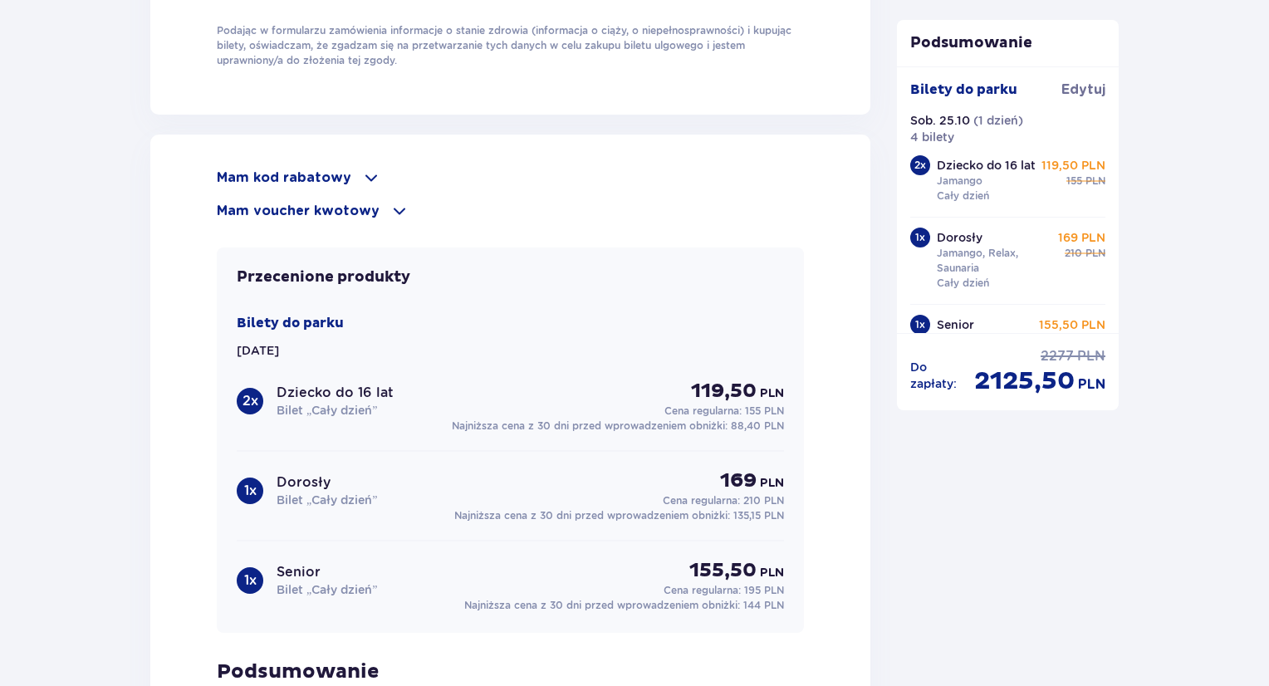
click at [362, 173] on span at bounding box center [371, 178] width 20 height 20
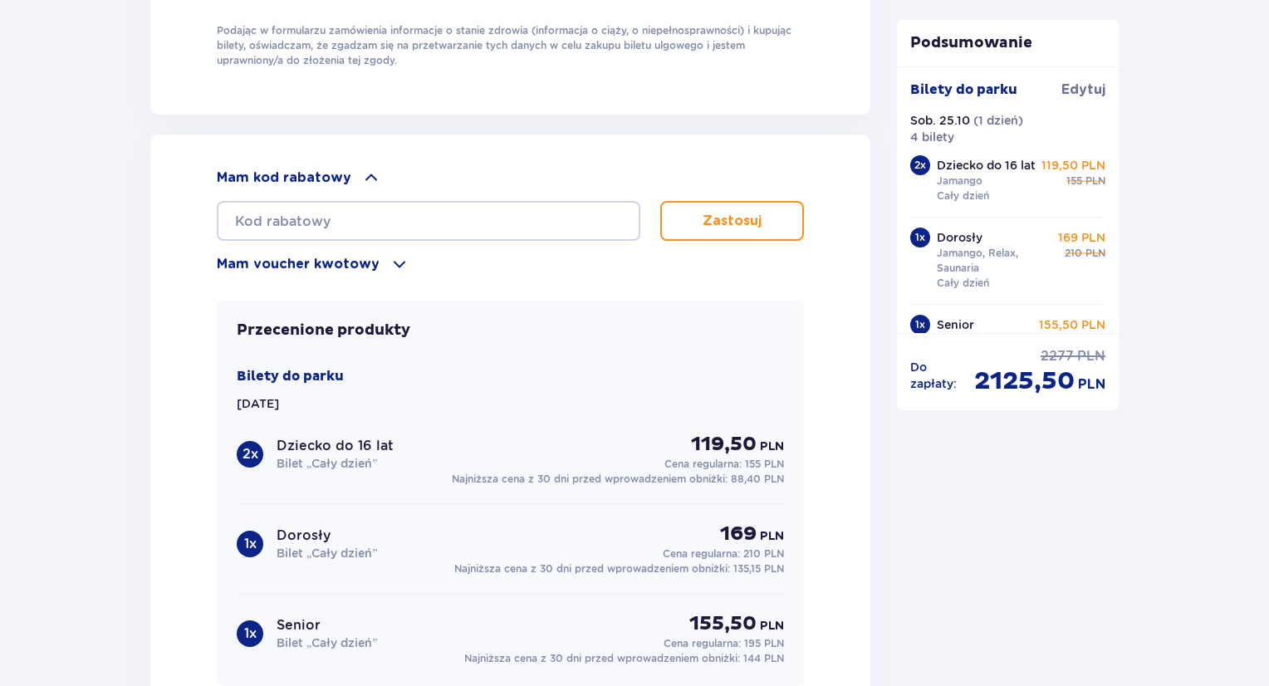
click at [389, 260] on span at bounding box center [399, 264] width 20 height 20
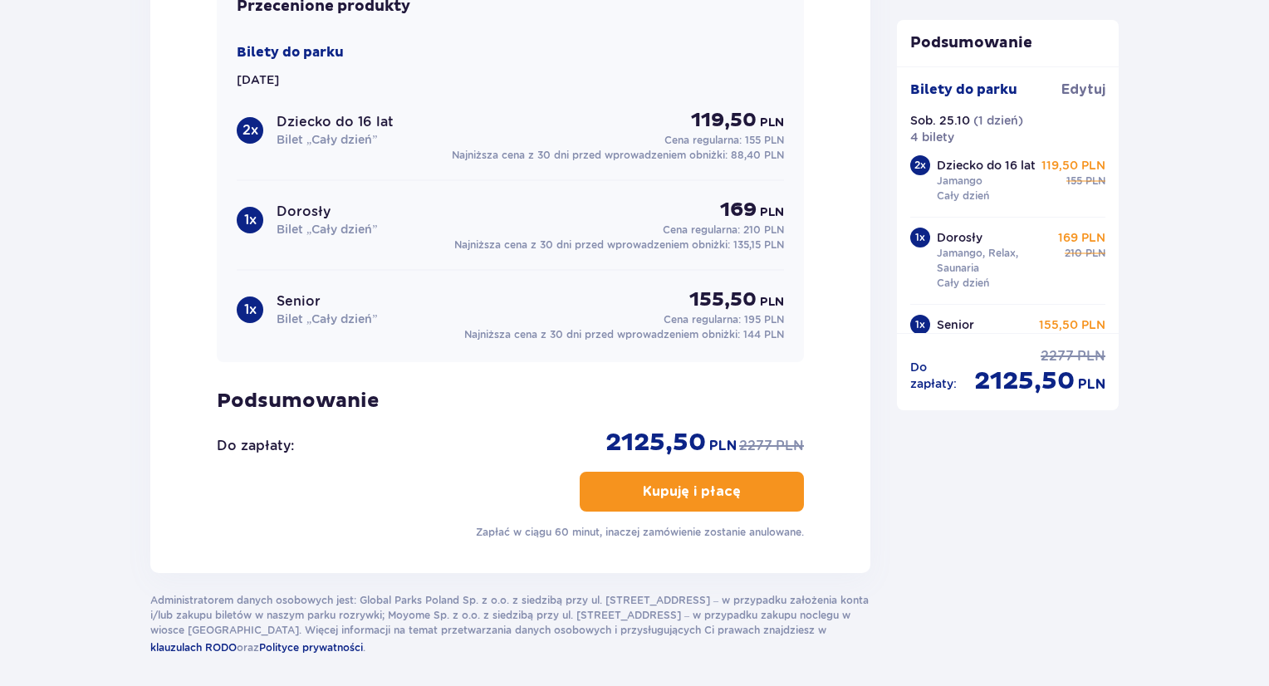
scroll to position [2231, 0]
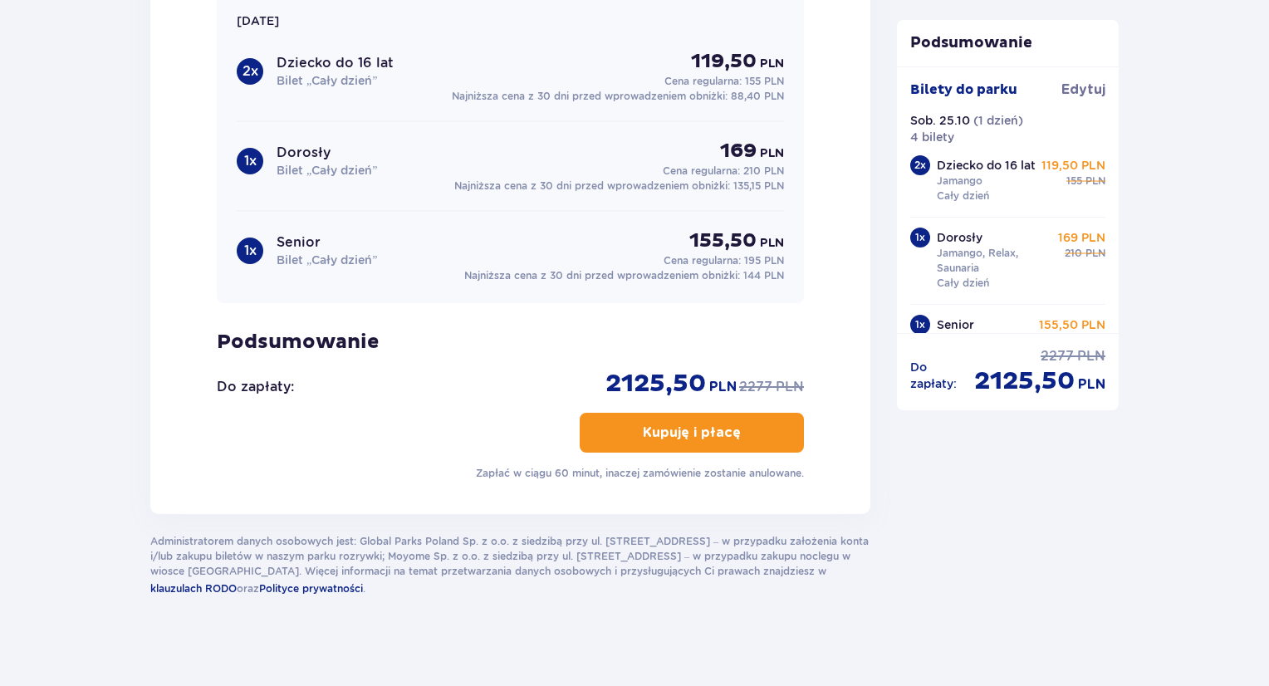
click at [756, 424] on button "Kupuję i płacę" at bounding box center [692, 433] width 224 height 40
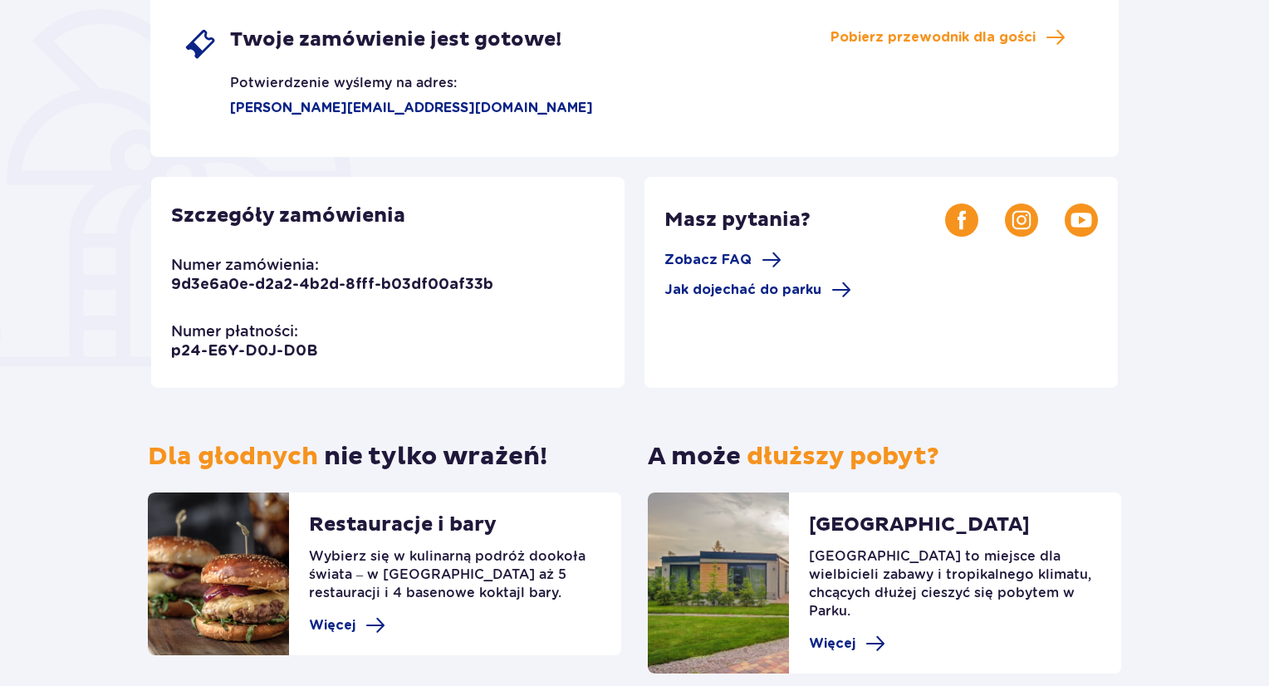
scroll to position [389, 0]
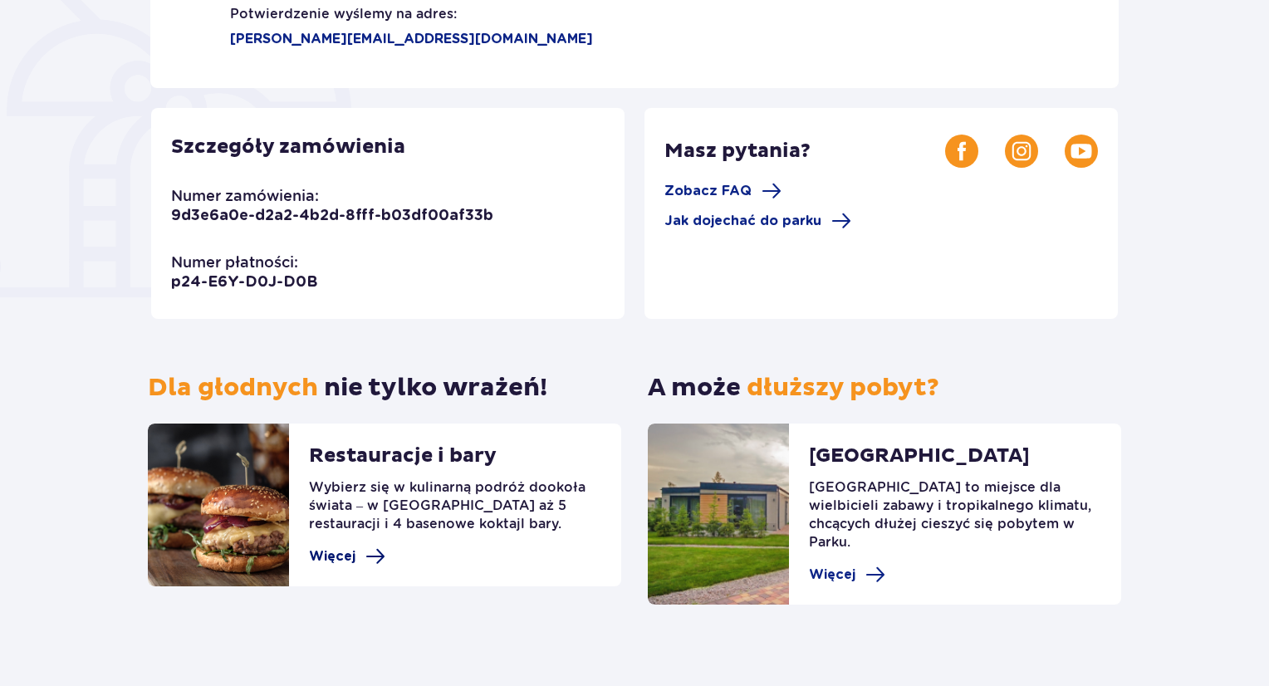
click at [368, 555] on span at bounding box center [375, 556] width 20 height 20
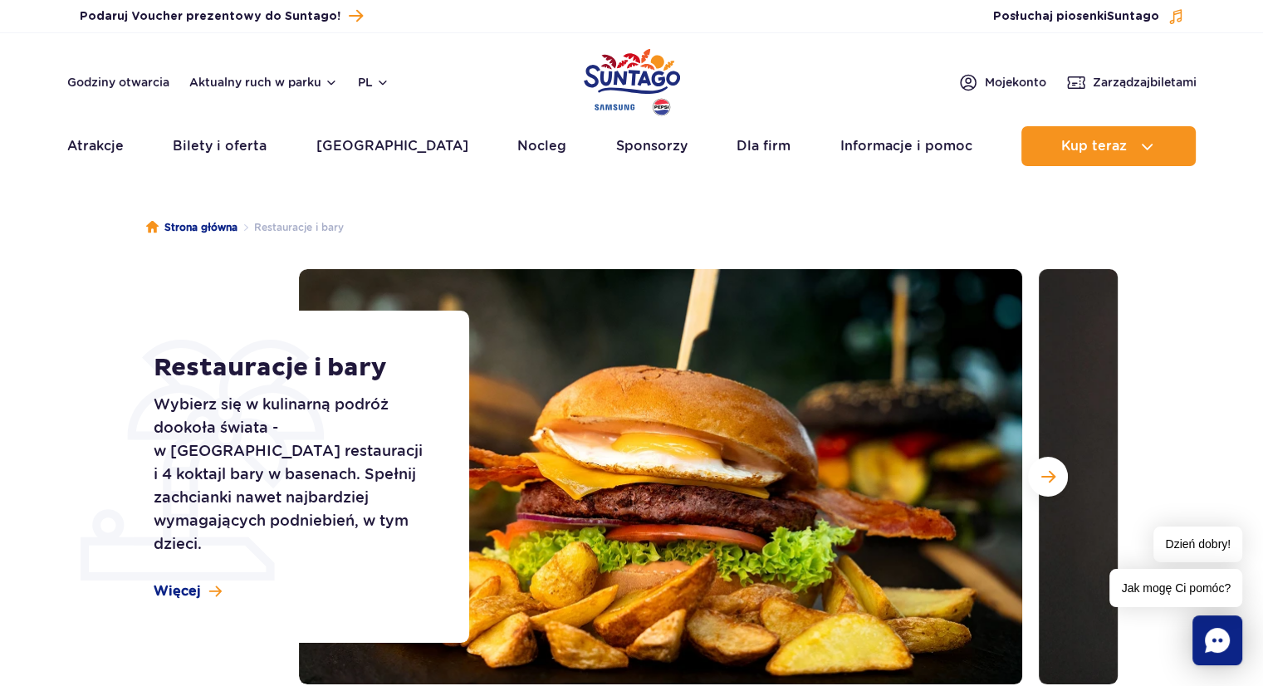
drag, startPoint x: 1275, startPoint y: 100, endPoint x: 1275, endPoint y: 21, distance: 78.9
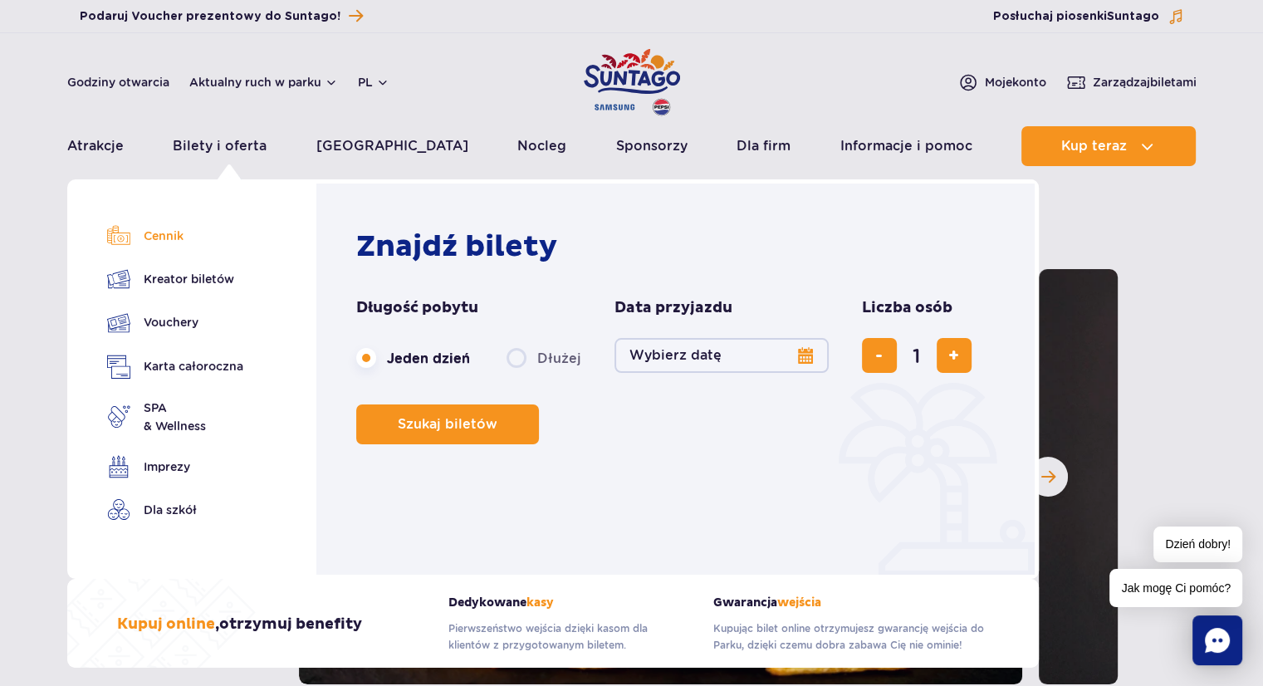
click at [169, 233] on link "Cennik" at bounding box center [175, 235] width 136 height 23
